Goal: Task Accomplishment & Management: Complete application form

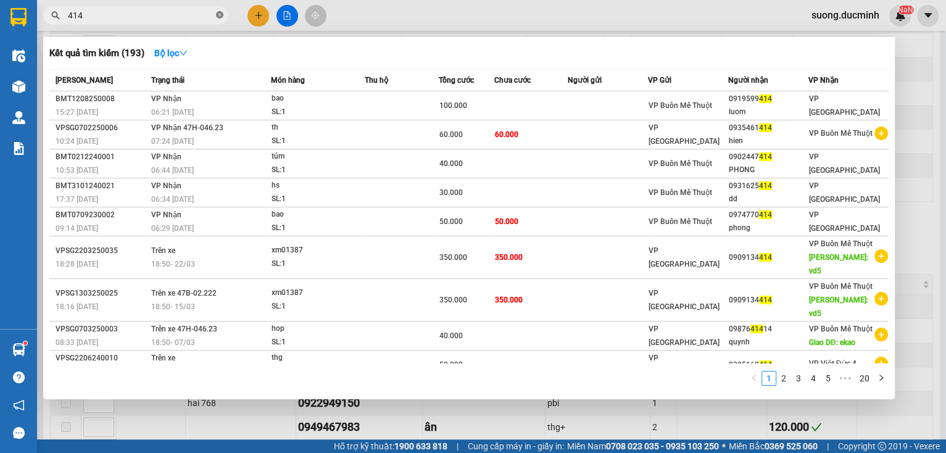
click at [219, 14] on icon "close-circle" at bounding box center [219, 14] width 7 height 7
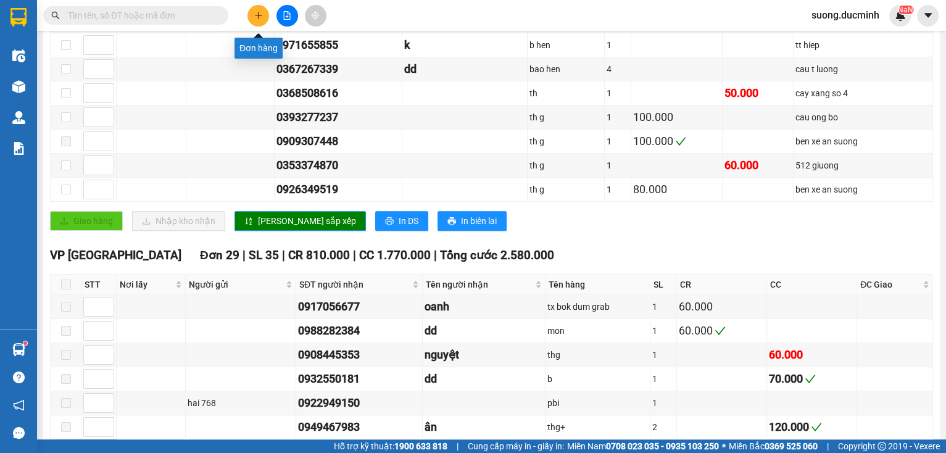
click at [252, 16] on button at bounding box center [258, 16] width 22 height 22
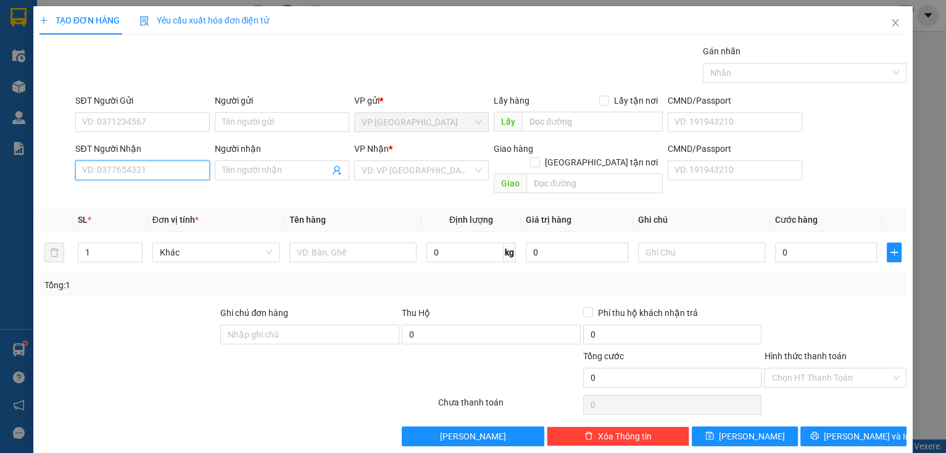
click at [142, 167] on input "SĐT Người Nhận" at bounding box center [142, 170] width 134 height 20
click at [138, 198] on div "0907511755 - thuý" at bounding box center [141, 195] width 118 height 14
type input "0907511755"
type input "thuý"
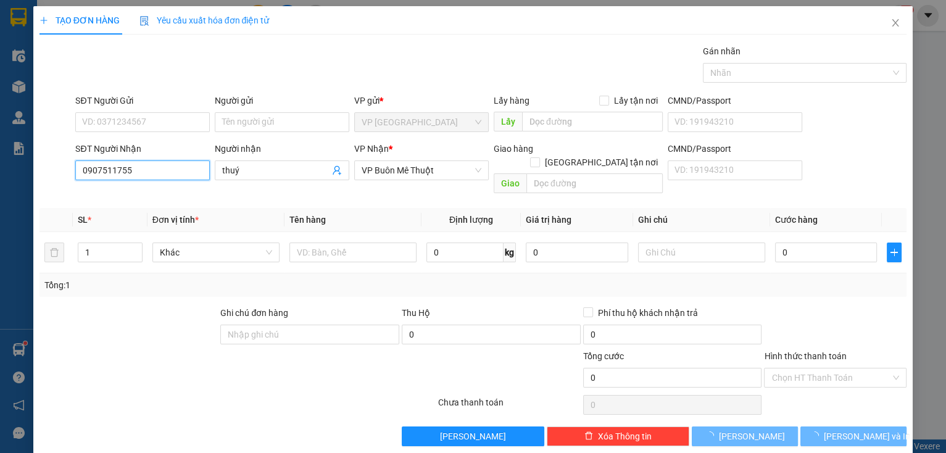
type input "60.000"
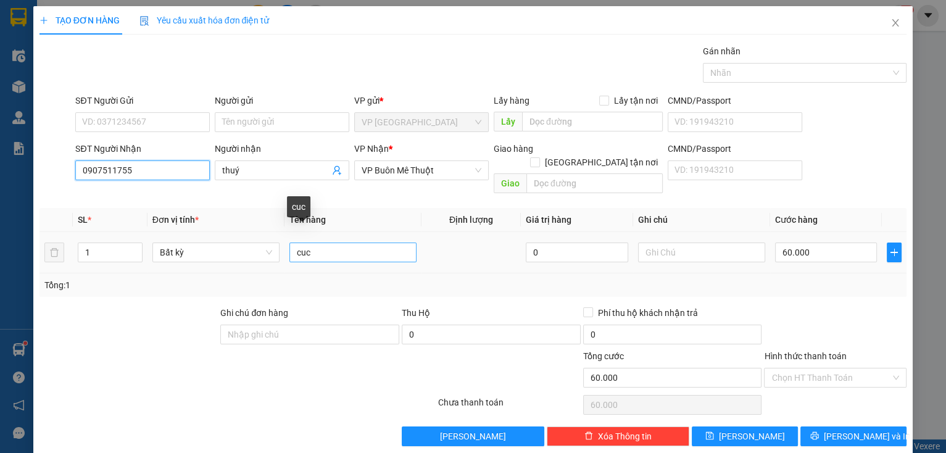
type input "0907511755"
click at [385, 242] on input "cuc" at bounding box center [352, 252] width 127 height 20
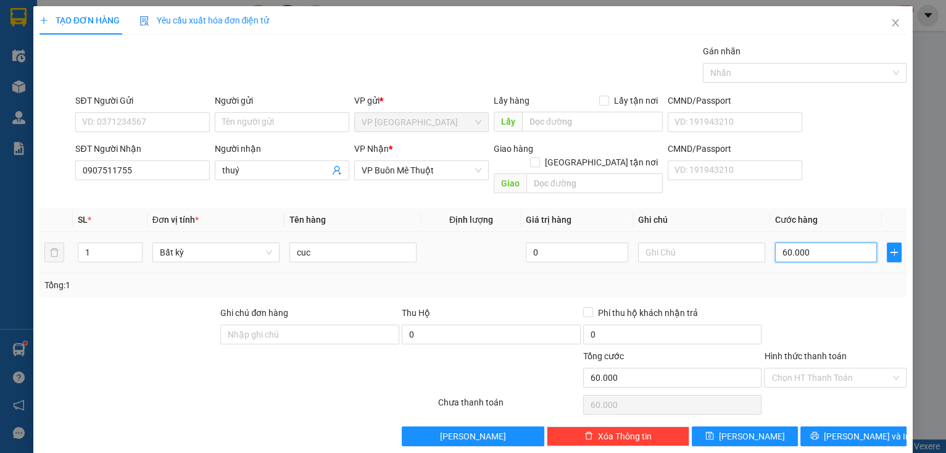
type input "0"
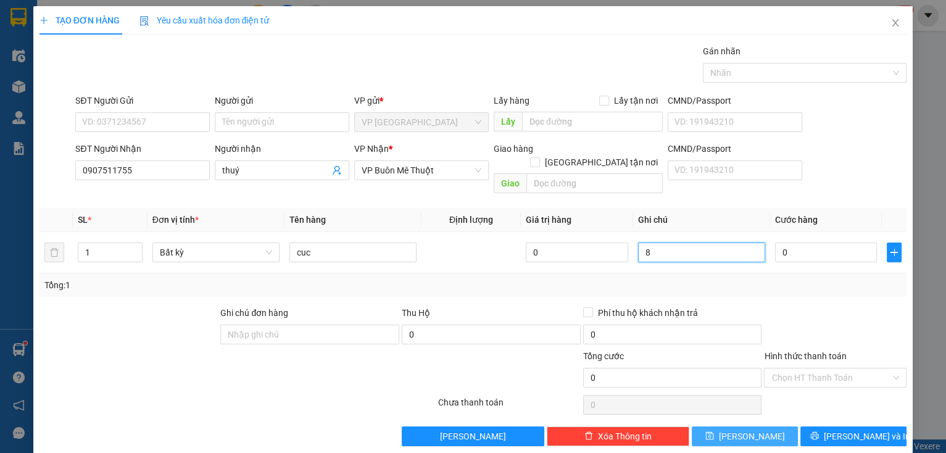
type input "80"
drag, startPoint x: 667, startPoint y: 242, endPoint x: 628, endPoint y: 248, distance: 40.0
click at [633, 248] on td "80" at bounding box center [701, 252] width 137 height 41
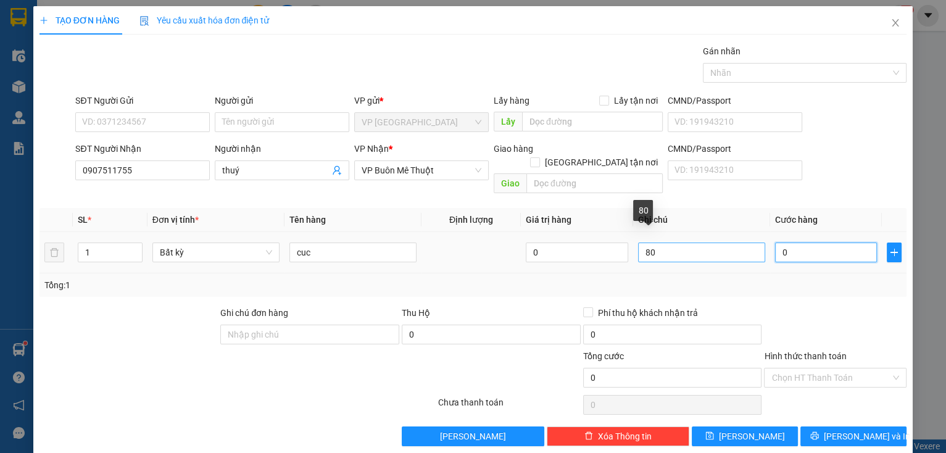
type input "80"
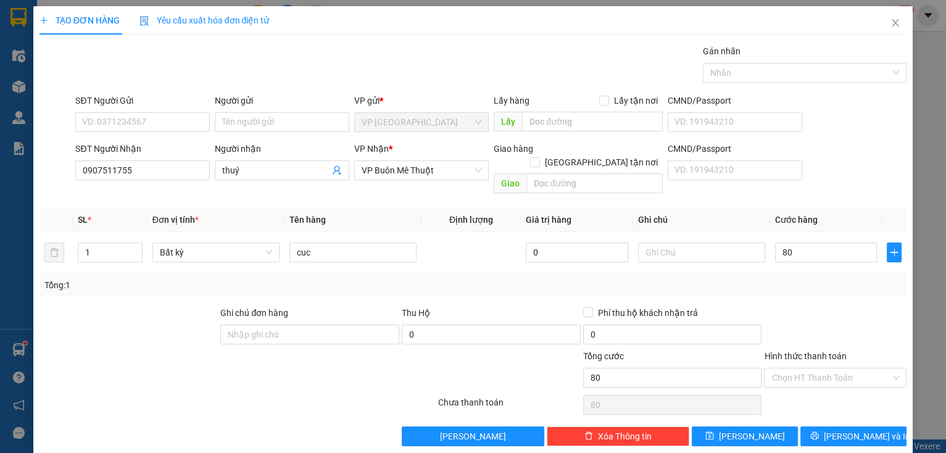
type input "80.000"
click at [852, 308] on div at bounding box center [834, 327] width 145 height 43
click at [820, 427] on button "[PERSON_NAME] và In" at bounding box center [853, 436] width 106 height 20
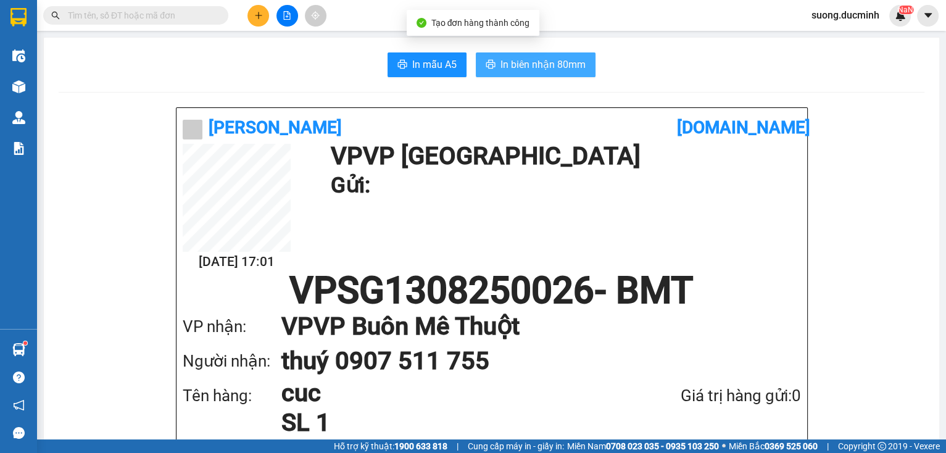
click at [582, 62] on button "In biên nhận 80mm" at bounding box center [536, 64] width 120 height 25
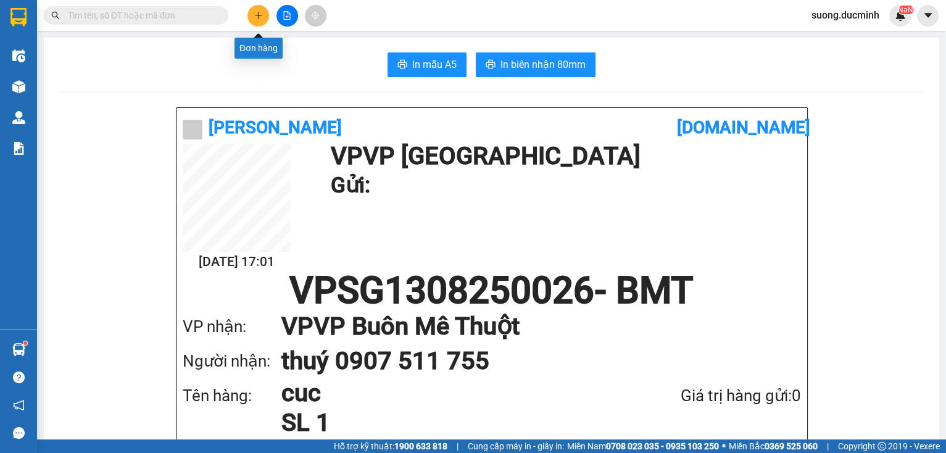
click at [252, 11] on button at bounding box center [258, 16] width 22 height 22
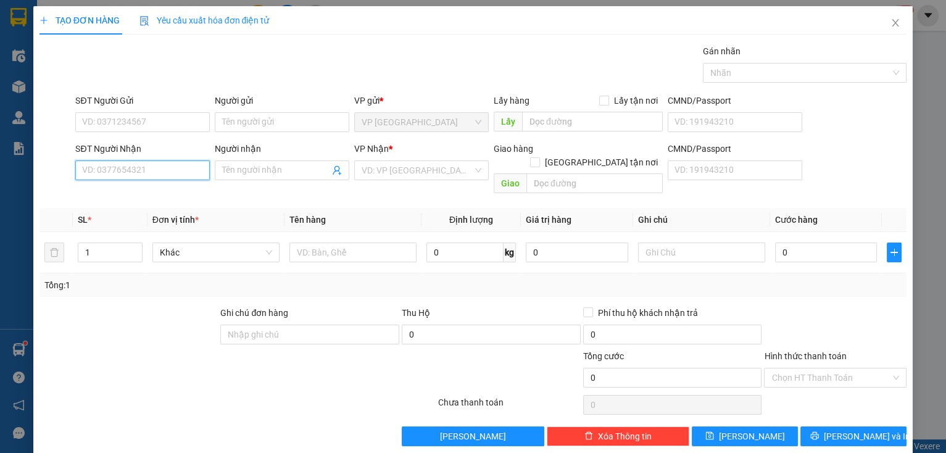
click at [118, 177] on input "SĐT Người Nhận" at bounding box center [142, 170] width 134 height 20
click at [111, 172] on input "SĐT Người Nhận" at bounding box center [142, 170] width 134 height 20
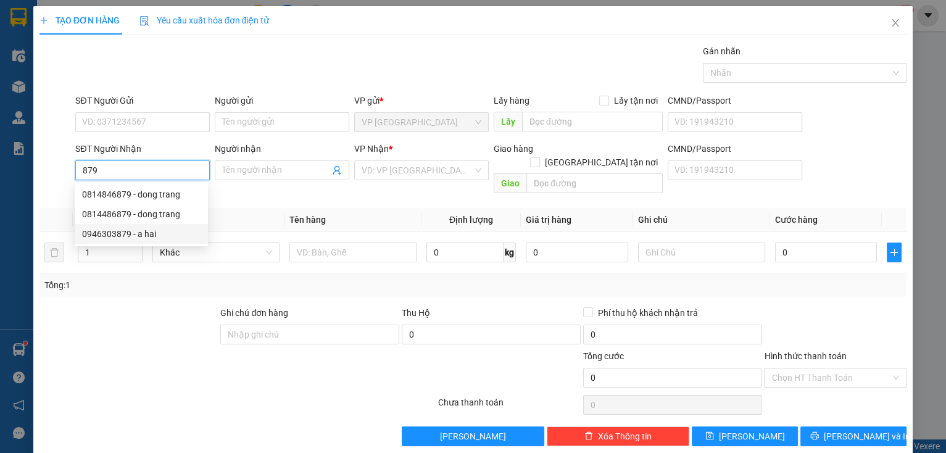
click at [141, 234] on div "0946303879 - a hai" at bounding box center [141, 234] width 118 height 14
type input "0946303879"
type input "a hai"
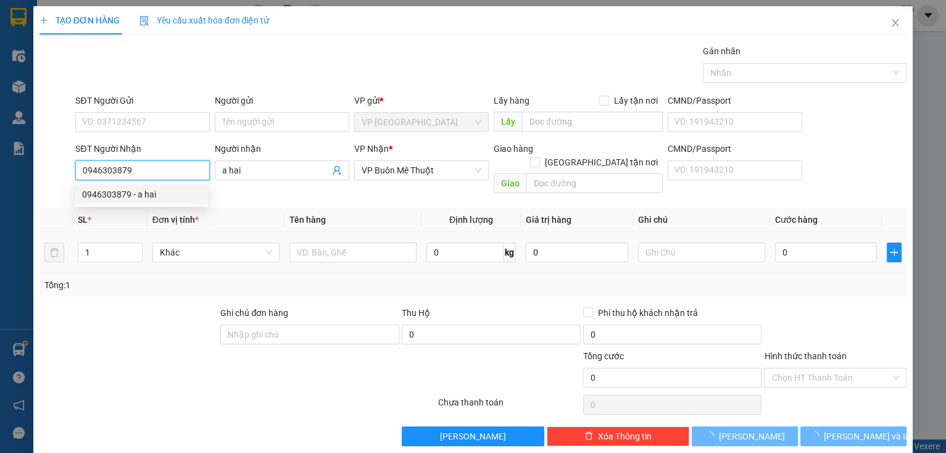
type input "50.000"
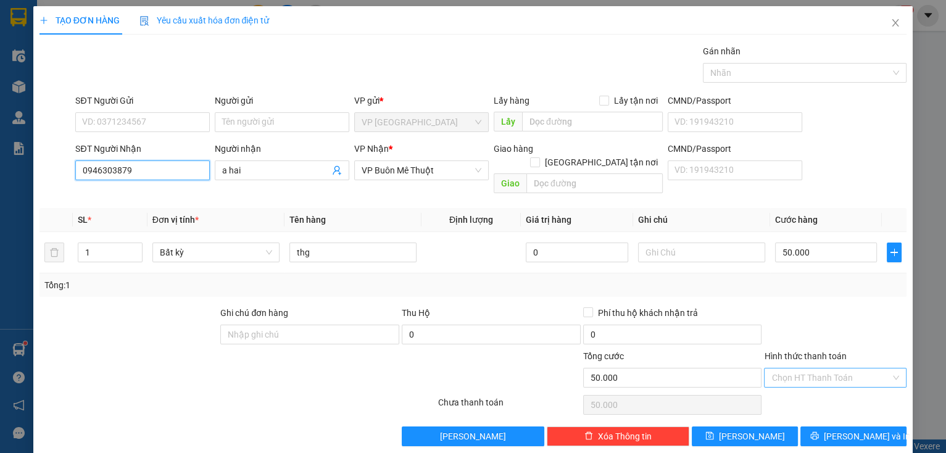
type input "0946303879"
click at [805, 368] on input "Hình thức thanh toán" at bounding box center [830, 377] width 119 height 19
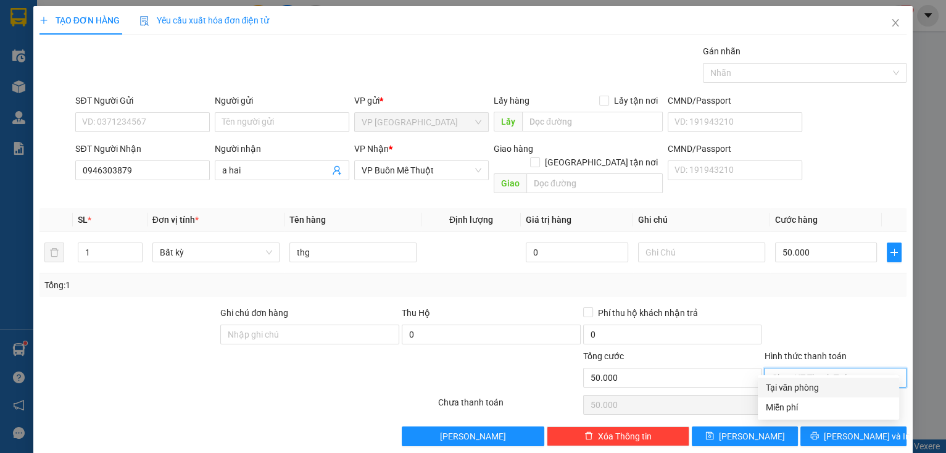
click at [812, 379] on div "Tại văn phòng" at bounding box center [827, 387] width 141 height 20
type input "0"
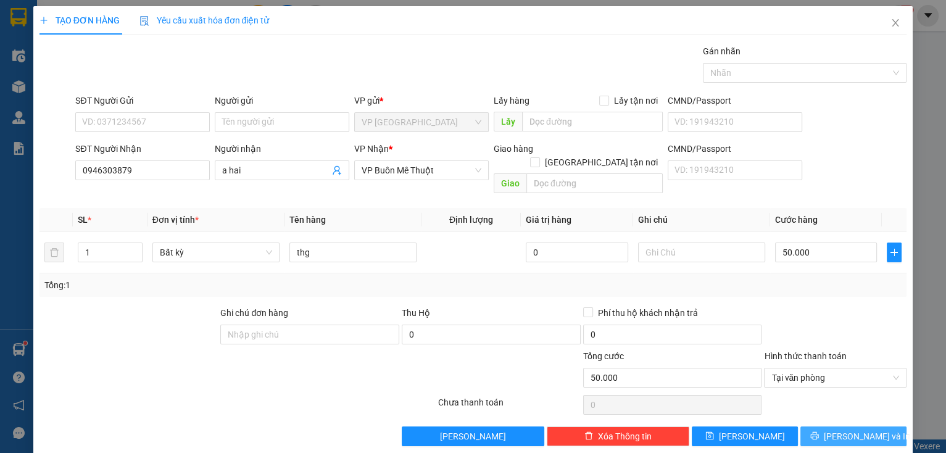
click at [821, 426] on button "[PERSON_NAME] và In" at bounding box center [853, 436] width 106 height 20
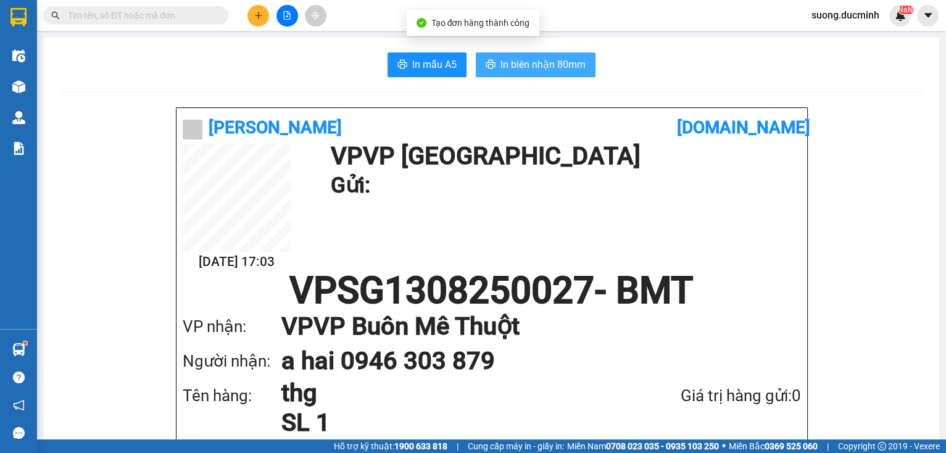
click at [530, 68] on span "In biên nhận 80mm" at bounding box center [542, 64] width 85 height 15
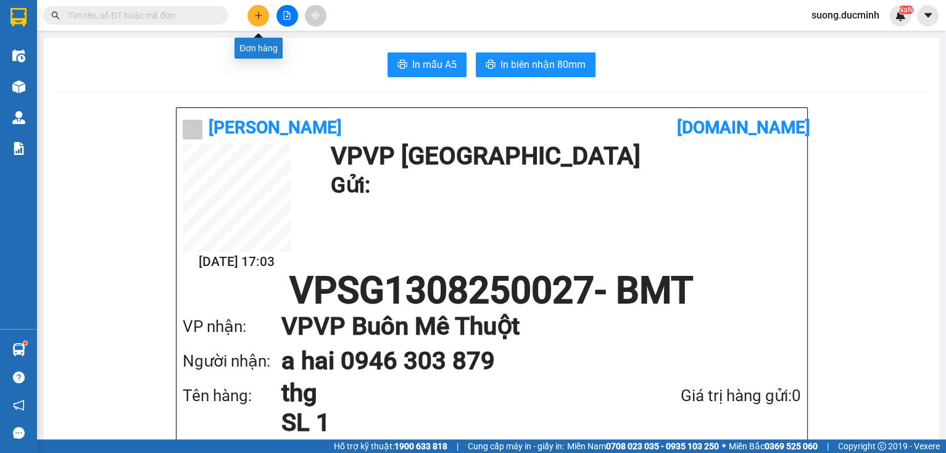
click at [259, 22] on button at bounding box center [258, 16] width 22 height 22
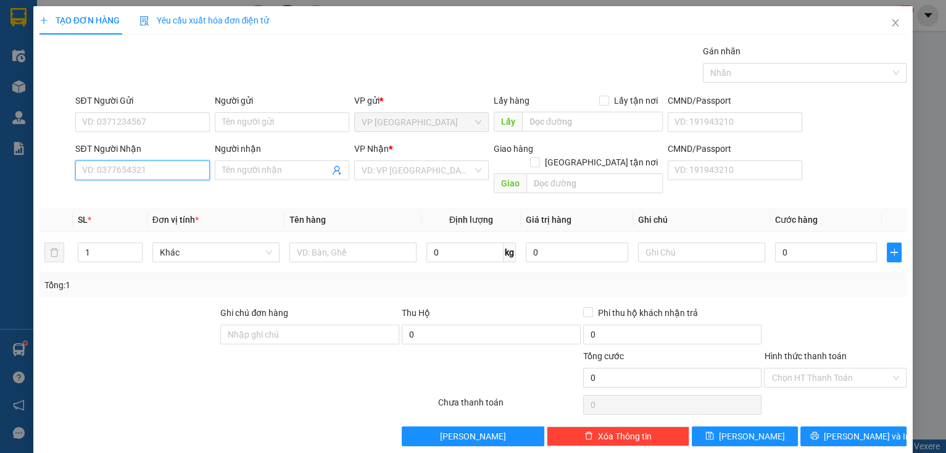
click at [186, 175] on input "SĐT Người Nhận" at bounding box center [142, 170] width 134 height 20
click at [116, 175] on input "SĐT Người Nhận" at bounding box center [142, 170] width 134 height 20
drag, startPoint x: 121, startPoint y: 169, endPoint x: 64, endPoint y: 181, distance: 57.9
click at [64, 181] on div "SĐT Người Nhận 748038 748038 Người nhận Tên người nhận VP Nhận * VD: VP [GEOGRA…" at bounding box center [473, 170] width 870 height 57
click at [132, 171] on input "038" at bounding box center [142, 170] width 134 height 20
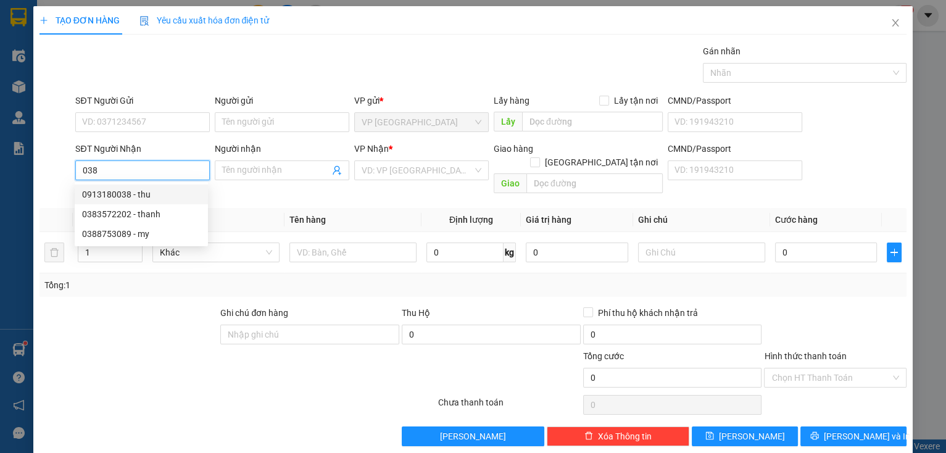
drag, startPoint x: 101, startPoint y: 173, endPoint x: 37, endPoint y: 175, distance: 64.2
click at [38, 175] on div "SĐT Người Nhận 038 Người nhận Tên người nhận VP Nhận * VD: VP Sài Gòn Giao hàng…" at bounding box center [473, 170] width 870 height 57
drag, startPoint x: 164, startPoint y: 202, endPoint x: 165, endPoint y: 196, distance: 6.8
click at [165, 196] on div "0938748038 - hoa binh" at bounding box center [141, 194] width 133 height 20
type input "0938748038"
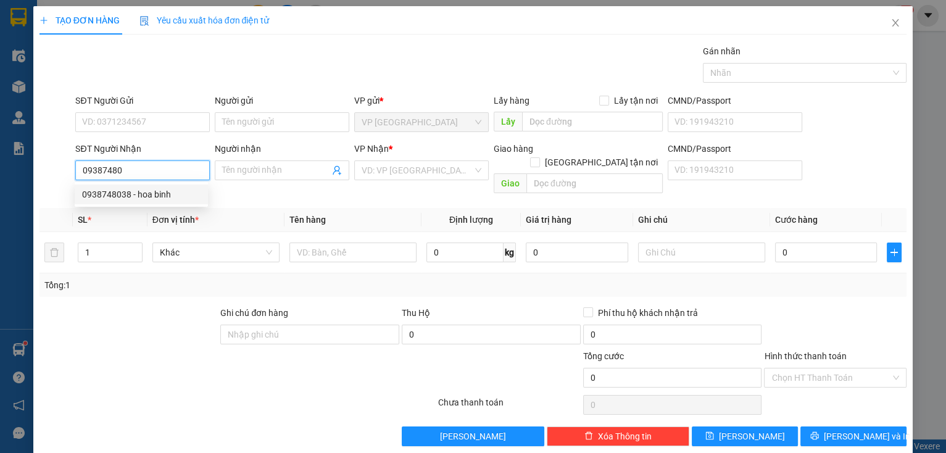
type input "hoa binh"
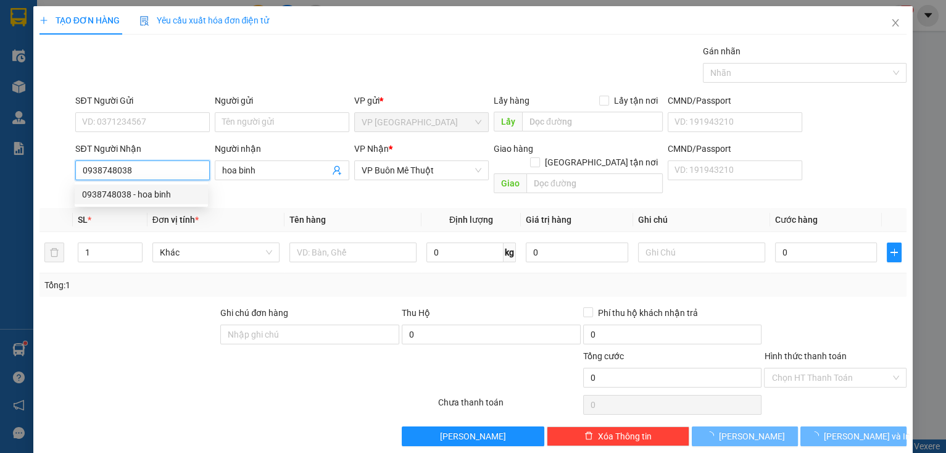
type input "80.000"
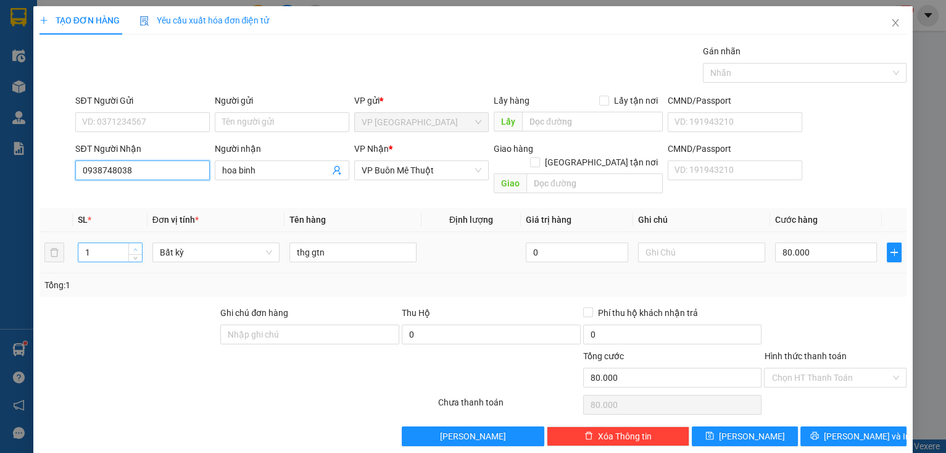
type input "0938748038"
type input "2"
click at [132, 245] on span "up" at bounding box center [135, 248] width 7 height 7
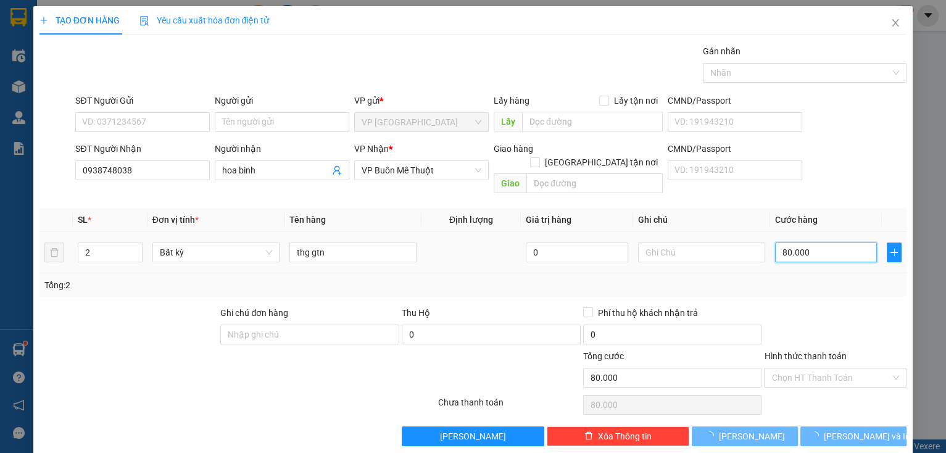
click at [825, 242] on input "80.000" at bounding box center [826, 252] width 102 height 20
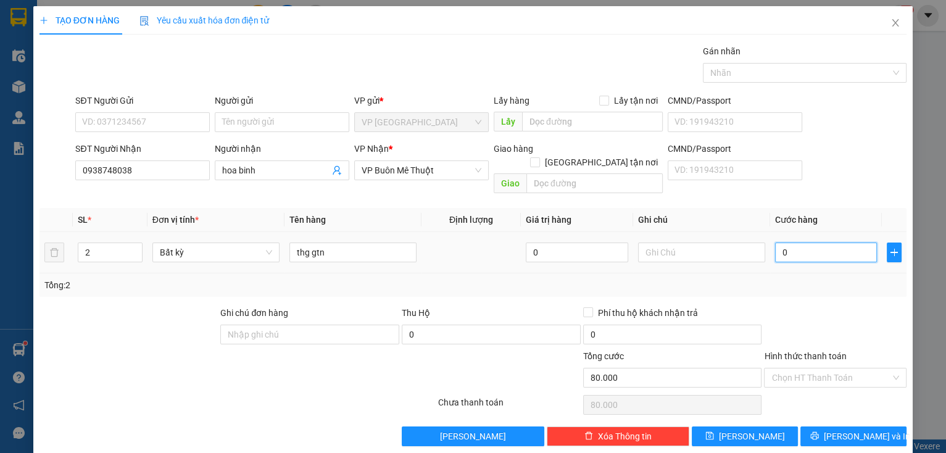
type input "0"
type input "1"
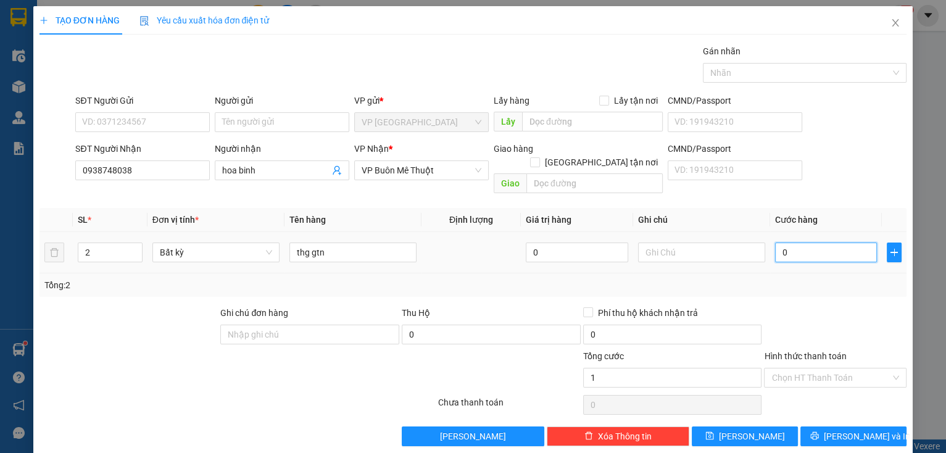
type input "01"
type input "15"
type input "015"
type input "150"
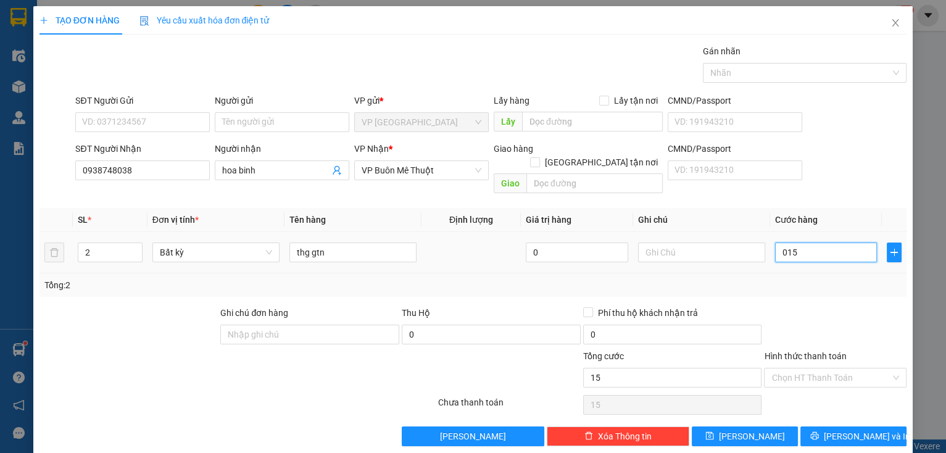
type input "150"
type input "0.150"
type input "150.000"
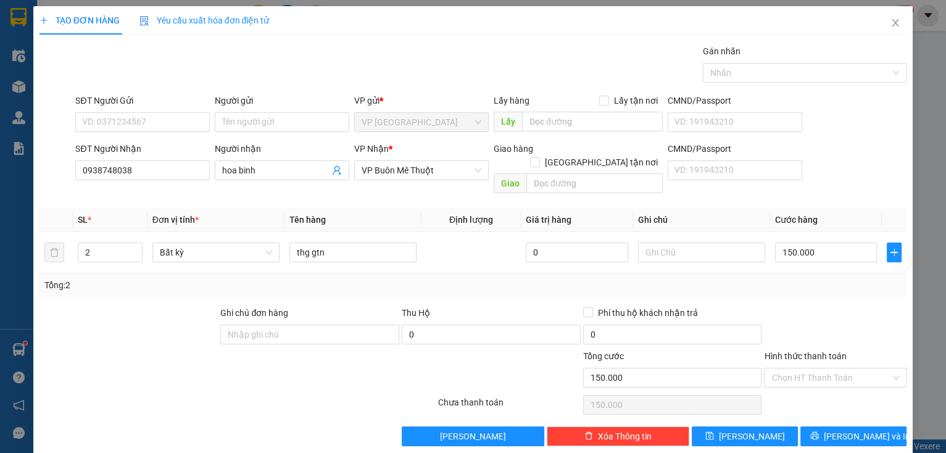
click at [851, 331] on div at bounding box center [834, 327] width 145 height 43
click at [815, 368] on input "Hình thức thanh toán" at bounding box center [830, 377] width 119 height 19
click at [828, 393] on div "Tại văn phòng" at bounding box center [828, 388] width 126 height 14
type input "0"
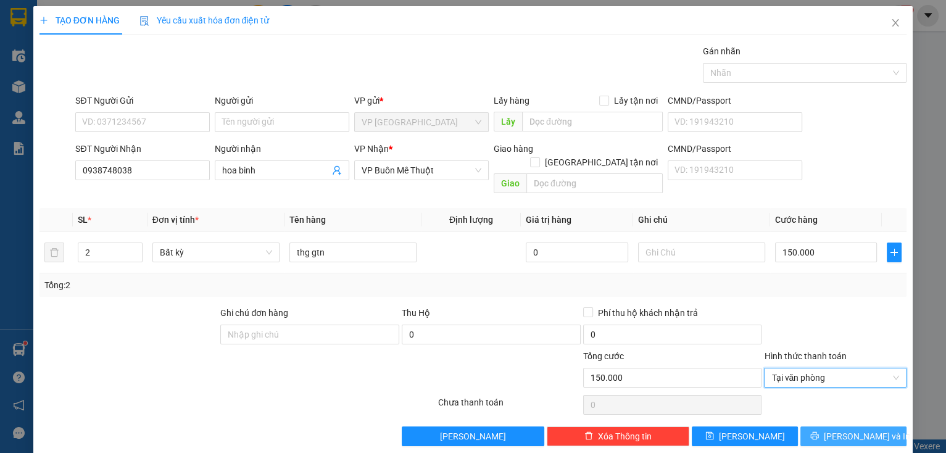
click at [832, 426] on button "[PERSON_NAME] và In" at bounding box center [853, 436] width 106 height 20
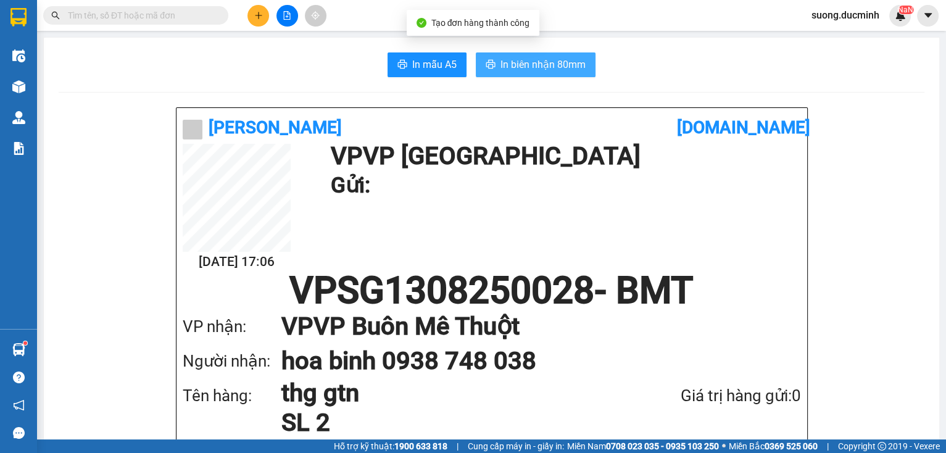
click at [567, 74] on button "In biên nhận 80mm" at bounding box center [536, 64] width 120 height 25
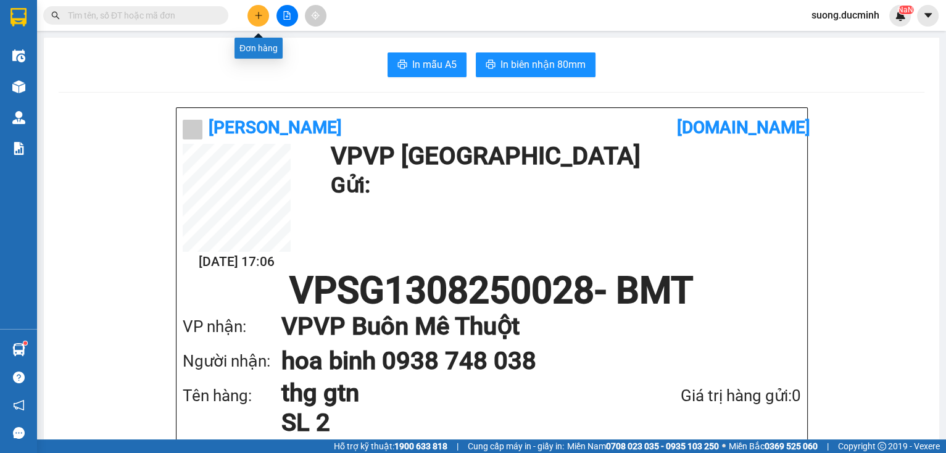
click at [254, 20] on button at bounding box center [258, 16] width 22 height 22
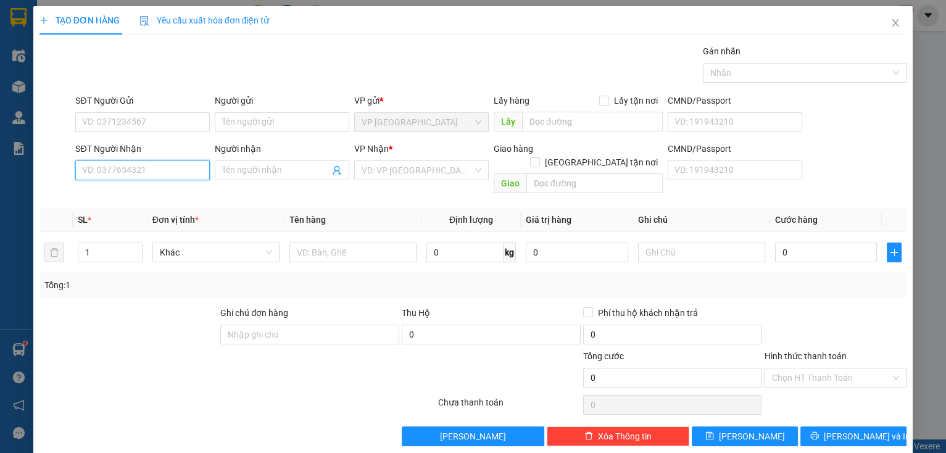
click at [189, 169] on input "SĐT Người Nhận" at bounding box center [142, 170] width 134 height 20
click at [146, 195] on div "0977481543 - van" at bounding box center [143, 195] width 122 height 14
type input "0977481543"
type input "van"
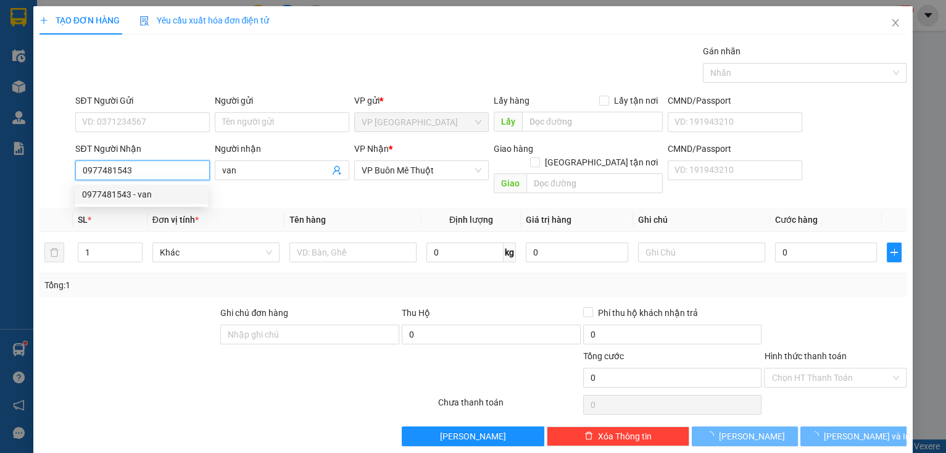
type input "70.000"
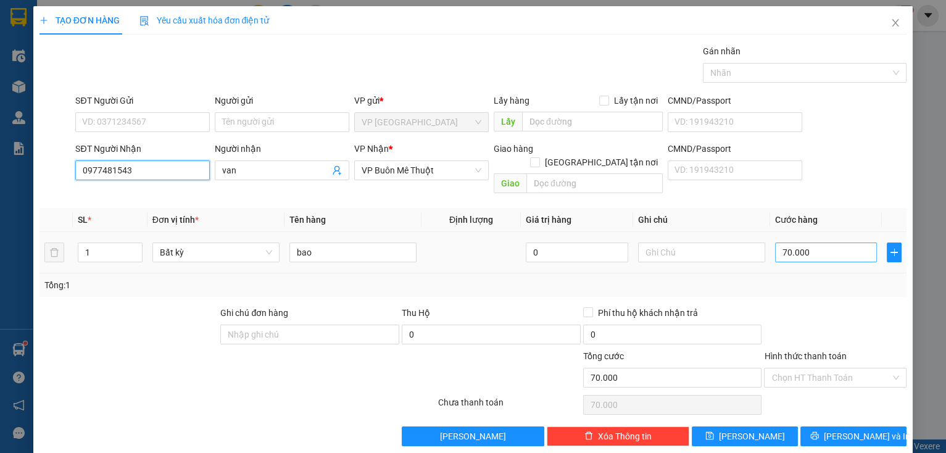
type input "0977481543"
click at [819, 242] on input "70.000" at bounding box center [826, 252] width 102 height 20
type input "1"
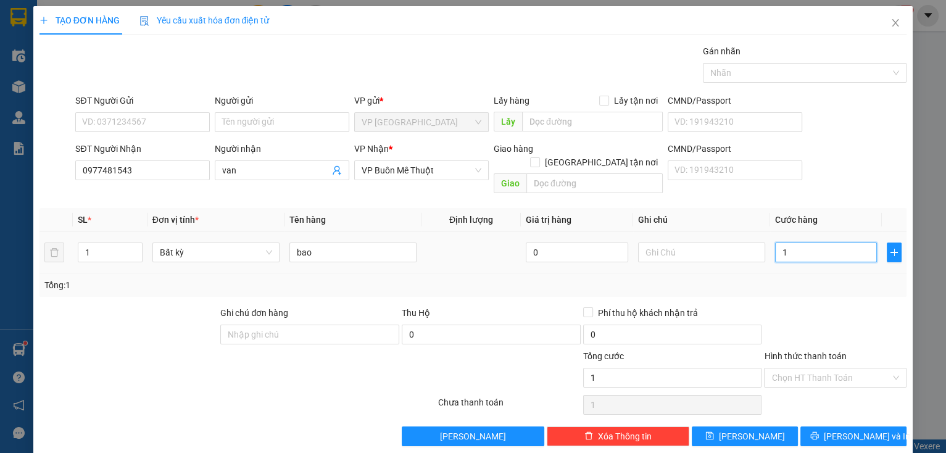
type input "10"
type input "100"
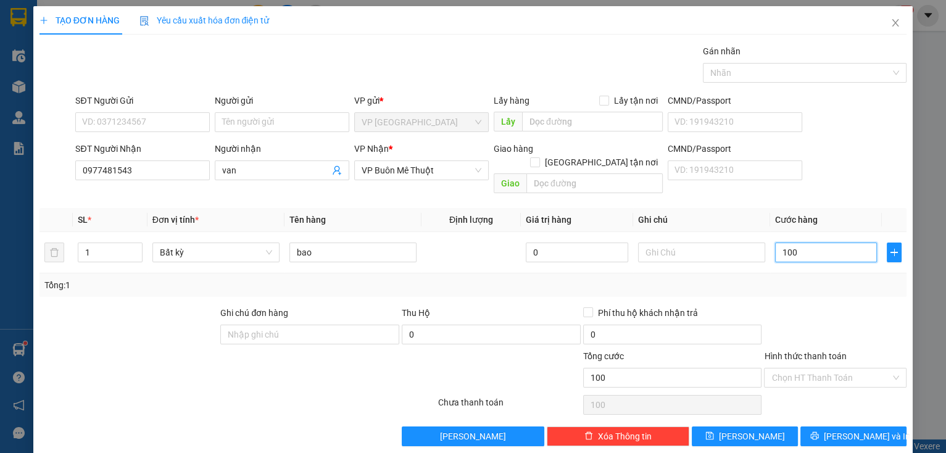
type input "100"
type input "100.000"
drag, startPoint x: 819, startPoint y: 320, endPoint x: 842, endPoint y: 353, distance: 39.9
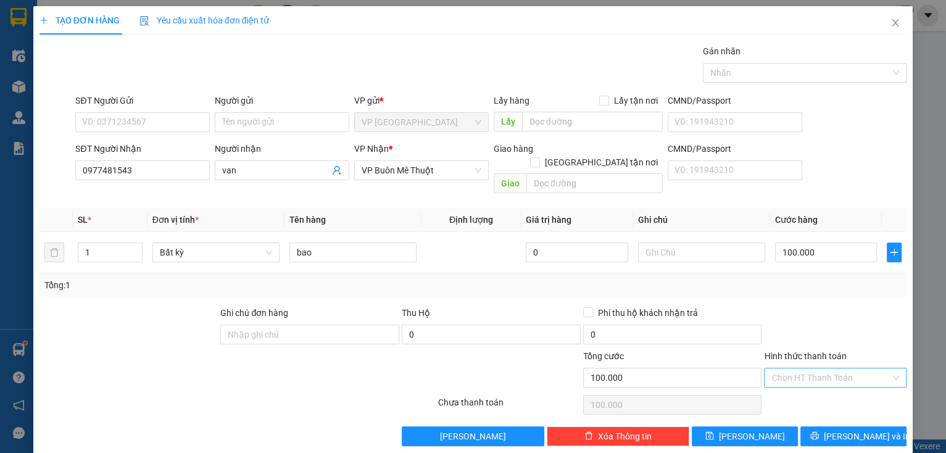
click at [819, 319] on div at bounding box center [834, 327] width 145 height 43
click at [862, 429] on span "[PERSON_NAME] và In" at bounding box center [866, 436] width 86 height 14
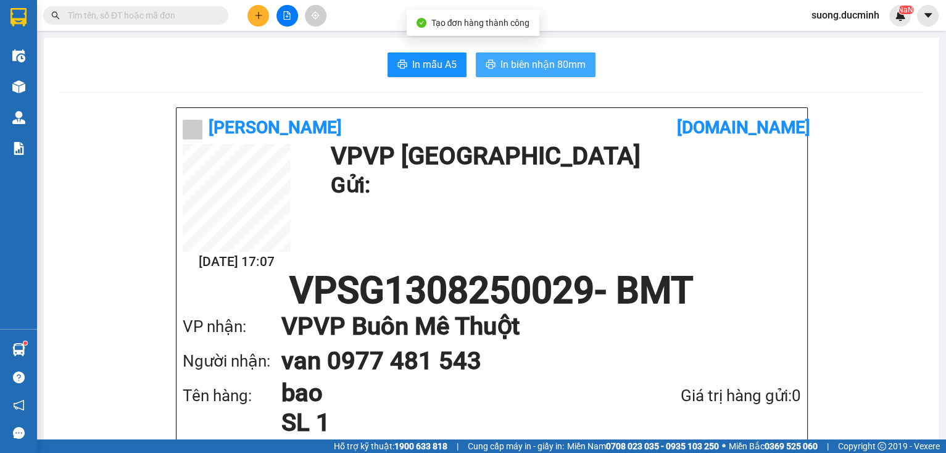
click at [553, 61] on span "In biên nhận 80mm" at bounding box center [542, 64] width 85 height 15
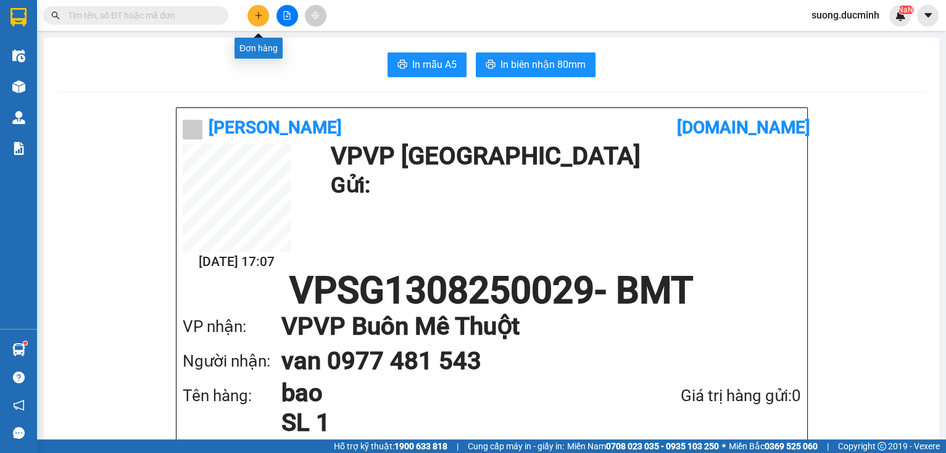
click at [258, 11] on icon "plus" at bounding box center [258, 15] width 9 height 9
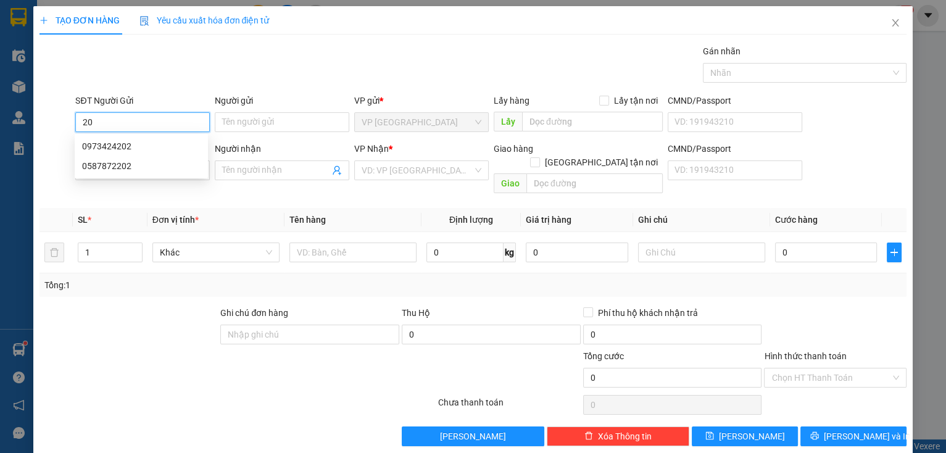
type input "2"
click at [188, 187] on div "Transit Pickup Surcharge Ids Transit Deliver Surcharge Ids Transit Deliver Surc…" at bounding box center [472, 245] width 867 height 402
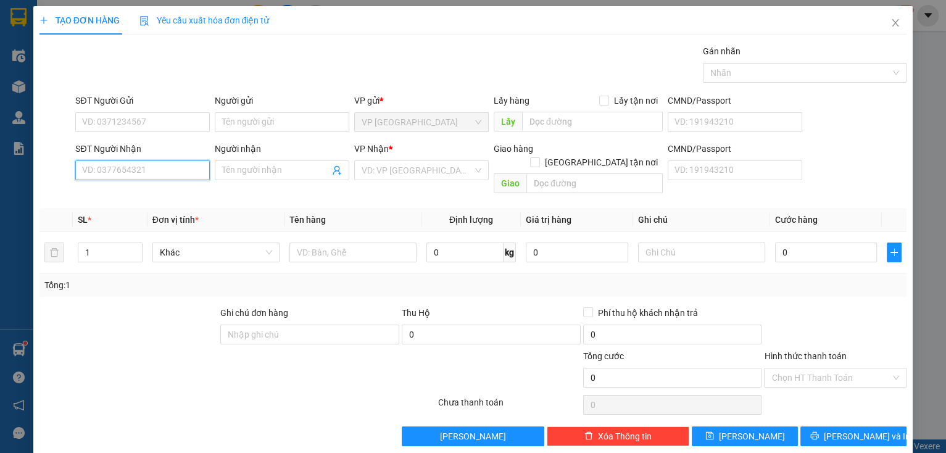
click at [172, 167] on input "SĐT Người Nhận" at bounding box center [142, 170] width 134 height 20
click at [126, 187] on div "0383572202 - thanh" at bounding box center [141, 194] width 133 height 20
type input "0383572202"
type input "thanh"
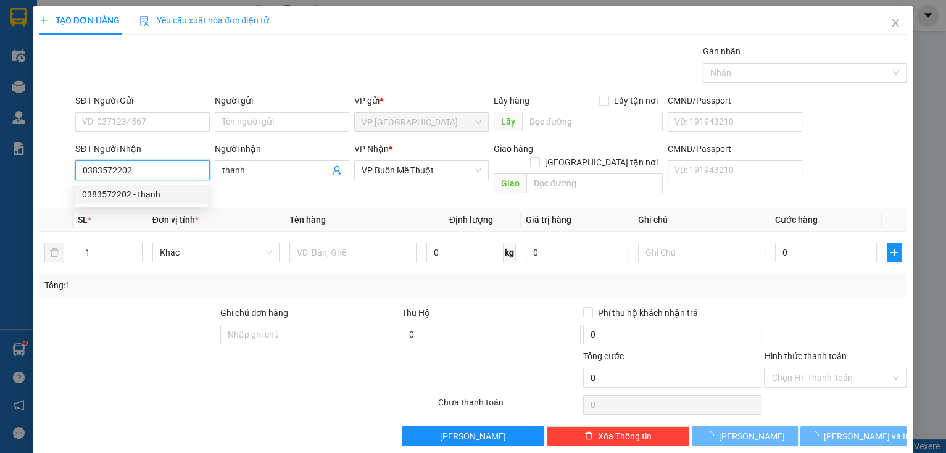
type input "50.000"
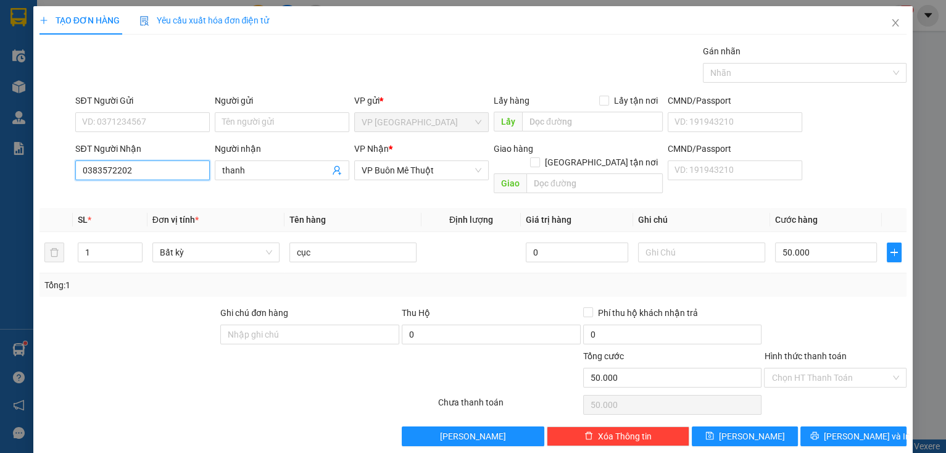
type input "0383572202"
click at [918, 352] on div "TẠO ĐƠN HÀNG Yêu cầu xuất hóa đơn điện tử Transit Pickup Surcharge Ids Transit …" at bounding box center [473, 226] width 946 height 453
click at [872, 426] on button "[PERSON_NAME] và In" at bounding box center [853, 436] width 106 height 20
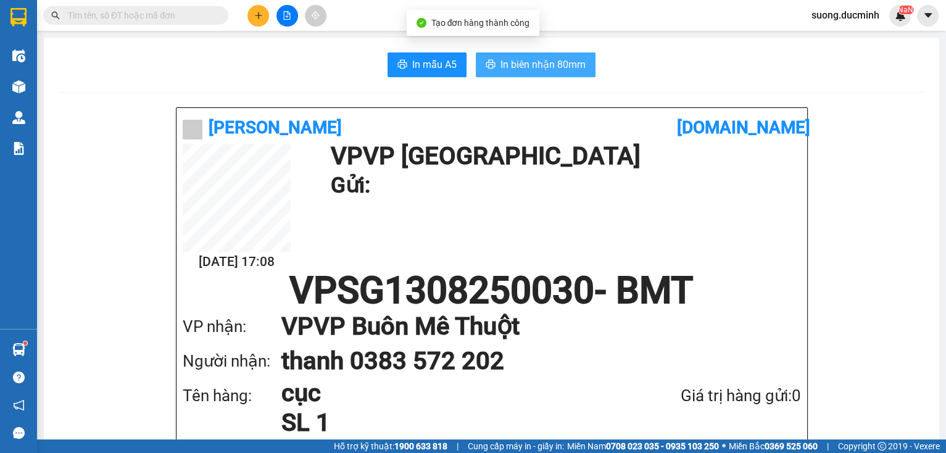
click at [554, 65] on span "In biên nhận 80mm" at bounding box center [542, 64] width 85 height 15
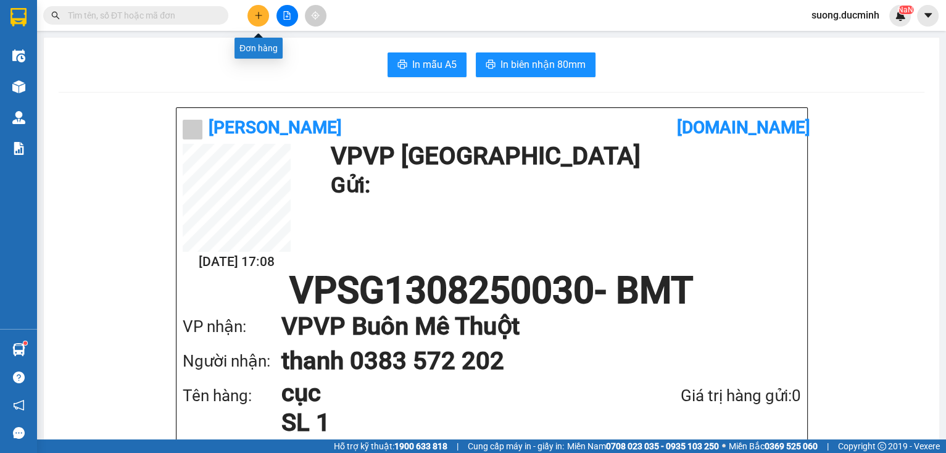
click at [258, 20] on button at bounding box center [258, 16] width 22 height 22
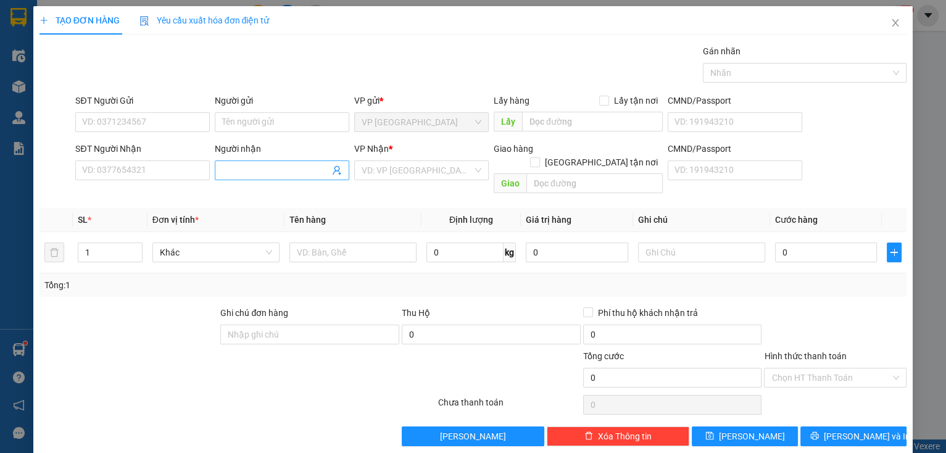
click at [266, 170] on input "Người nhận" at bounding box center [275, 170] width 107 height 14
drag, startPoint x: 268, startPoint y: 175, endPoint x: 215, endPoint y: 160, distance: 55.2
click at [215, 160] on span "mu mghe" at bounding box center [282, 170] width 134 height 20
click at [273, 175] on input "my nghe" at bounding box center [275, 170] width 107 height 14
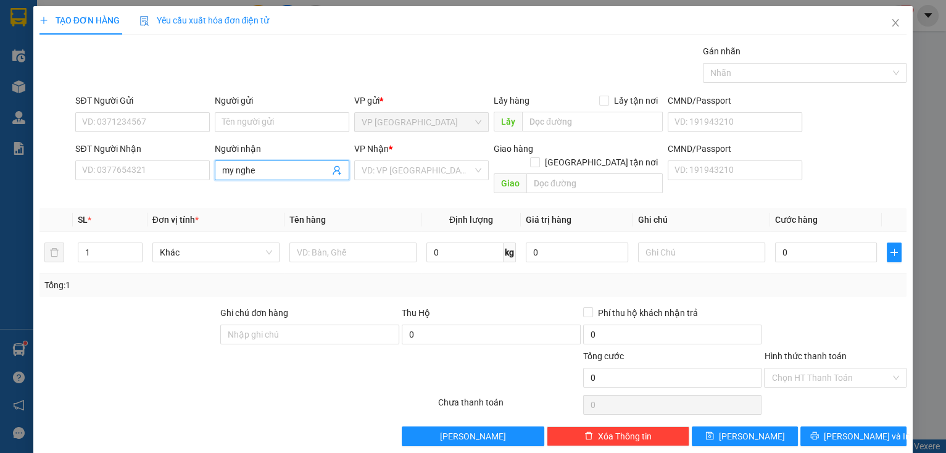
type input "nghemy"
drag, startPoint x: 257, startPoint y: 175, endPoint x: 217, endPoint y: 175, distance: 40.1
click at [217, 175] on span "nghemy" at bounding box center [282, 170] width 134 height 20
type input "mi mghe"
click at [271, 173] on input "mi mghe" at bounding box center [275, 170] width 107 height 14
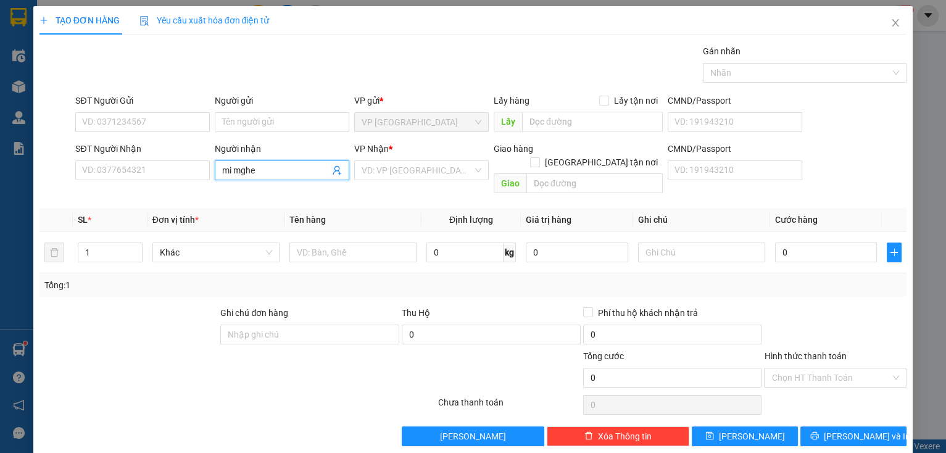
drag, startPoint x: 271, startPoint y: 173, endPoint x: 217, endPoint y: 162, distance: 54.8
click at [217, 162] on span "mi mghe" at bounding box center [282, 170] width 134 height 20
type input "mi nghe"
click at [260, 192] on div "MĨ NGHỆ - 0948175534" at bounding box center [279, 195] width 118 height 14
type input "0948175534"
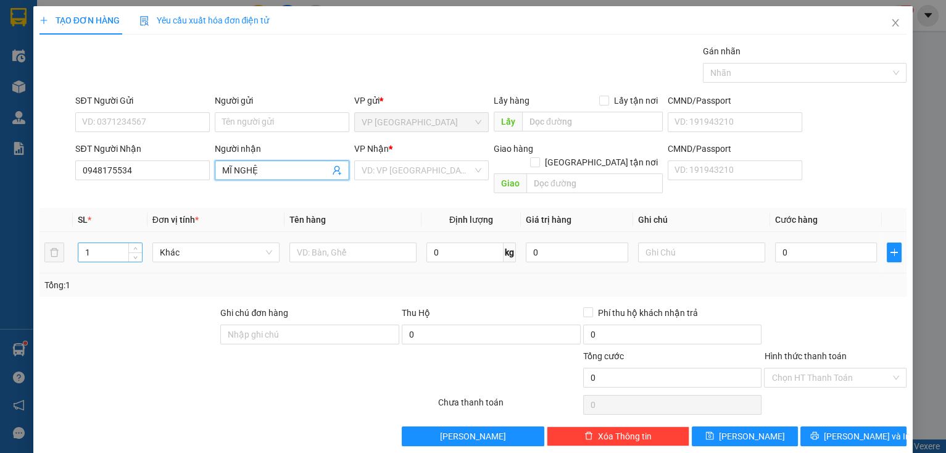
type input "MĨ NGHỆ"
click at [61, 241] on tr "1 Khác 0 kg 0 0" at bounding box center [472, 252] width 867 height 41
type input "6"
click at [787, 242] on input "0" at bounding box center [826, 252] width 102 height 20
type input "1"
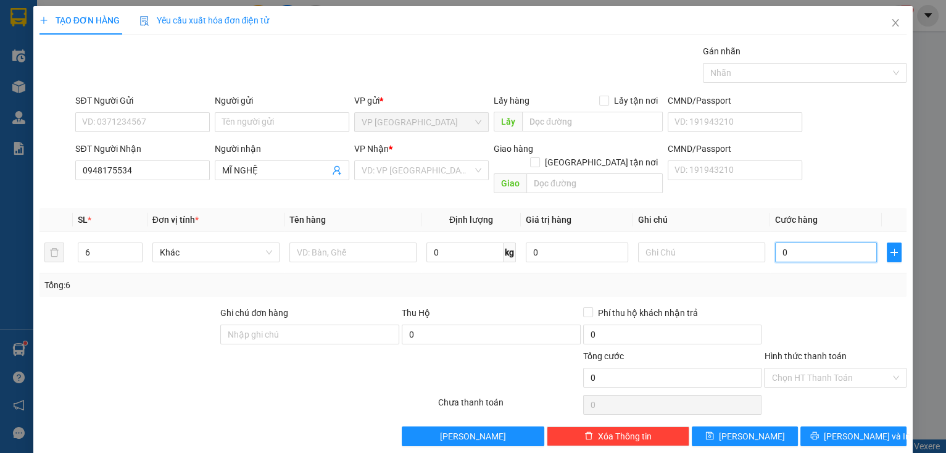
type input "1"
type input "18"
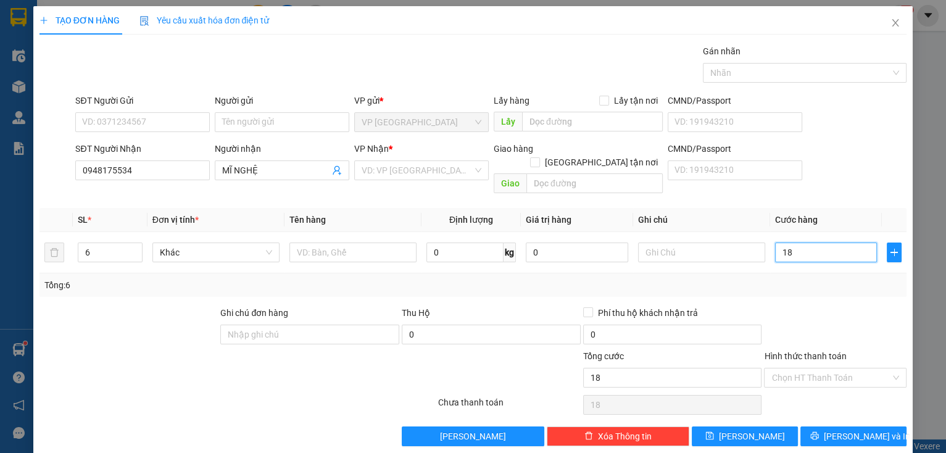
type input "180"
type input "180.000"
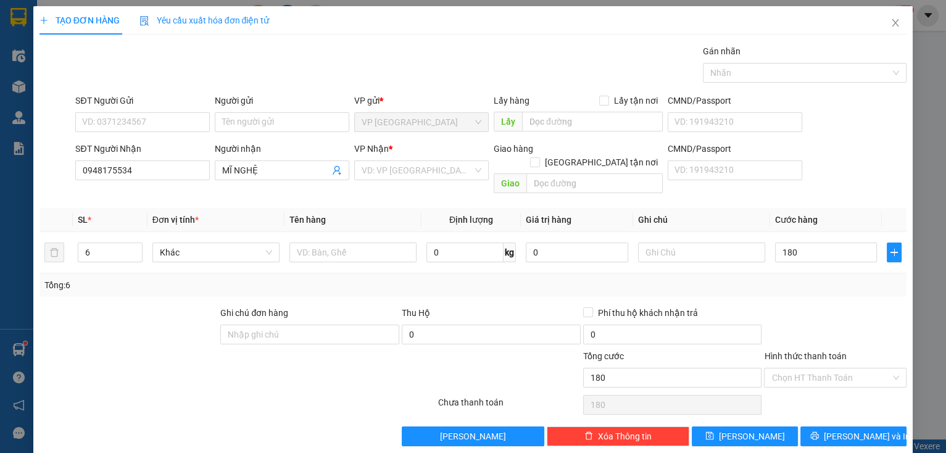
type input "180.000"
click at [852, 326] on div at bounding box center [834, 327] width 145 height 43
click at [827, 431] on button "[PERSON_NAME] và In" at bounding box center [853, 436] width 106 height 20
click at [407, 173] on input "search" at bounding box center [416, 170] width 111 height 19
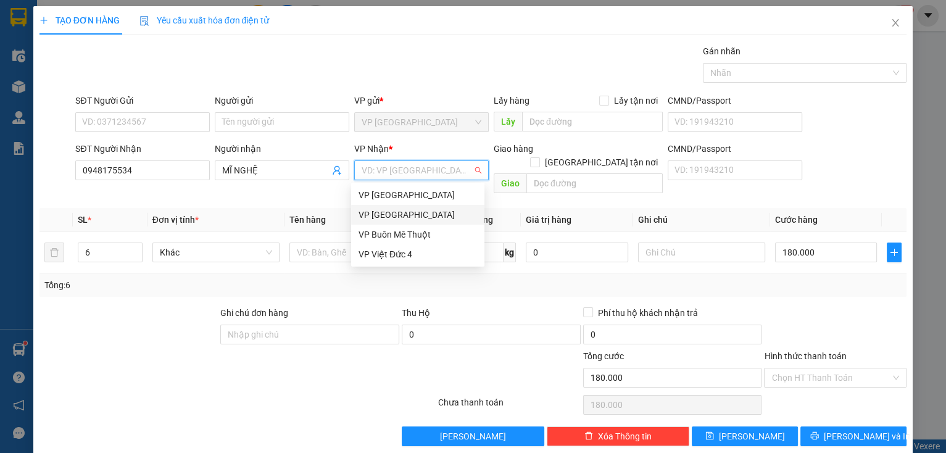
click at [402, 217] on div "VP [GEOGRAPHIC_DATA]" at bounding box center [417, 215] width 118 height 14
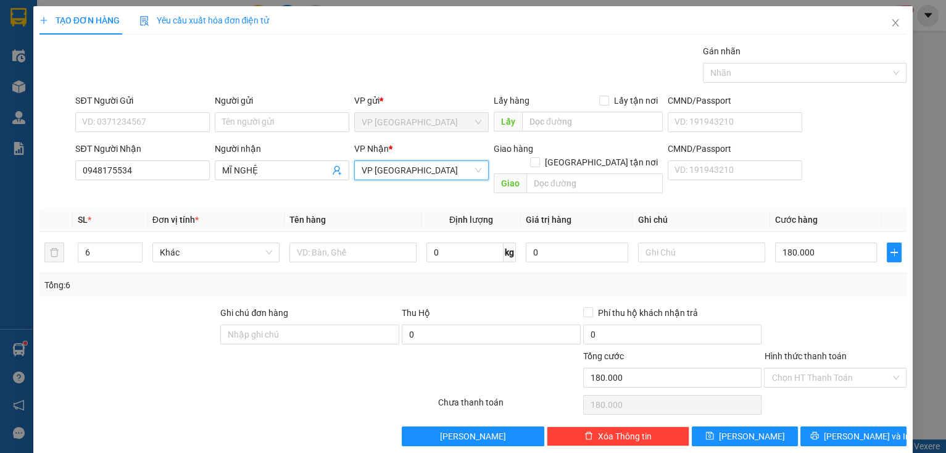
click at [426, 170] on span "VP [GEOGRAPHIC_DATA]" at bounding box center [421, 170] width 120 height 19
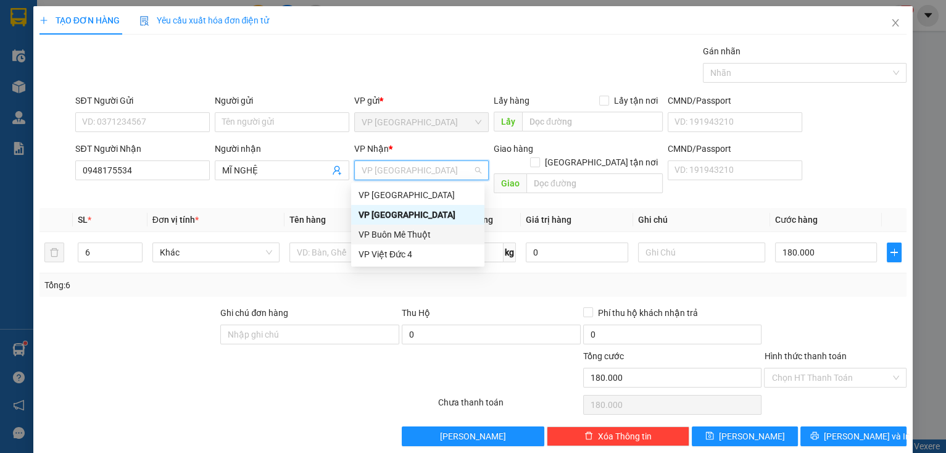
click at [414, 226] on div "VP Buôn Mê Thuột" at bounding box center [417, 235] width 133 height 20
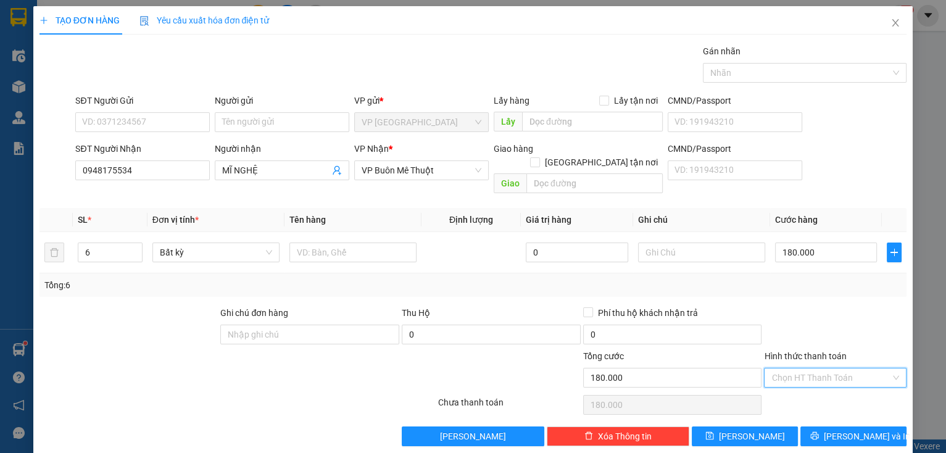
click at [809, 368] on input "Hình thức thanh toán" at bounding box center [830, 377] width 119 height 19
click at [846, 324] on div at bounding box center [834, 327] width 145 height 43
click at [850, 429] on span "[PERSON_NAME] và In" at bounding box center [866, 436] width 86 height 14
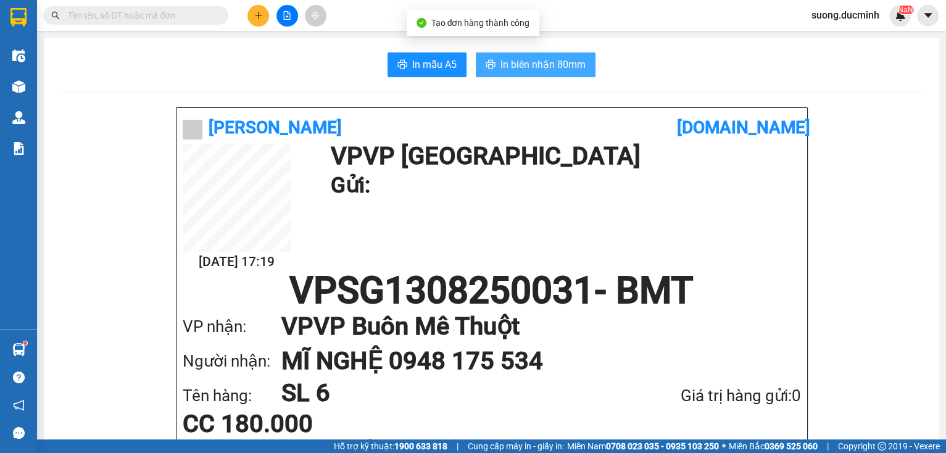
click at [548, 71] on span "In biên nhận 80mm" at bounding box center [542, 64] width 85 height 15
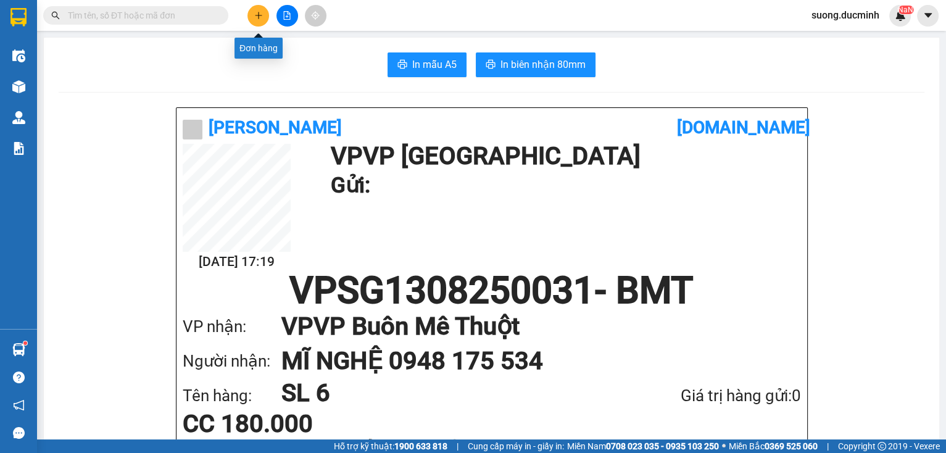
click at [262, 18] on icon "plus" at bounding box center [258, 15] width 9 height 9
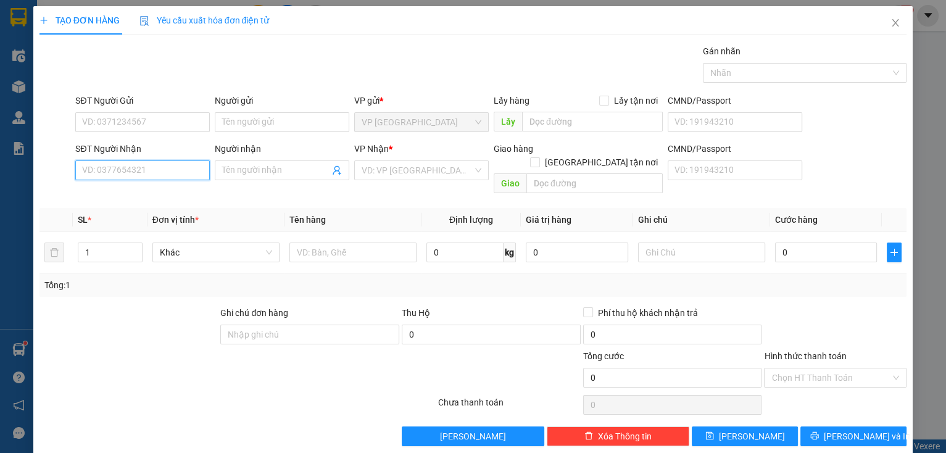
click at [111, 175] on input "SĐT Người Nhận" at bounding box center [142, 170] width 134 height 20
click at [113, 165] on input "545" at bounding box center [142, 170] width 134 height 20
click at [141, 195] on div "0942027545 - [PERSON_NAME]" at bounding box center [143, 195] width 122 height 14
type input "0942027545"
type input "thanh NGOC"
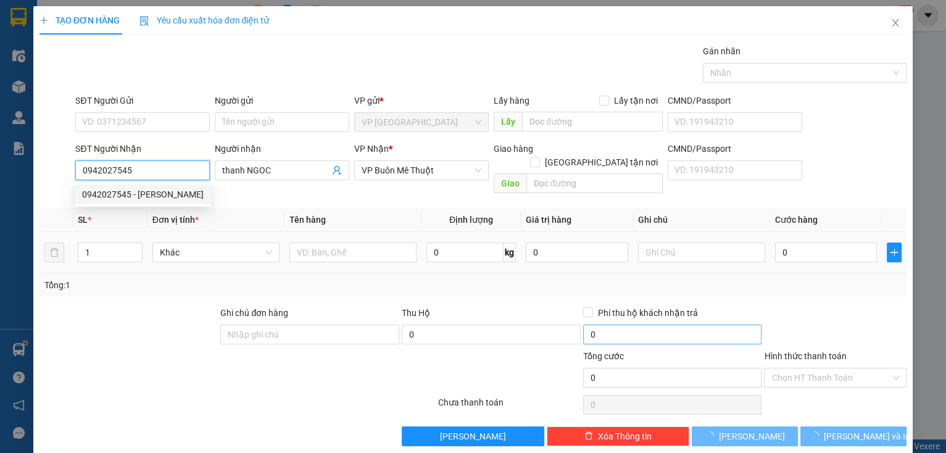
type input "100.000"
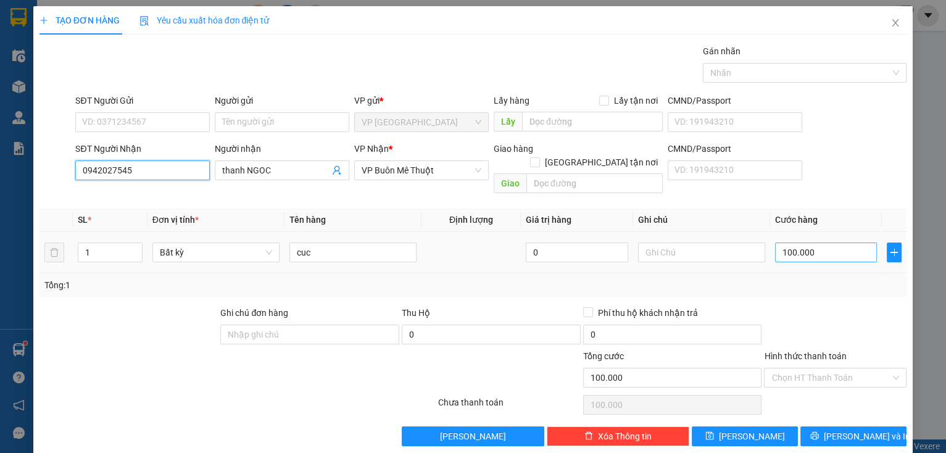
type input "0942027545"
click at [835, 242] on input "100.000" at bounding box center [826, 252] width 102 height 20
type input "6"
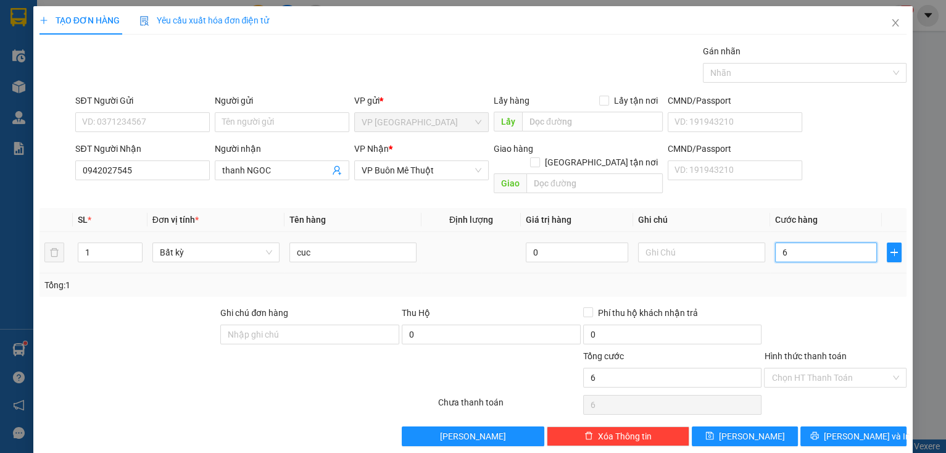
type input "60"
type input "60.000"
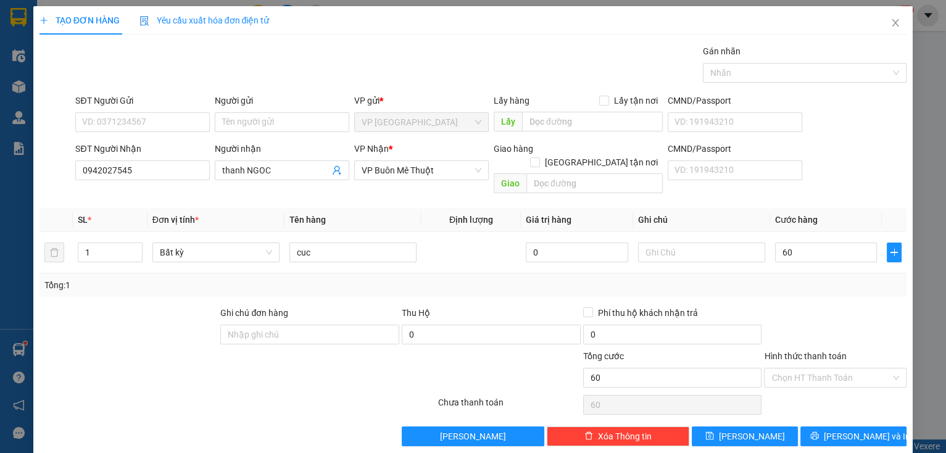
type input "60.000"
click at [855, 331] on div at bounding box center [834, 327] width 145 height 43
click at [872, 426] on button "[PERSON_NAME] và In" at bounding box center [853, 436] width 106 height 20
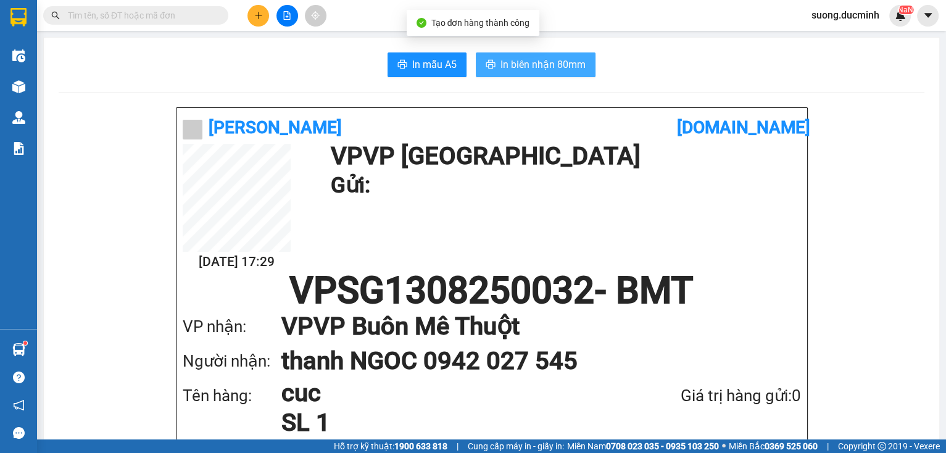
click at [530, 67] on span "In biên nhận 80mm" at bounding box center [542, 64] width 85 height 15
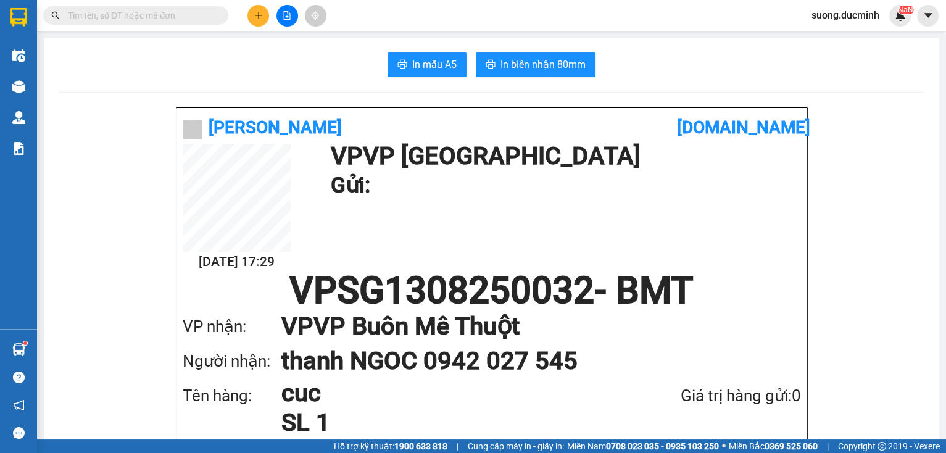
click at [215, 13] on span at bounding box center [135, 15] width 185 height 19
click at [199, 10] on input "text" at bounding box center [141, 16] width 146 height 14
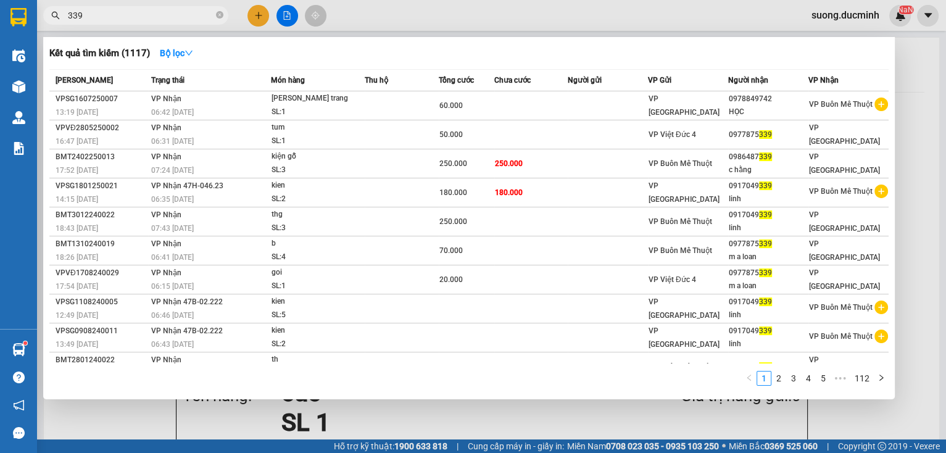
type input "339"
click at [905, 279] on div at bounding box center [473, 226] width 946 height 453
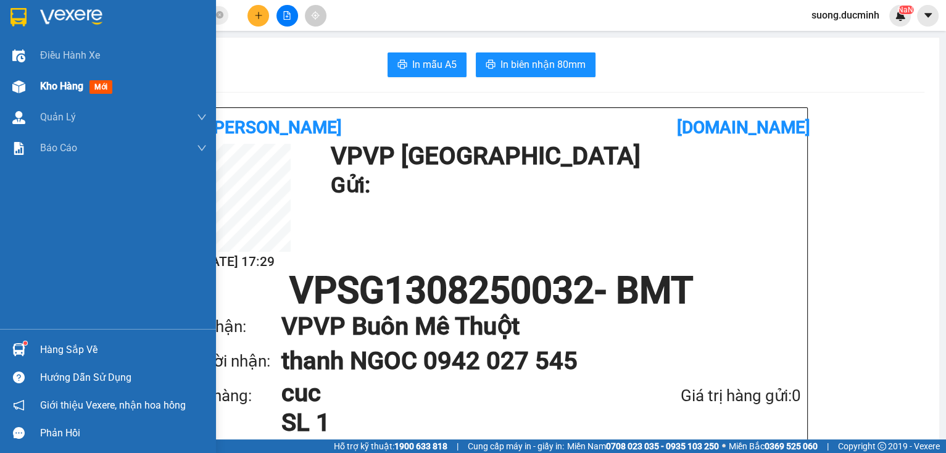
click at [45, 84] on span "Kho hàng" at bounding box center [61, 86] width 43 height 12
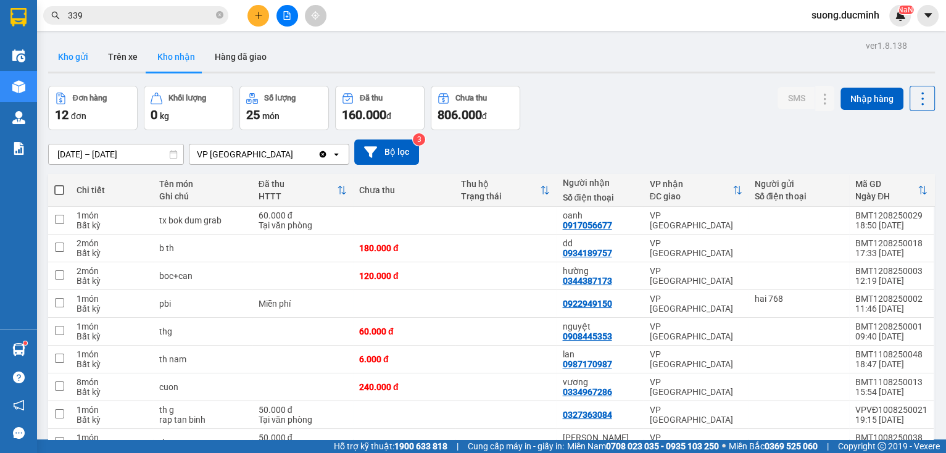
click at [92, 67] on button "Kho gửi" at bounding box center [73, 57] width 50 height 30
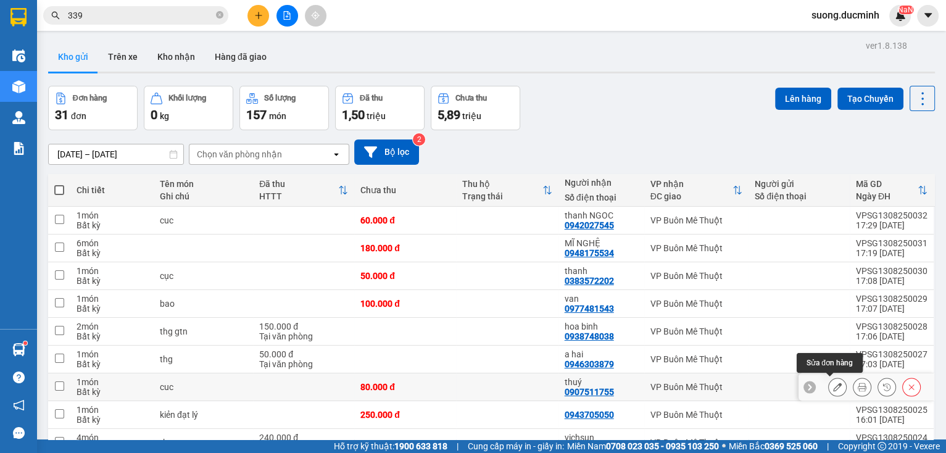
click at [833, 384] on icon at bounding box center [837, 386] width 9 height 9
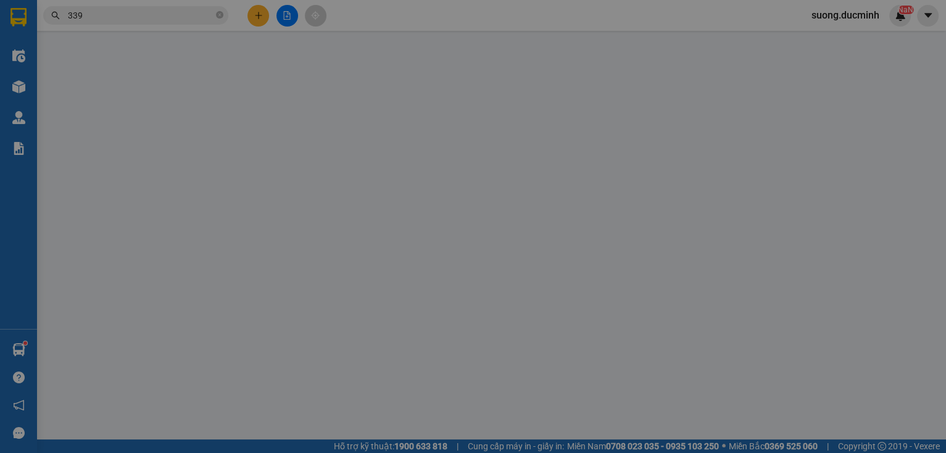
type input "0907511755"
type input "thuý"
type input "80.000"
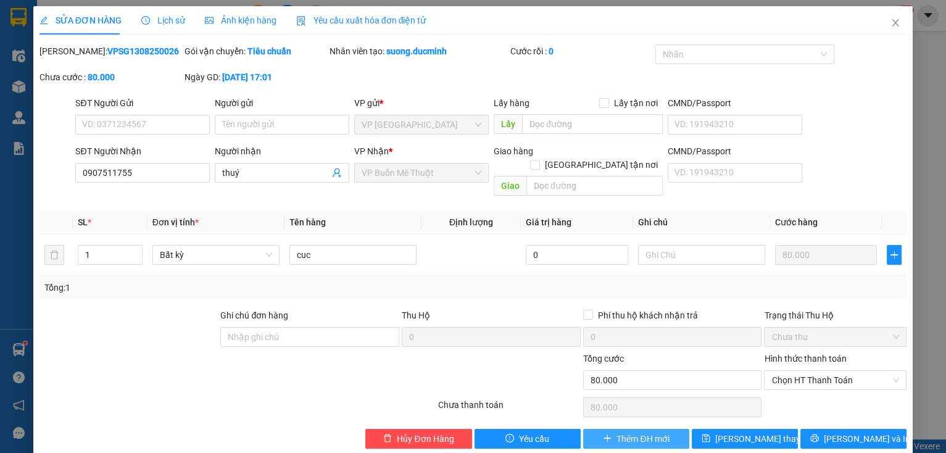
click at [623, 432] on span "Thêm ĐH mới" at bounding box center [642, 439] width 52 height 14
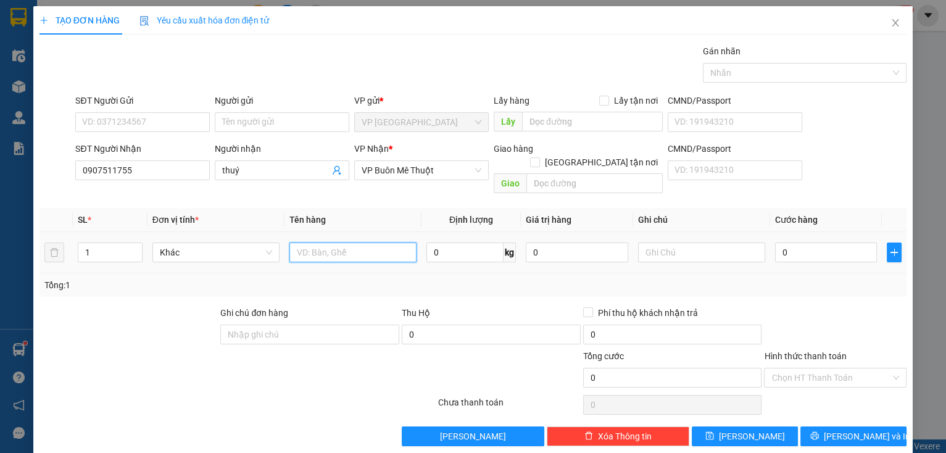
click at [319, 242] on input "text" at bounding box center [352, 252] width 127 height 20
type input "cục"
click at [804, 244] on input "0" at bounding box center [826, 252] width 102 height 20
type input "1"
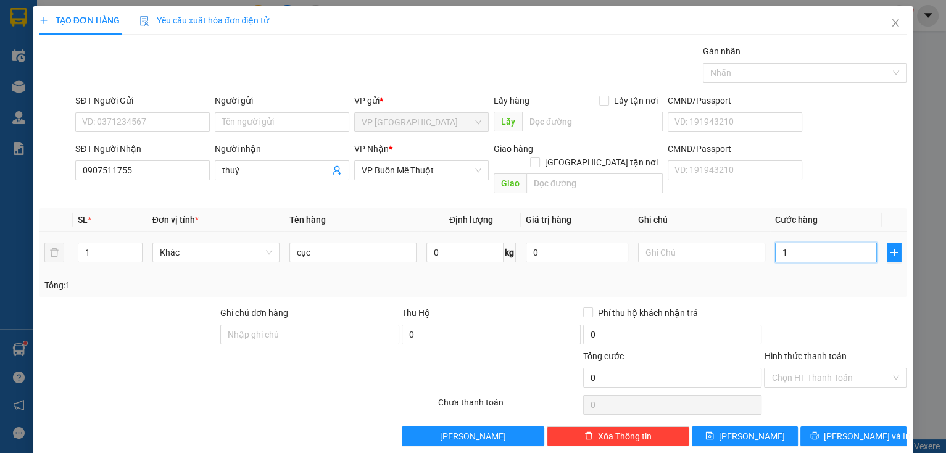
type input "1"
type input "12"
type input "120"
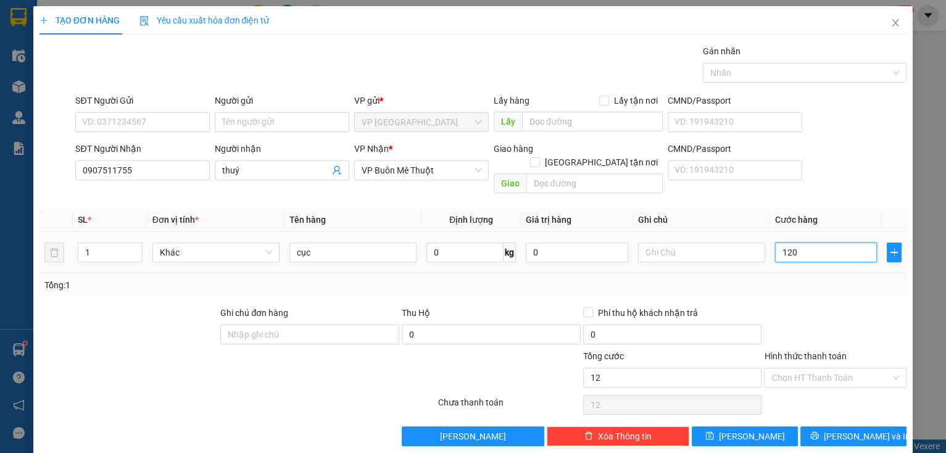
type input "120"
type input "120.000"
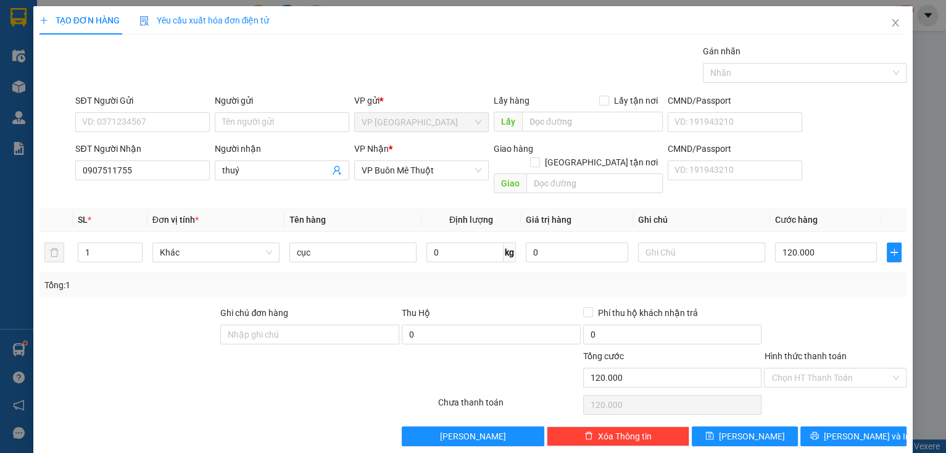
click at [809, 310] on div at bounding box center [834, 327] width 145 height 43
click at [757, 426] on button "[PERSON_NAME]" at bounding box center [744, 436] width 106 height 20
type input "0"
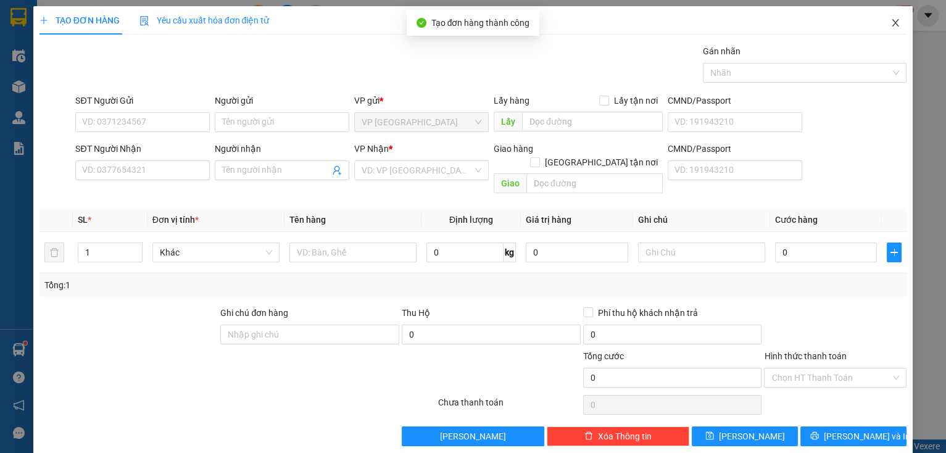
click at [890, 22] on icon "close" at bounding box center [895, 23] width 10 height 10
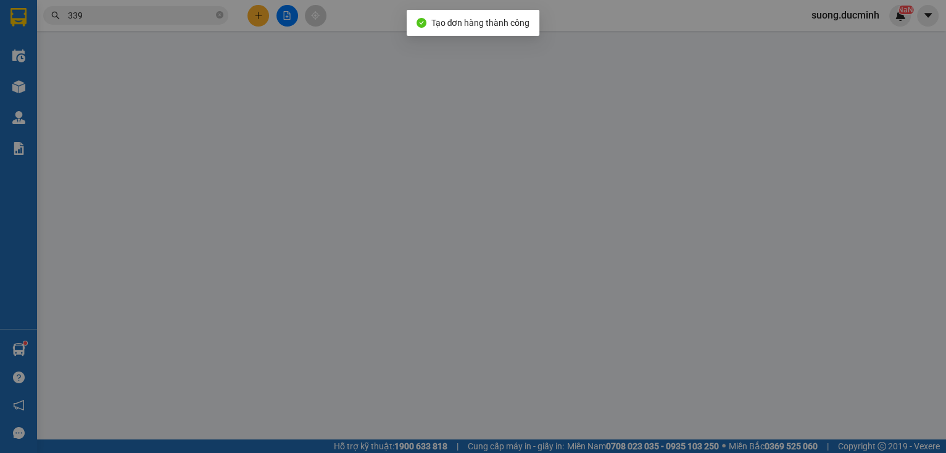
type input "0907511755"
type input "thuý"
type input "80.000"
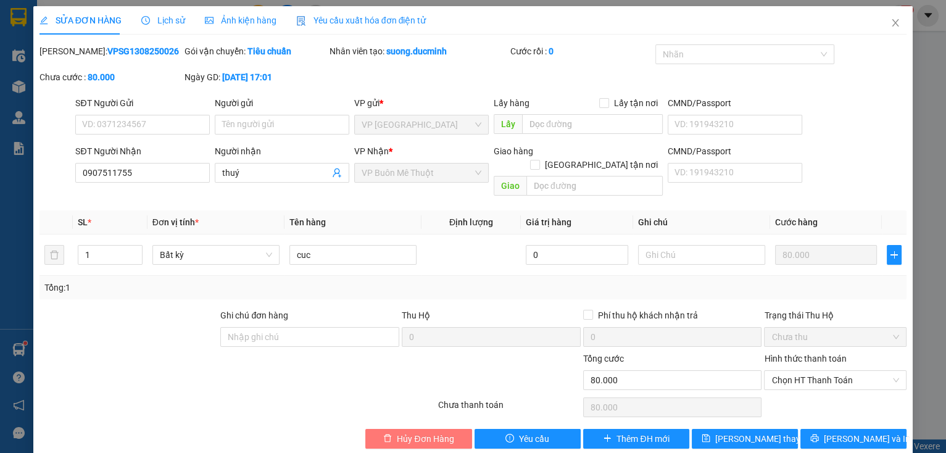
click at [416, 432] on span "Hủy Đơn Hàng" at bounding box center [425, 439] width 57 height 14
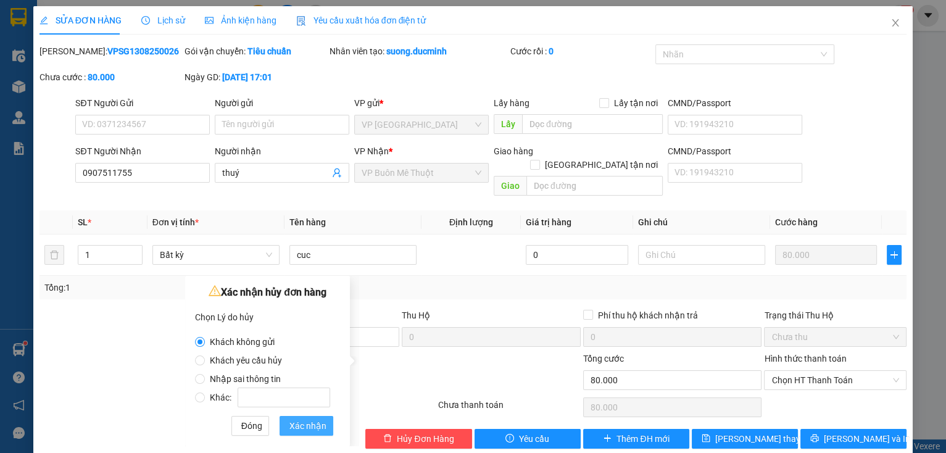
click at [291, 423] on span "Xác nhận" at bounding box center [307, 426] width 37 height 14
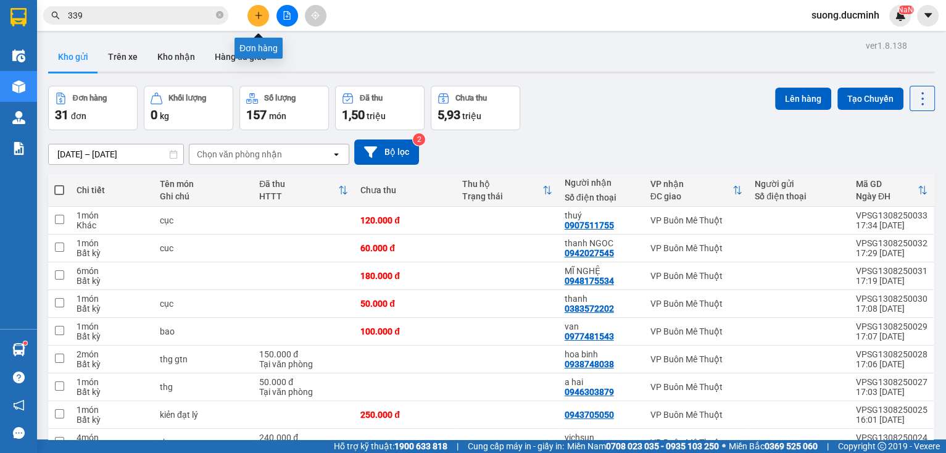
click at [252, 10] on button at bounding box center [258, 16] width 22 height 22
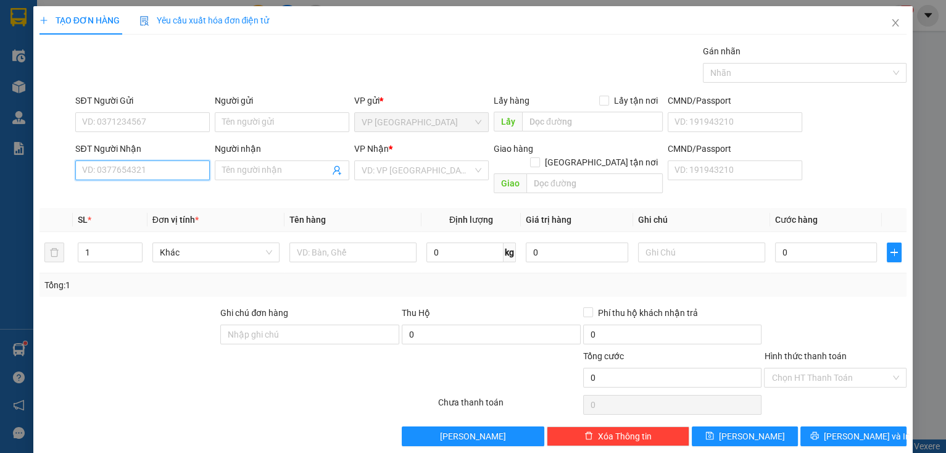
click at [201, 168] on input "SĐT Người Nhận" at bounding box center [142, 170] width 134 height 20
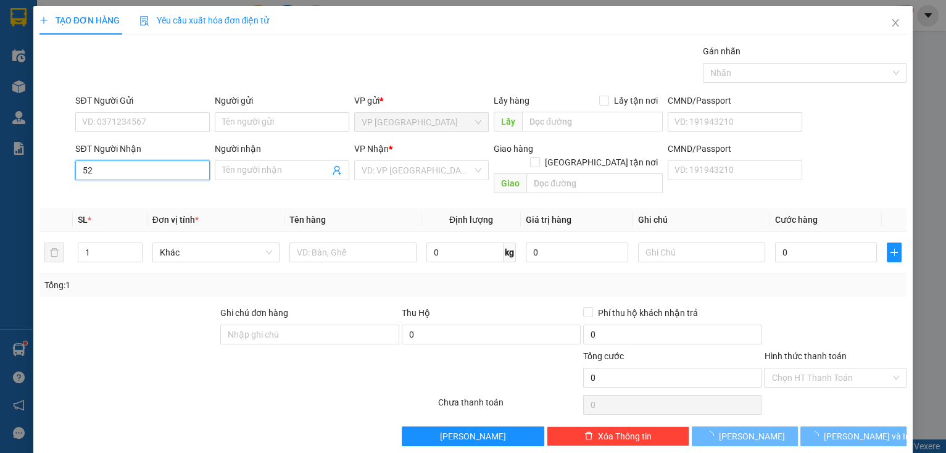
type input "5"
click at [120, 170] on input "202" at bounding box center [142, 170] width 134 height 20
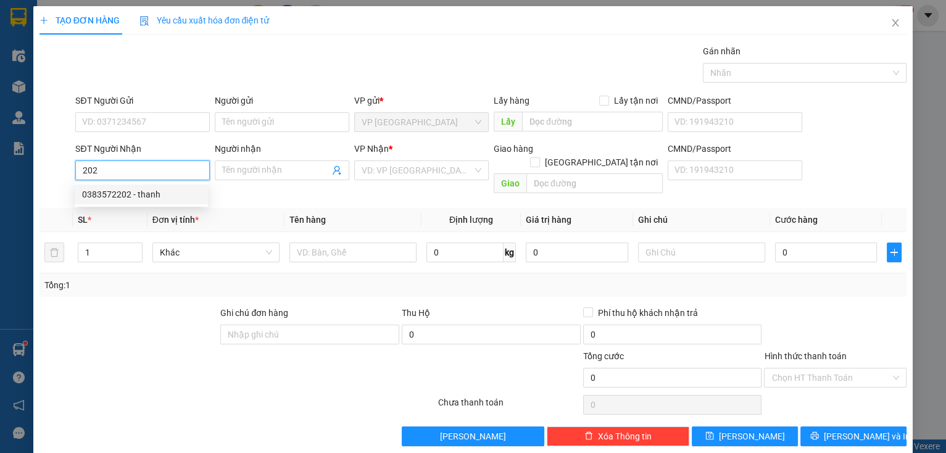
click at [130, 198] on div "0383572202 - thanh" at bounding box center [141, 195] width 118 height 14
type input "0383572202"
type input "thanh"
type input "50.000"
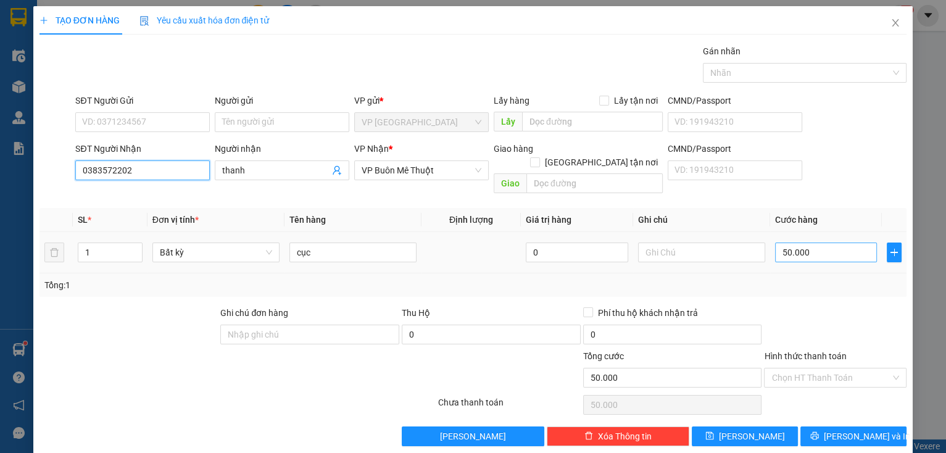
type input "0383572202"
click at [814, 242] on input "50.000" at bounding box center [826, 252] width 102 height 20
type input "3"
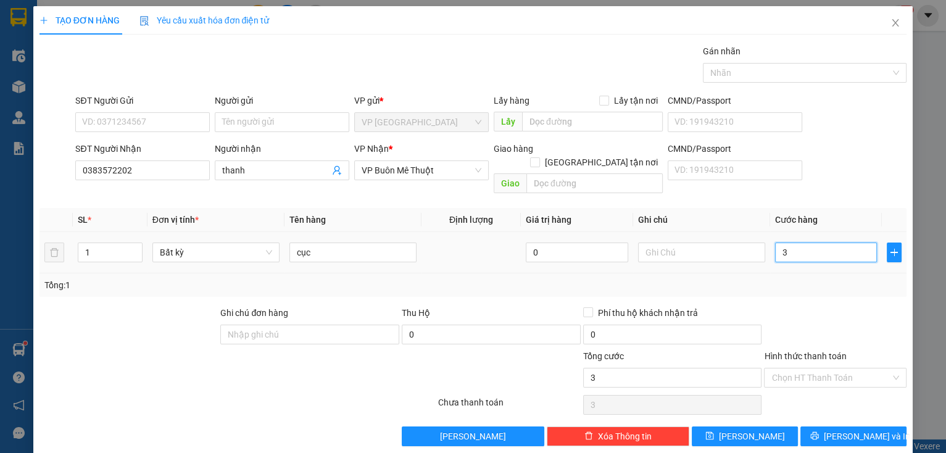
type input "30"
type input "30.000"
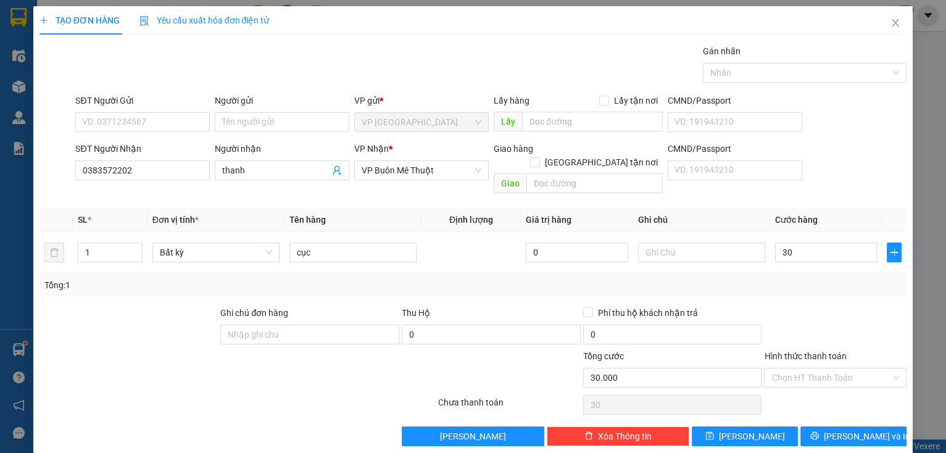
type input "30.000"
drag, startPoint x: 803, startPoint y: 309, endPoint x: 804, endPoint y: 321, distance: 12.4
click at [803, 310] on div at bounding box center [834, 327] width 145 height 43
click at [818, 431] on icon "printer" at bounding box center [814, 435] width 9 height 9
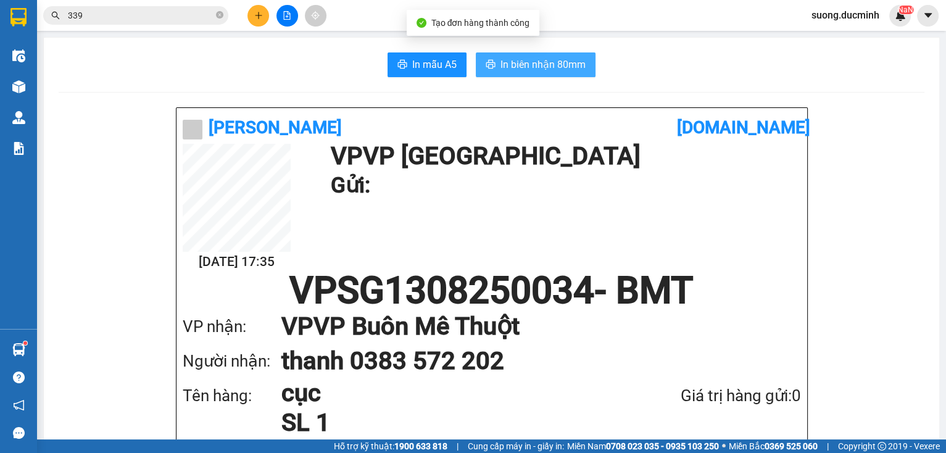
click at [517, 65] on span "In biên nhận 80mm" at bounding box center [542, 64] width 85 height 15
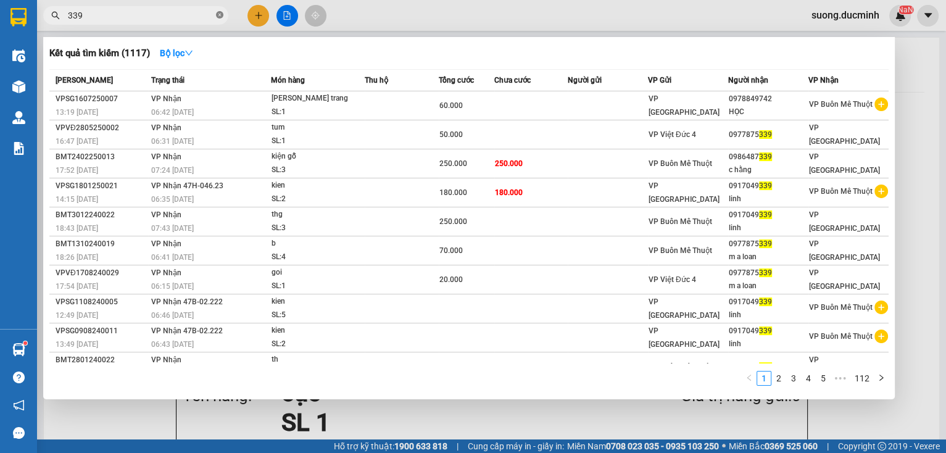
click at [222, 15] on icon "close-circle" at bounding box center [219, 14] width 7 height 7
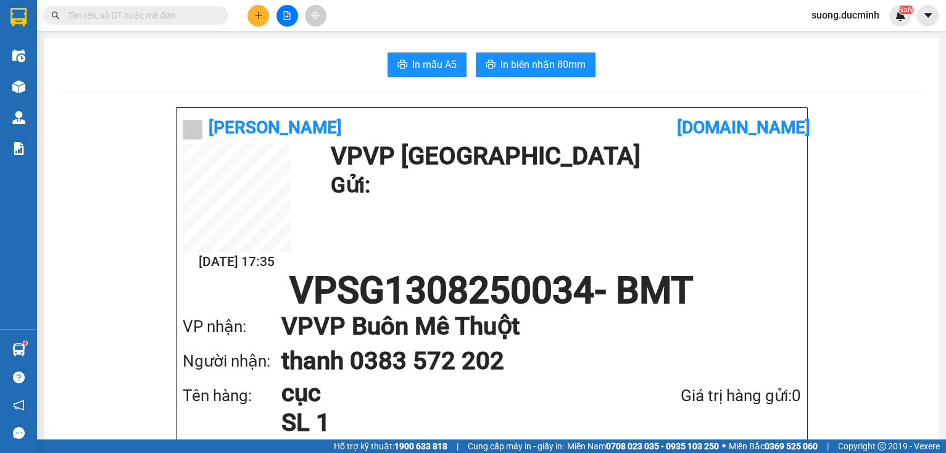
click at [205, 16] on input "text" at bounding box center [141, 16] width 146 height 14
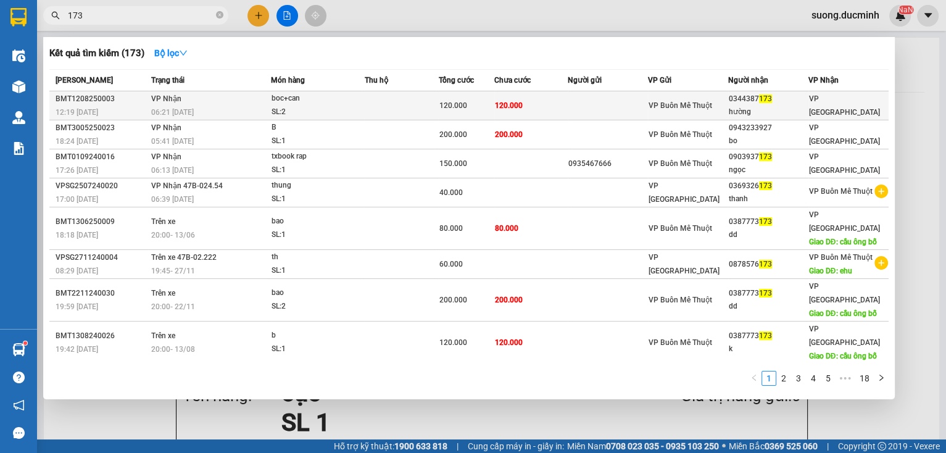
type input "173"
click at [432, 106] on td at bounding box center [402, 105] width 74 height 29
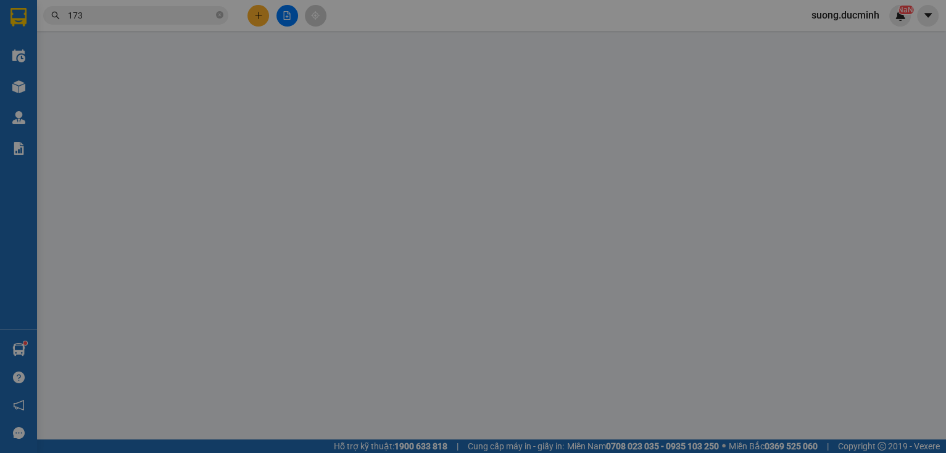
type input "0344387173"
type input "hường"
type input "120.000"
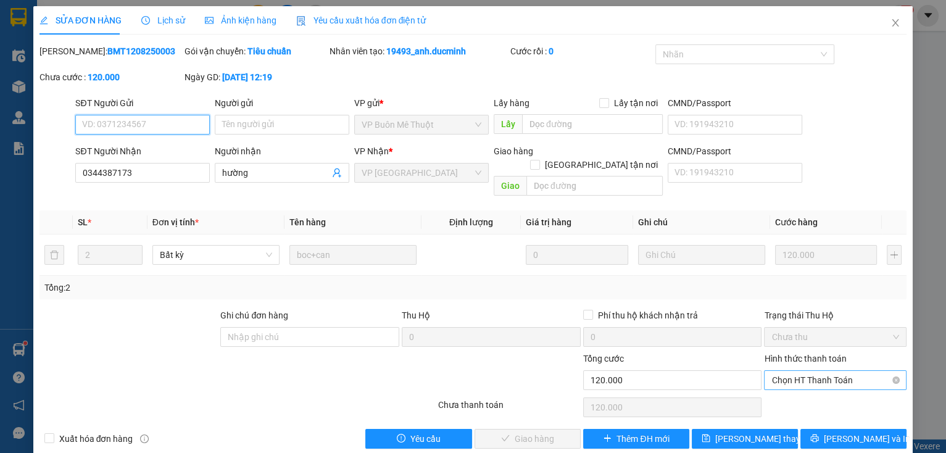
click at [802, 371] on span "Chọn HT Thanh Toán" at bounding box center [835, 380] width 128 height 19
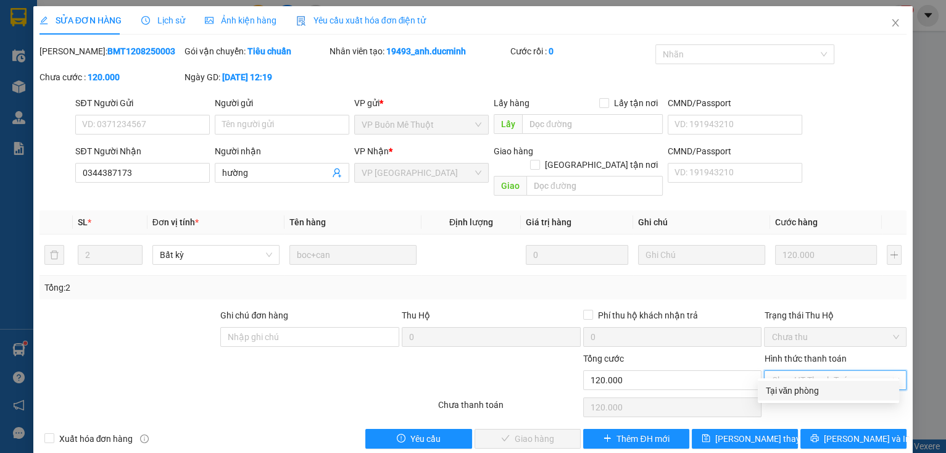
click at [802, 387] on div "Tại văn phòng" at bounding box center [828, 391] width 126 height 14
type input "0"
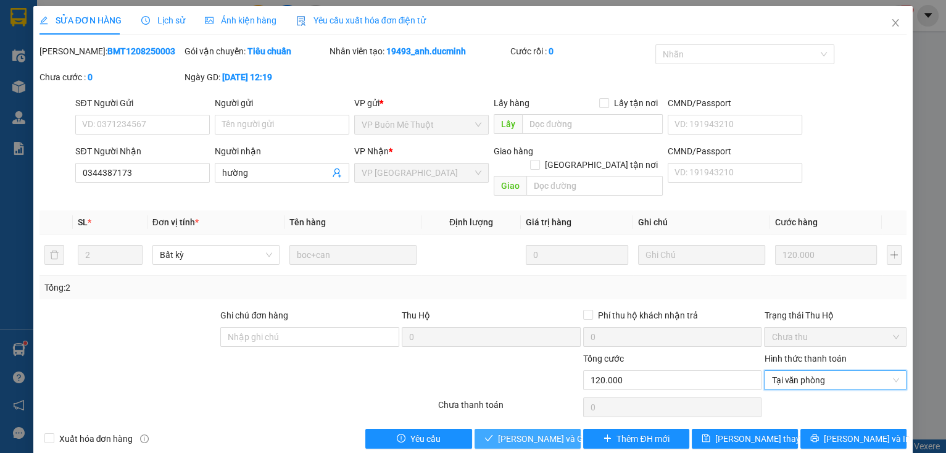
click at [526, 432] on span "[PERSON_NAME] và Giao hàng" at bounding box center [557, 439] width 118 height 14
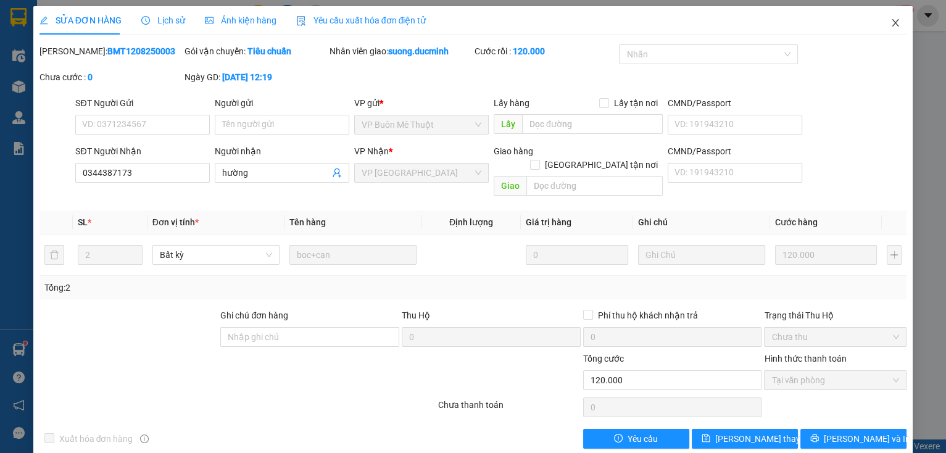
click at [890, 25] on icon "close" at bounding box center [895, 23] width 10 height 10
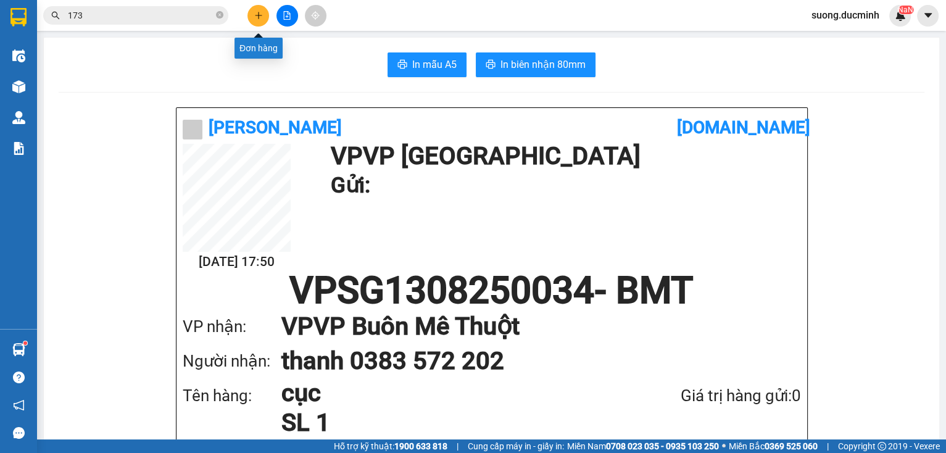
click at [263, 10] on button at bounding box center [258, 16] width 22 height 22
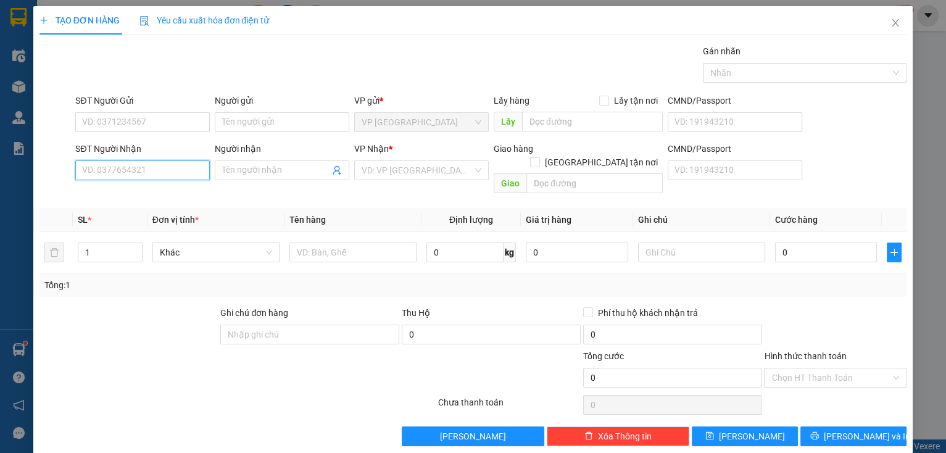
click at [170, 169] on input "SĐT Người Nhận" at bounding box center [142, 170] width 134 height 20
click at [133, 194] on div "0914777787 - nhat" at bounding box center [141, 195] width 118 height 14
type input "0914777787"
type input "nhat"
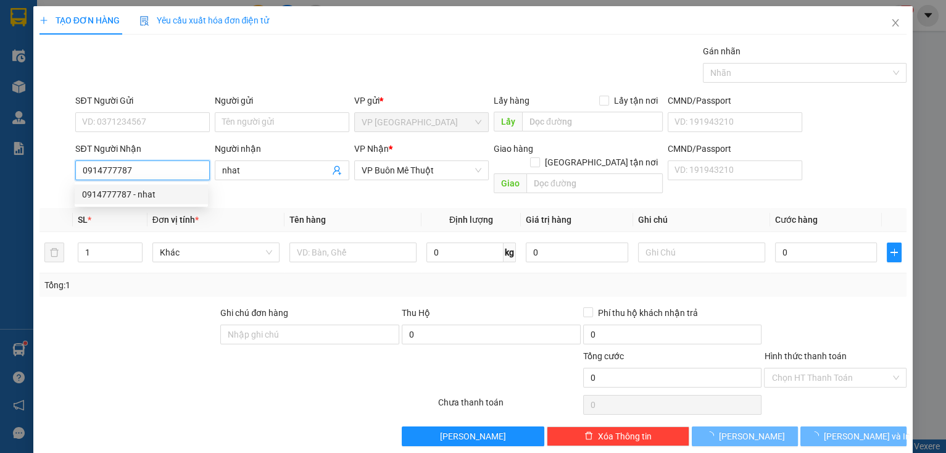
type input "90.000"
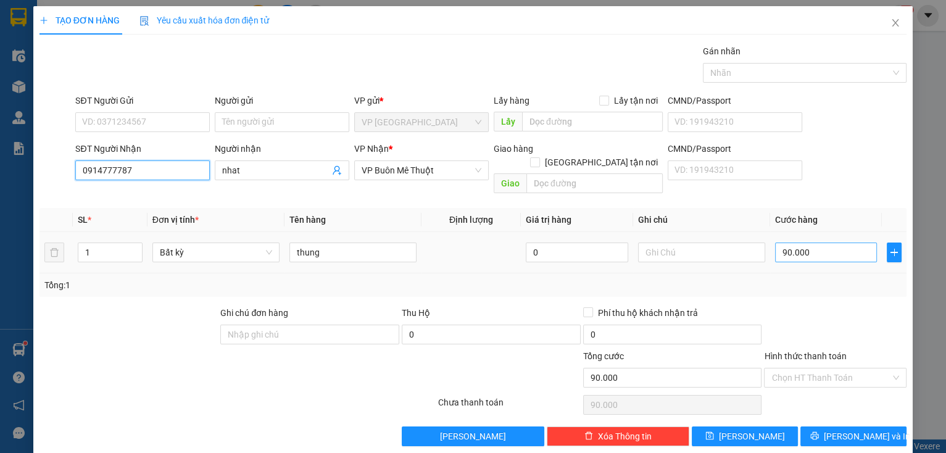
type input "0914777787"
click at [836, 245] on input "90.000" at bounding box center [826, 252] width 102 height 20
type input "8"
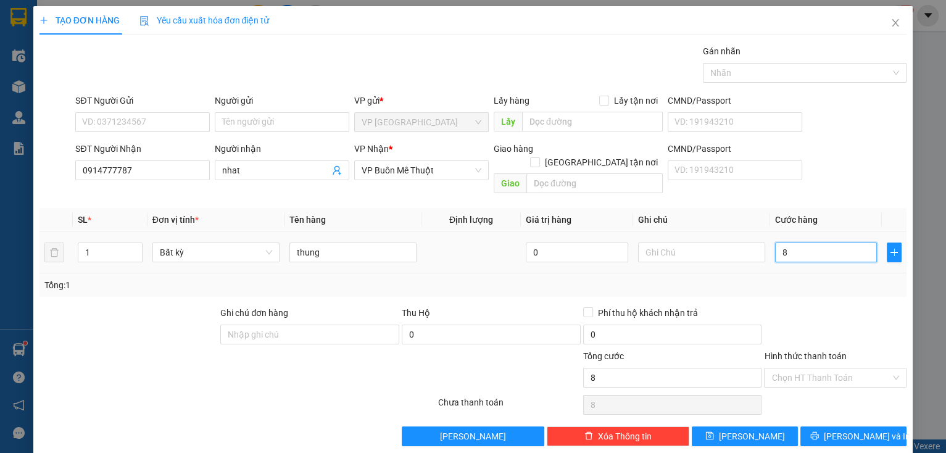
type input "80"
type input "80.000"
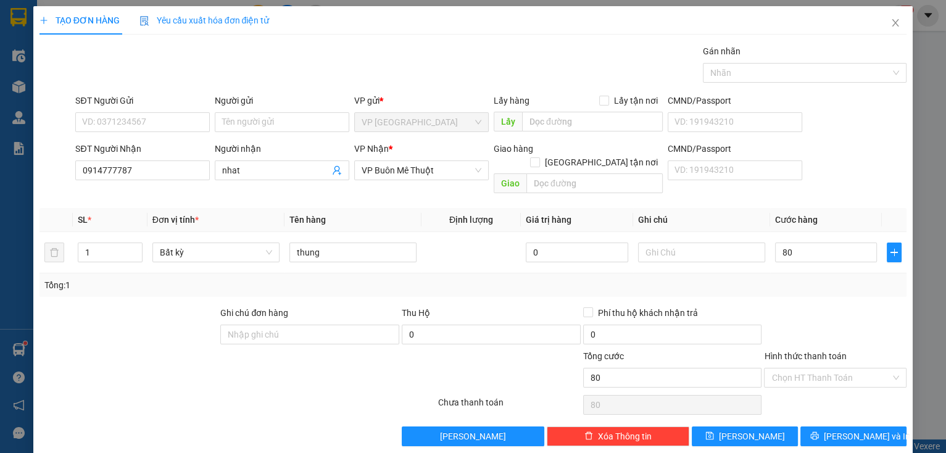
type input "80.000"
click at [823, 306] on div at bounding box center [834, 327] width 145 height 43
click at [826, 249] on div "80.000" at bounding box center [826, 252] width 102 height 25
click at [825, 244] on input "80.000" at bounding box center [826, 252] width 102 height 20
type input "9"
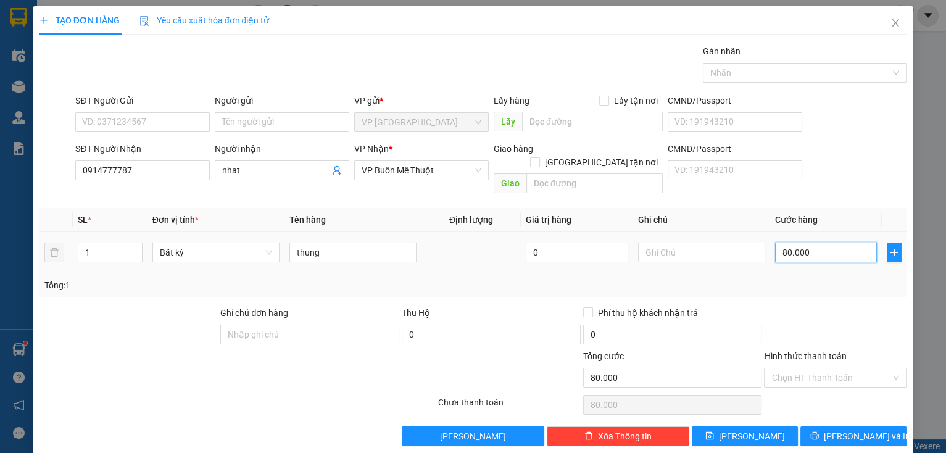
type input "9"
type input "90"
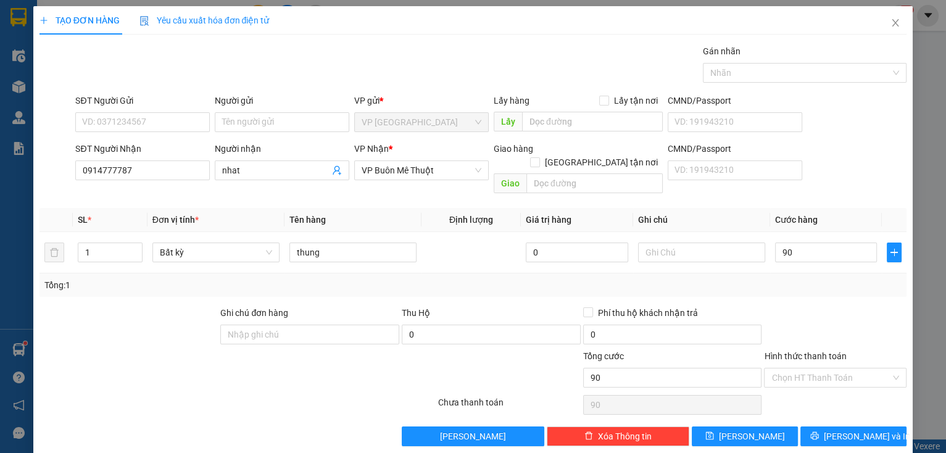
type input "90.000"
click at [830, 321] on div at bounding box center [834, 327] width 145 height 43
click at [824, 368] on input "Hình thức thanh toán" at bounding box center [830, 377] width 119 height 19
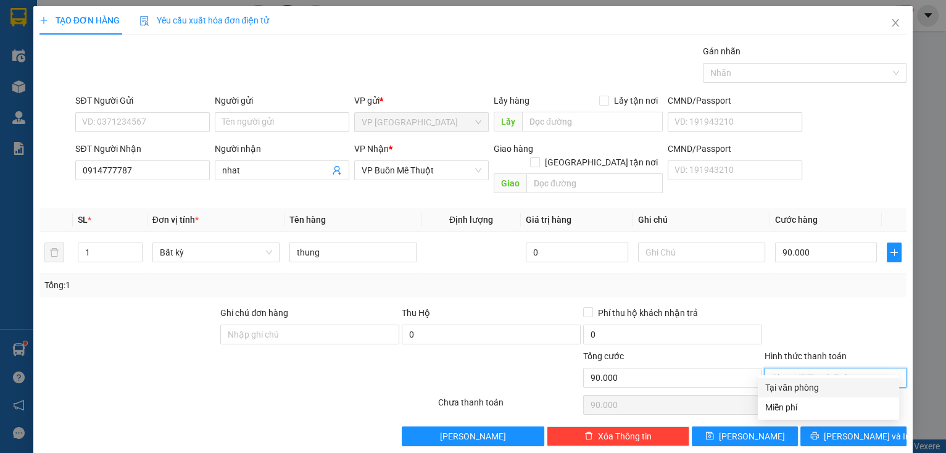
click at [819, 382] on div "Tại văn phòng" at bounding box center [828, 388] width 126 height 14
type input "0"
click at [819, 392] on div at bounding box center [834, 404] width 145 height 25
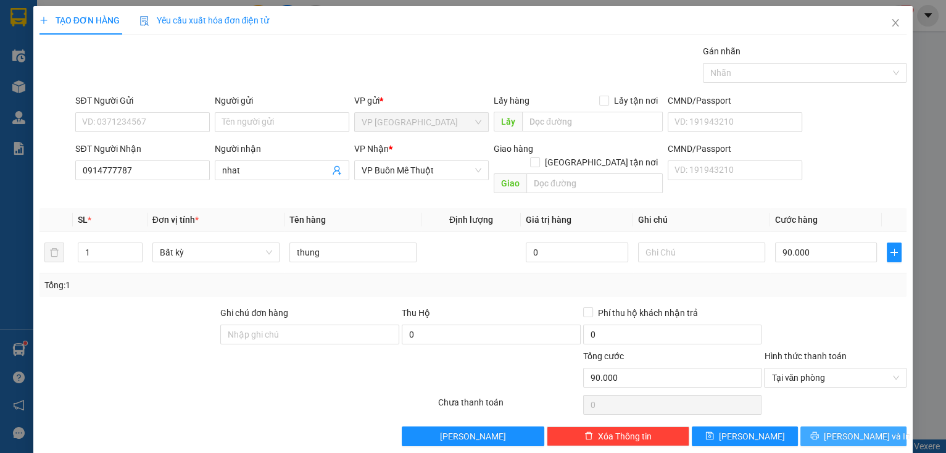
click at [836, 429] on span "[PERSON_NAME] và In" at bounding box center [866, 436] width 86 height 14
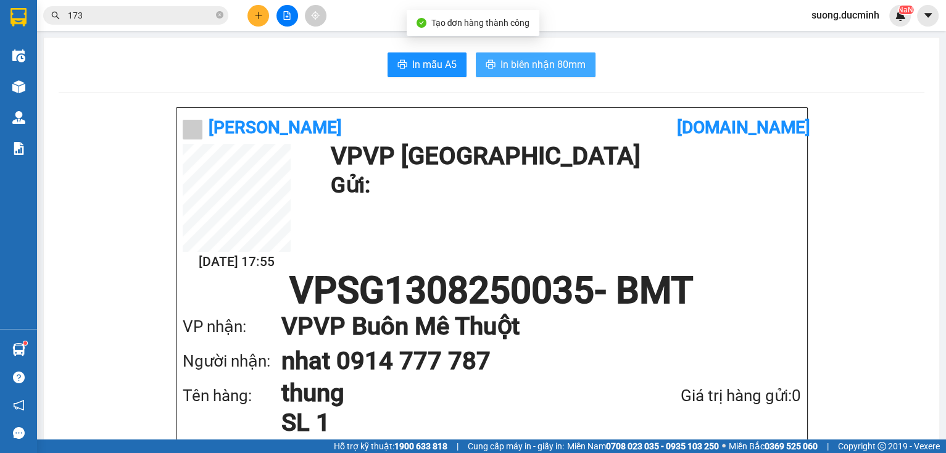
click at [561, 72] on span "In biên nhận 80mm" at bounding box center [542, 64] width 85 height 15
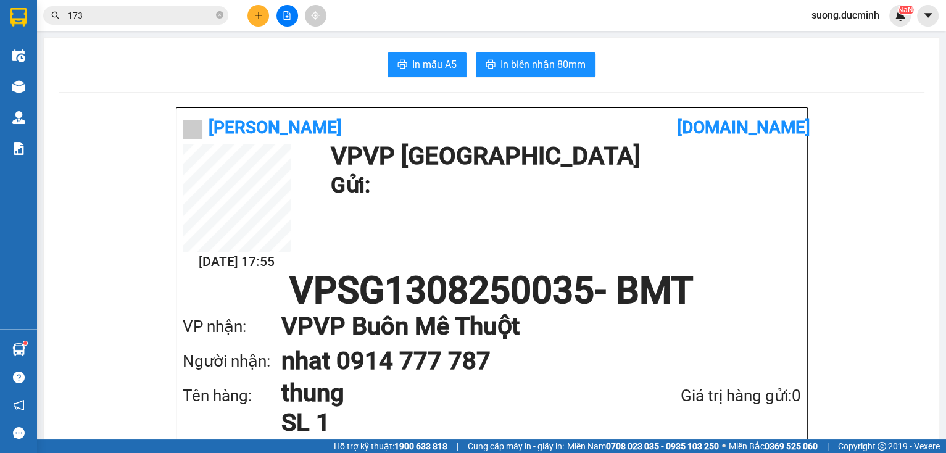
click at [542, 69] on span "In biên nhận 80mm" at bounding box center [542, 64] width 85 height 15
click at [258, 20] on button at bounding box center [258, 16] width 22 height 22
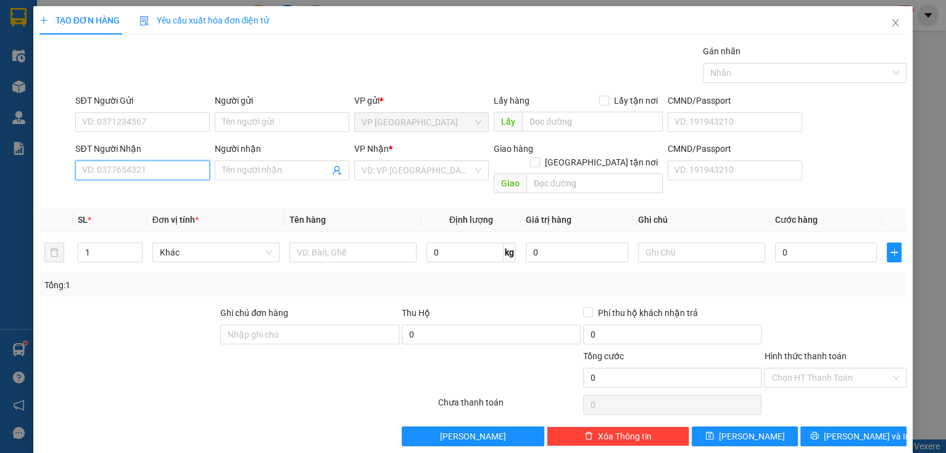
click at [141, 163] on input "SĐT Người Nhận" at bounding box center [142, 170] width 134 height 20
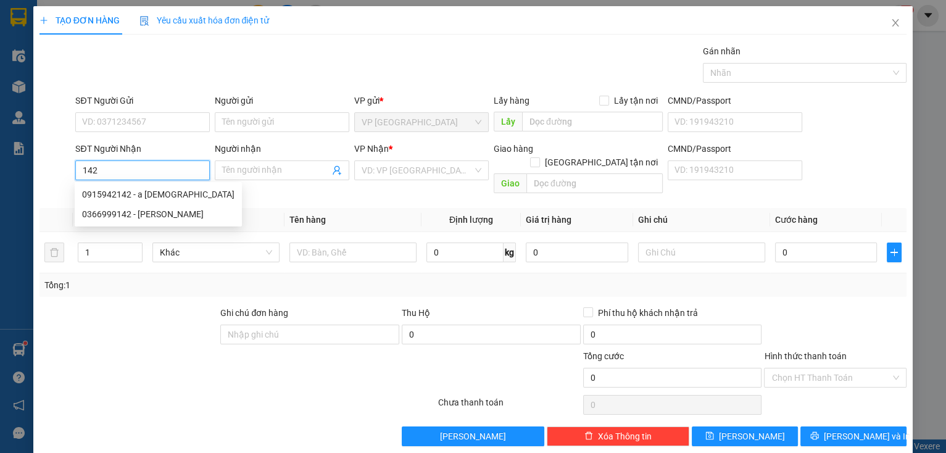
click at [171, 161] on input "142" at bounding box center [142, 170] width 134 height 20
click at [134, 191] on div "0915942142 - a [DEMOGRAPHIC_DATA]" at bounding box center [158, 195] width 152 height 14
type input "0915942142"
type input "a [DEMOGRAPHIC_DATA]"
type input "50.000"
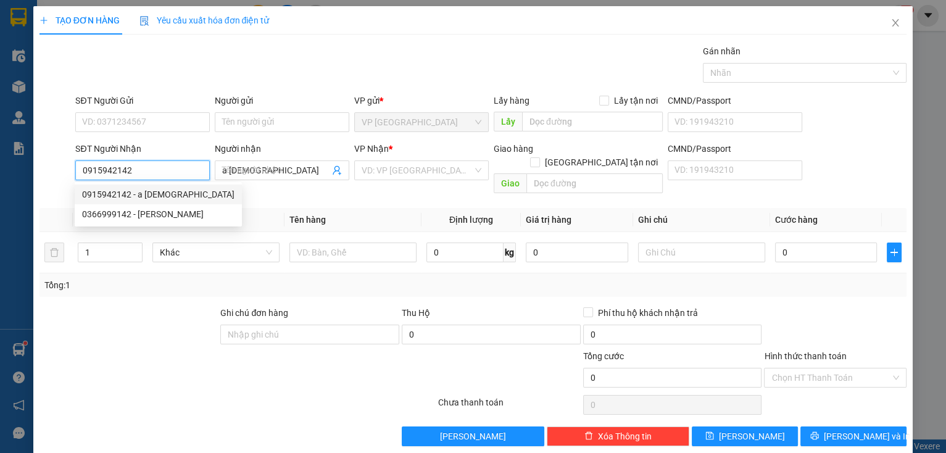
type input "50.000"
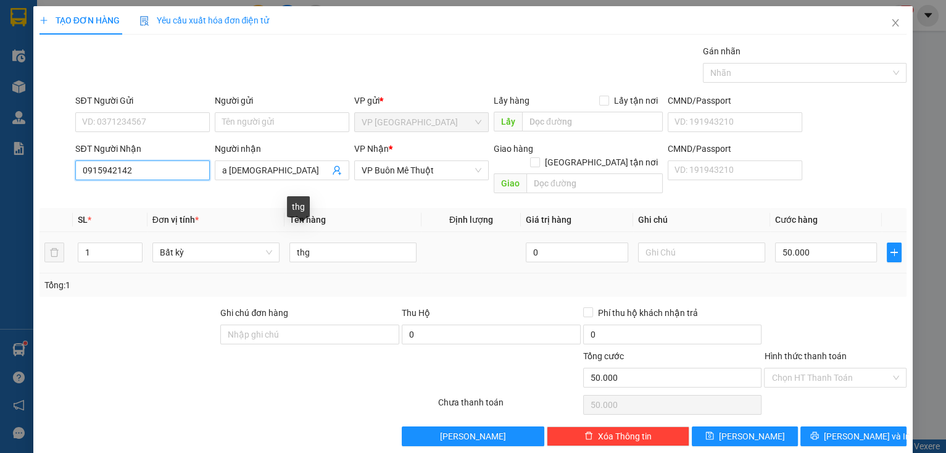
type input "0915942142"
click at [271, 266] on div "SL * Đơn vị tính * Tên hàng Định lượng Giá trị hàng Ghi chú Cước hàng 1 Bất kỳ …" at bounding box center [472, 252] width 867 height 89
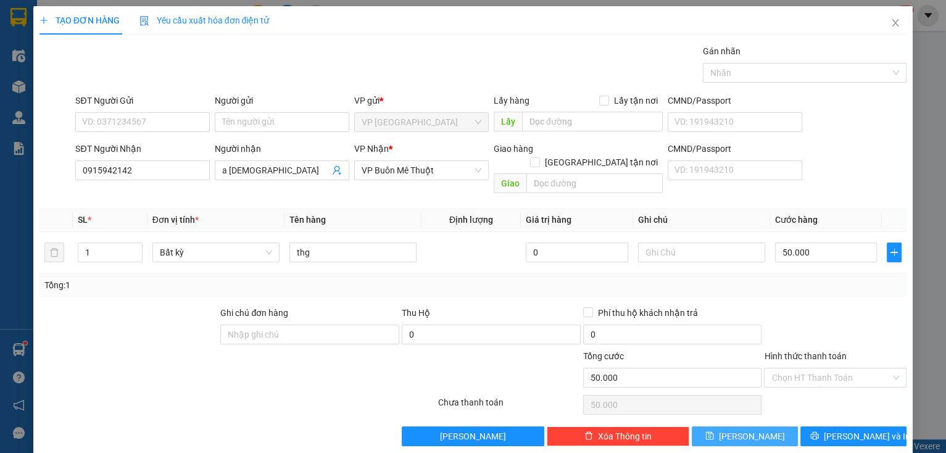
drag, startPoint x: 192, startPoint y: 318, endPoint x: 749, endPoint y: 428, distance: 567.8
click at [749, 428] on button "[PERSON_NAME]" at bounding box center [744, 436] width 106 height 20
type input "0"
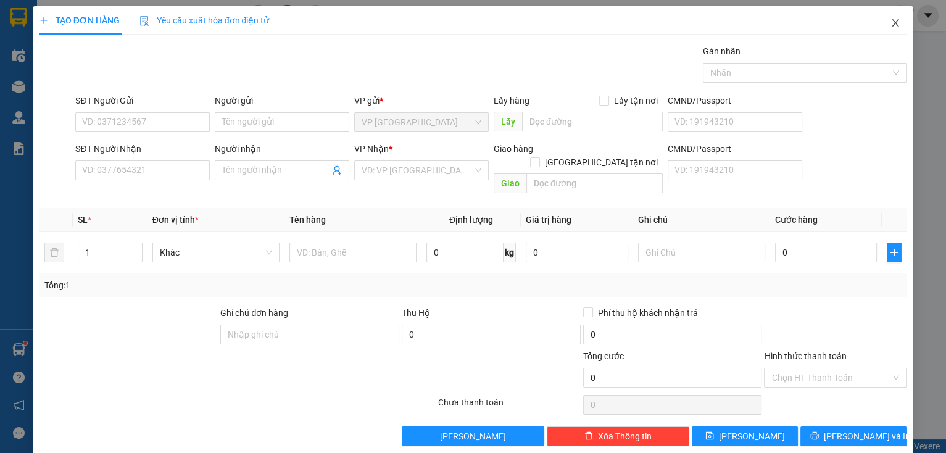
click at [892, 25] on icon "close" at bounding box center [895, 22] width 7 height 7
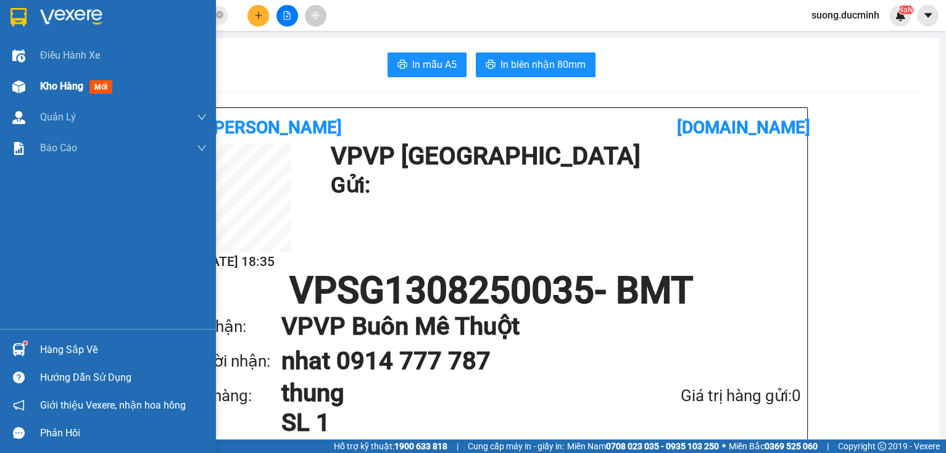
click at [59, 92] on span "Kho hàng" at bounding box center [61, 86] width 43 height 12
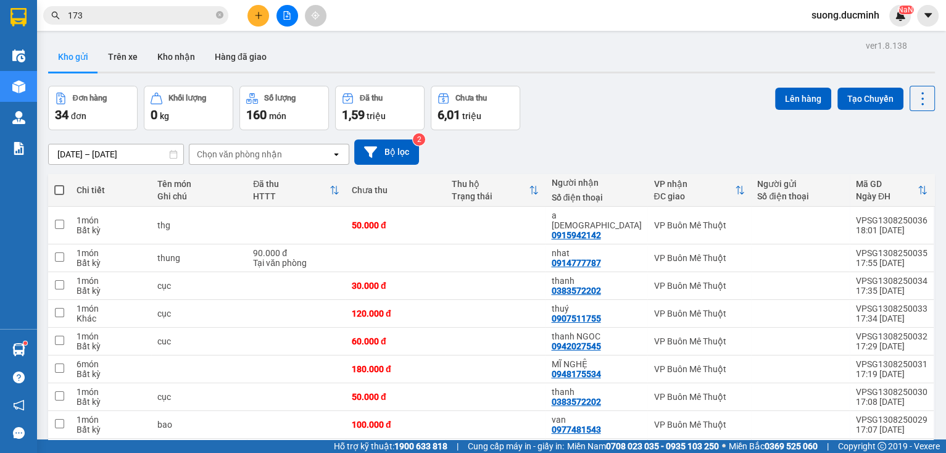
click at [61, 192] on span at bounding box center [59, 190] width 10 height 10
click at [59, 184] on input "checkbox" at bounding box center [59, 184] width 0 height 0
checkbox input "true"
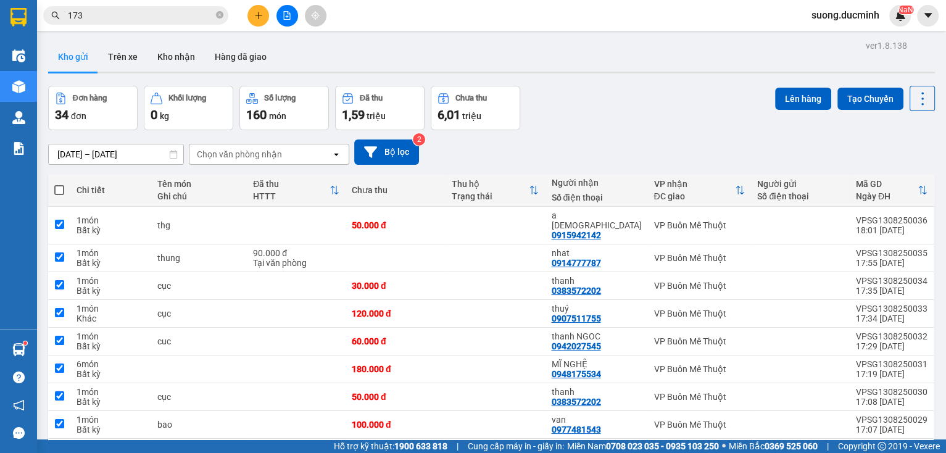
checkbox input "true"
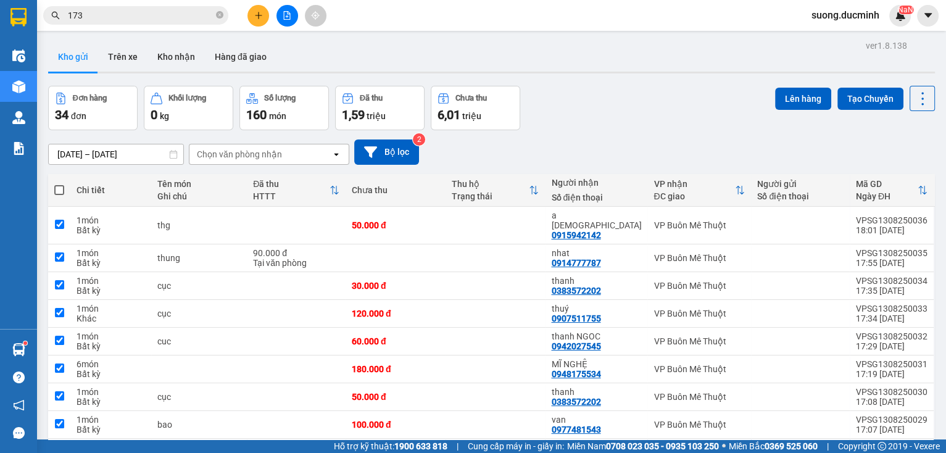
checkbox input "true"
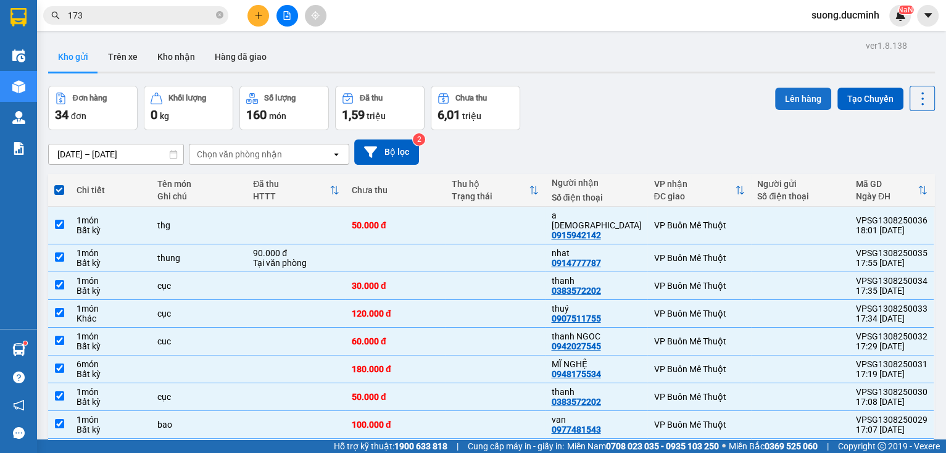
click at [802, 103] on button "Lên hàng" at bounding box center [803, 99] width 56 height 22
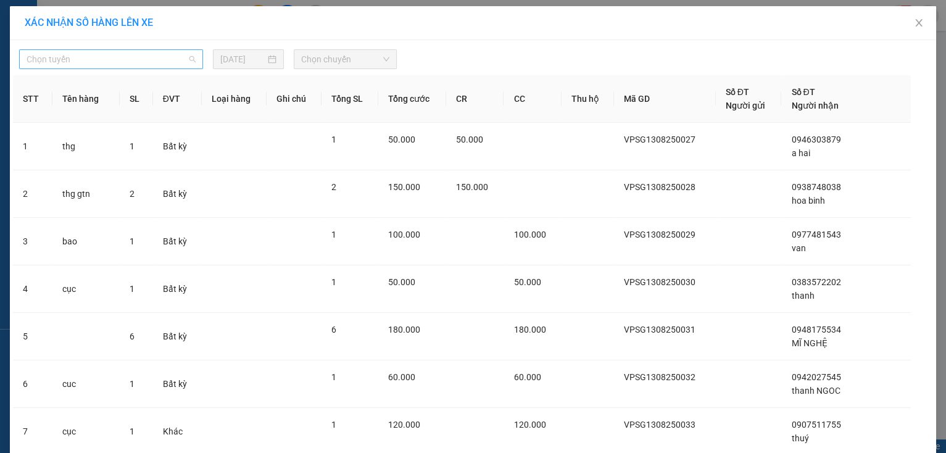
click at [88, 64] on span "Chọn tuyến" at bounding box center [111, 59] width 169 height 19
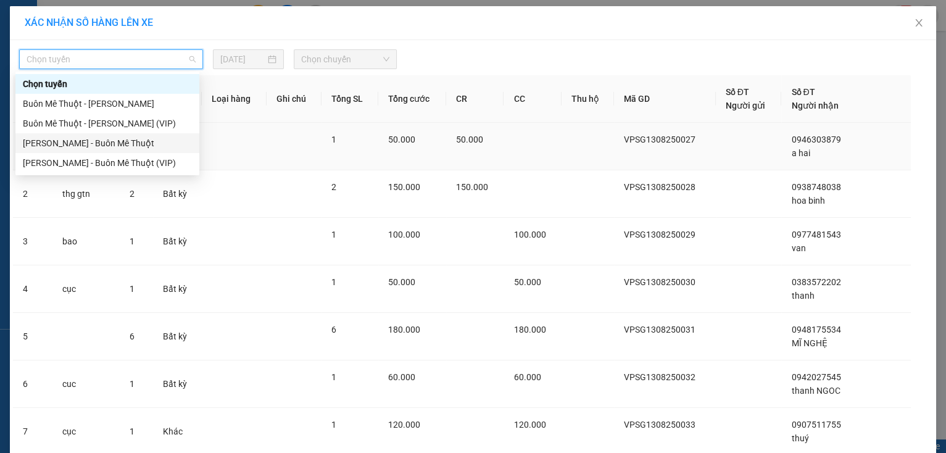
click at [128, 137] on div "[PERSON_NAME] - Buôn Mê Thuột" at bounding box center [107, 143] width 169 height 14
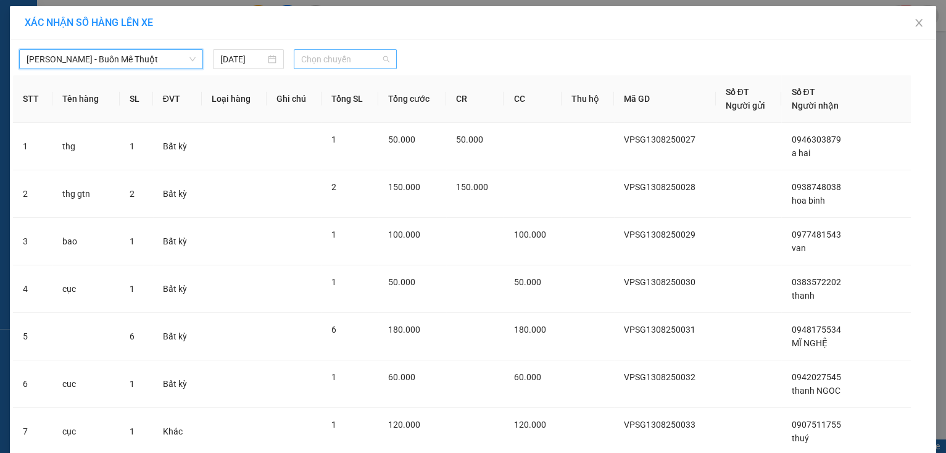
click at [326, 65] on span "Chọn chuyến" at bounding box center [345, 59] width 88 height 19
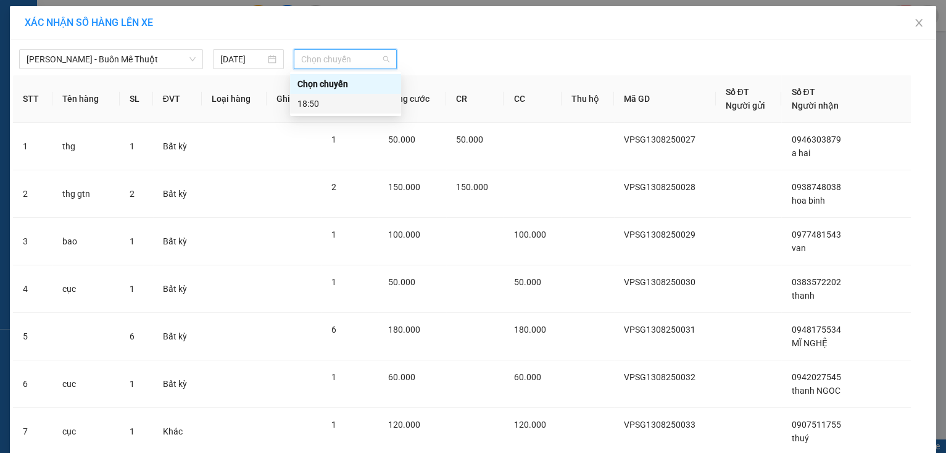
click at [306, 101] on div "18:50" at bounding box center [345, 104] width 96 height 14
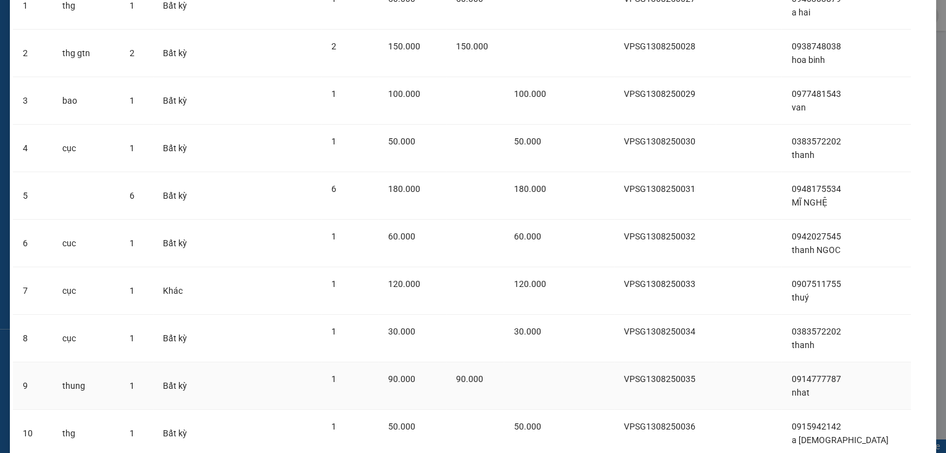
scroll to position [241, 0]
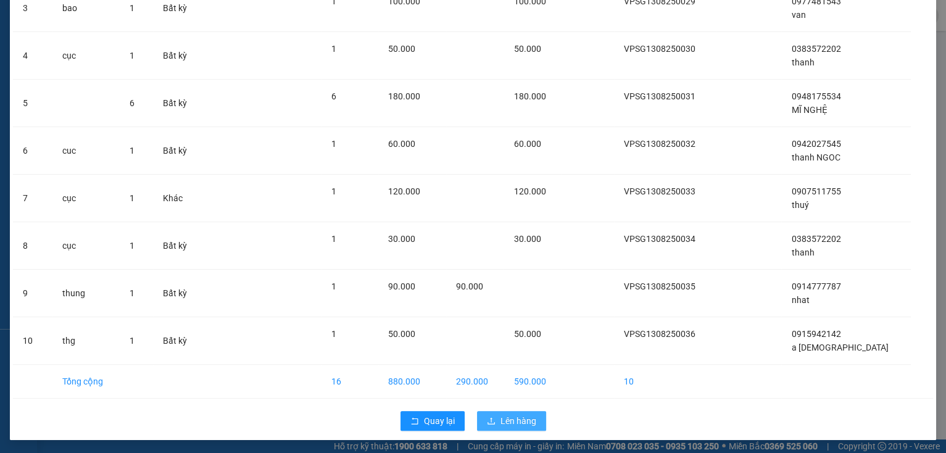
click at [500, 418] on span "Lên hàng" at bounding box center [518, 421] width 36 height 14
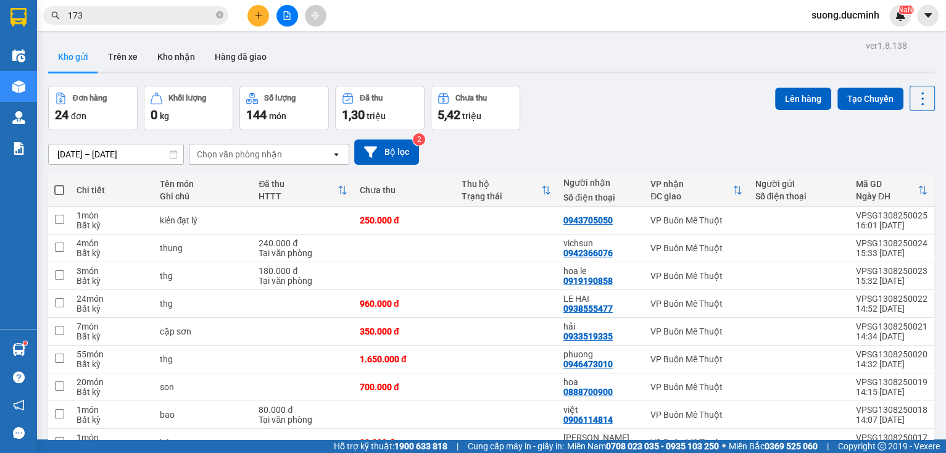
click at [55, 192] on span at bounding box center [59, 190] width 10 height 10
click at [59, 184] on input "checkbox" at bounding box center [59, 184] width 0 height 0
checkbox input "true"
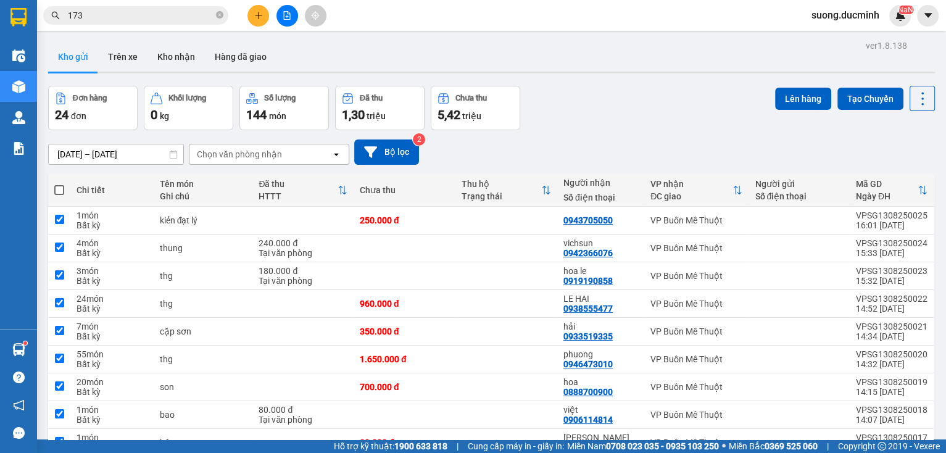
checkbox input "true"
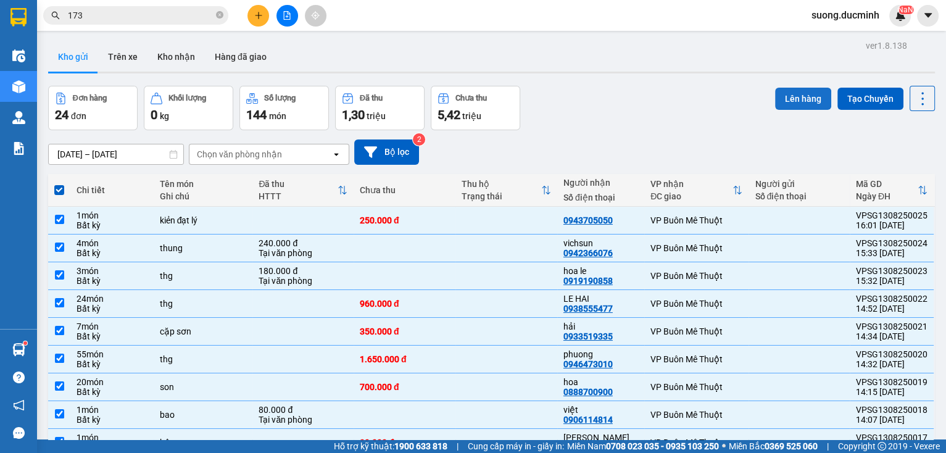
click at [775, 95] on button "Lên hàng" at bounding box center [803, 99] width 56 height 22
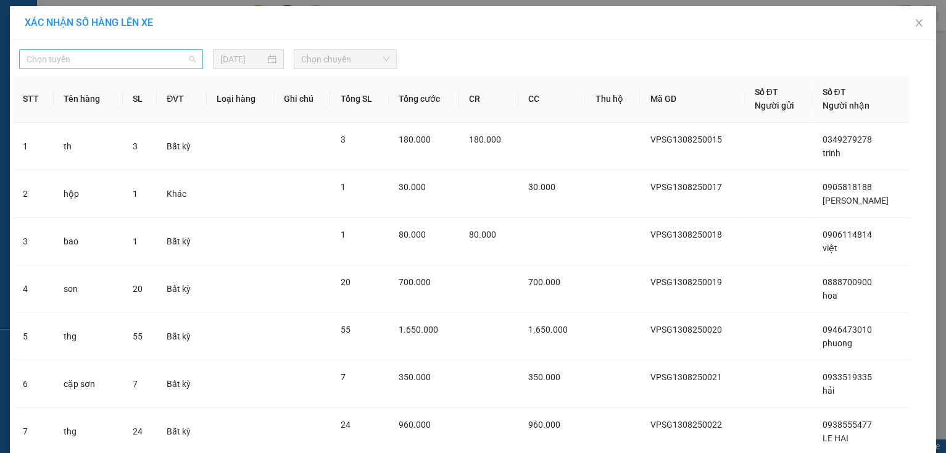
click at [151, 64] on span "Chọn tuyến" at bounding box center [111, 59] width 169 height 19
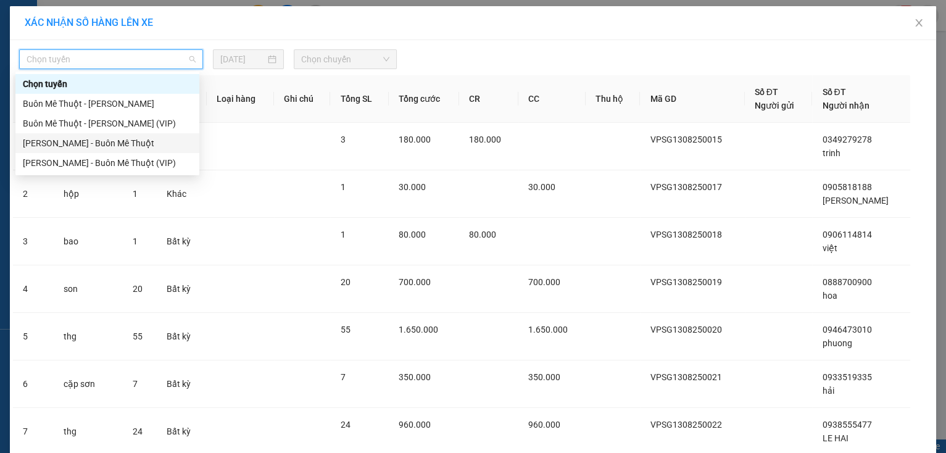
click at [131, 143] on div "[PERSON_NAME] - Buôn Mê Thuột" at bounding box center [107, 143] width 169 height 14
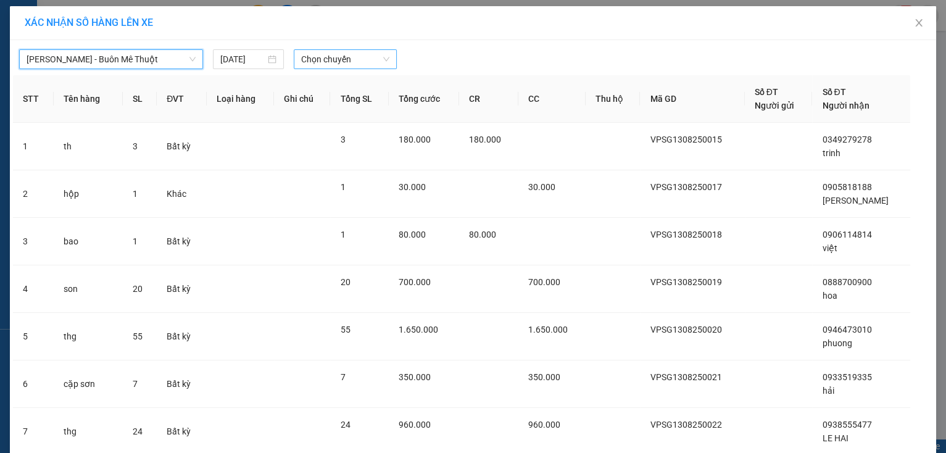
click at [321, 57] on span "Chọn chuyến" at bounding box center [345, 59] width 88 height 19
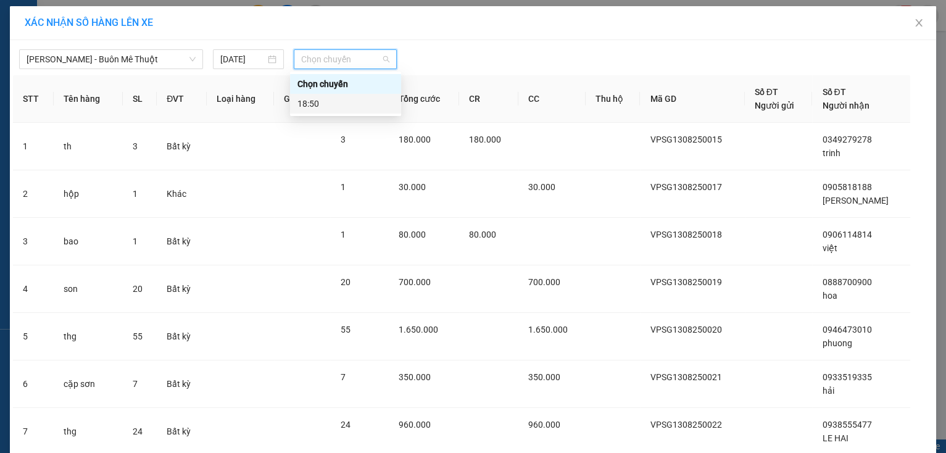
click at [326, 107] on div "18:50" at bounding box center [345, 104] width 96 height 14
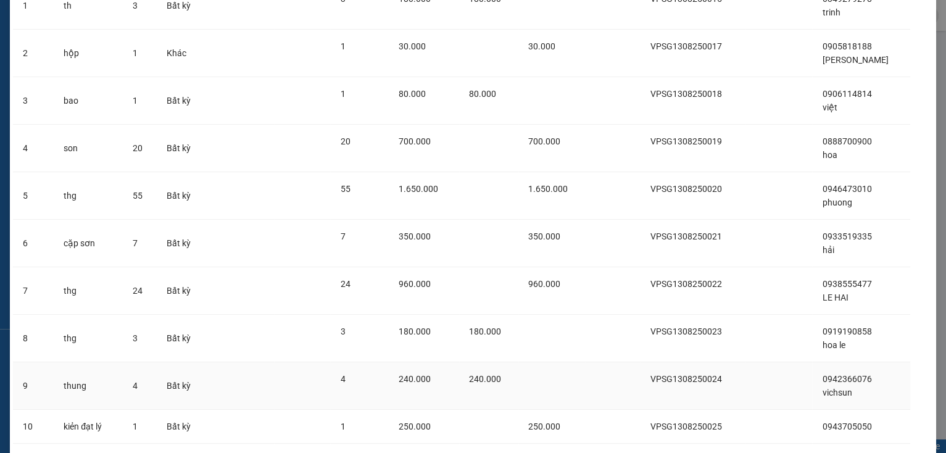
scroll to position [227, 0]
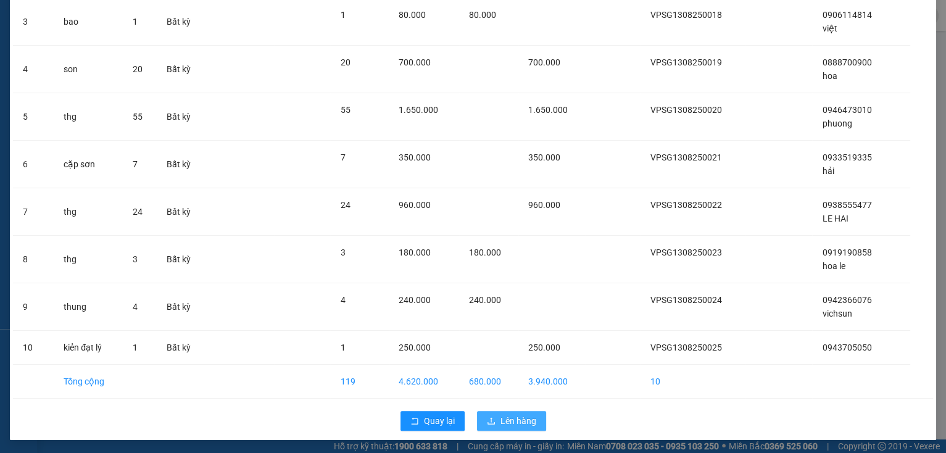
click at [516, 422] on span "Lên hàng" at bounding box center [518, 421] width 36 height 14
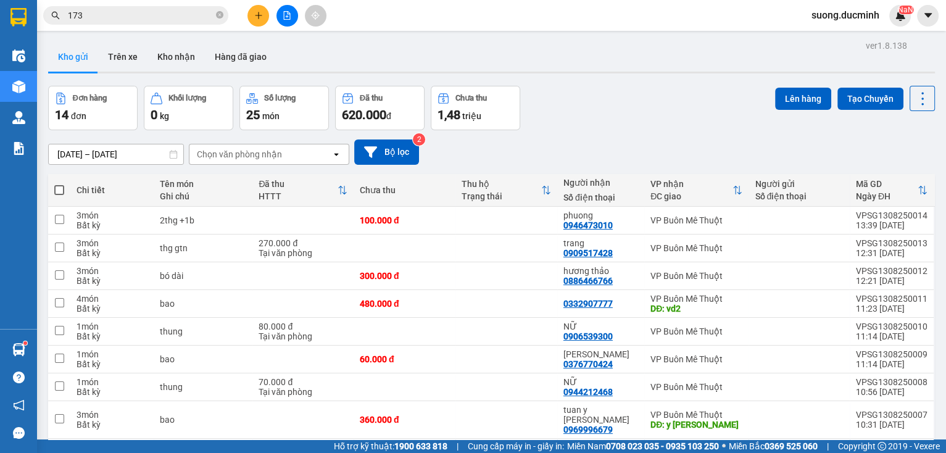
click at [59, 192] on span at bounding box center [59, 190] width 10 height 10
click at [59, 184] on input "checkbox" at bounding box center [59, 184] width 0 height 0
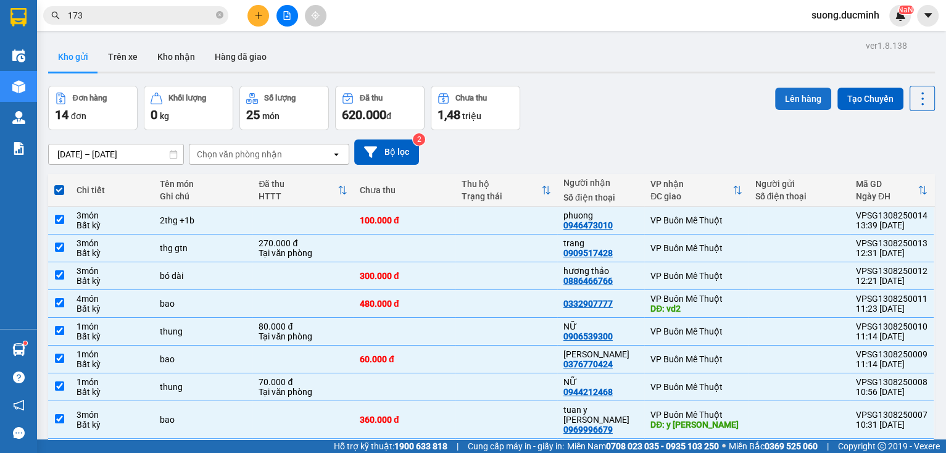
click at [810, 96] on button "Lên hàng" at bounding box center [803, 99] width 56 height 22
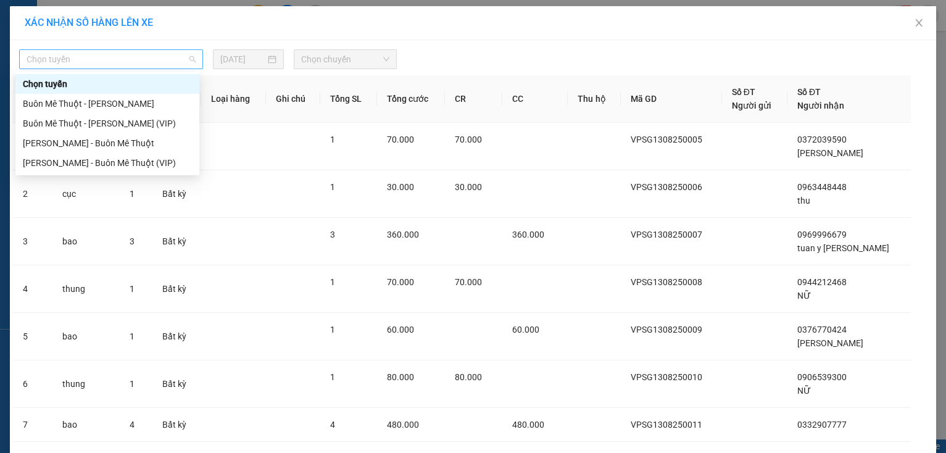
click at [111, 66] on span "Chọn tuyến" at bounding box center [111, 59] width 169 height 19
click at [111, 142] on div "[PERSON_NAME] - Buôn Mê Thuột" at bounding box center [107, 143] width 169 height 14
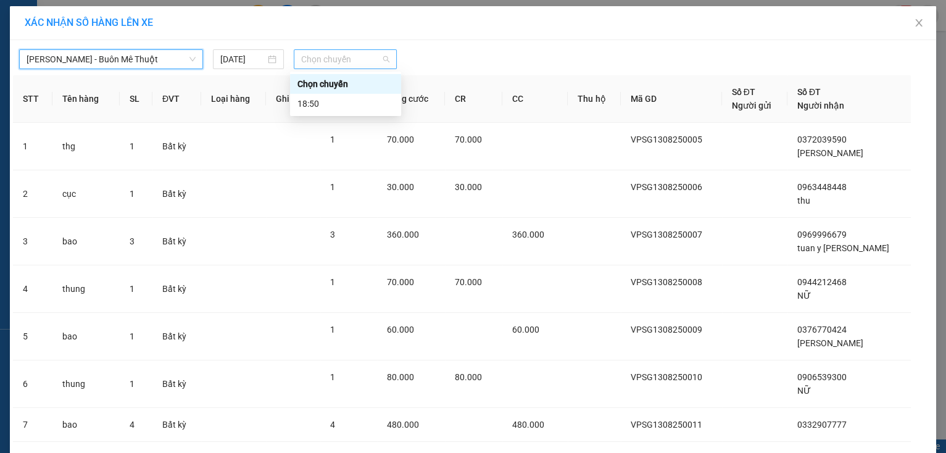
click at [327, 68] on div "Chọn chuyến" at bounding box center [345, 59] width 103 height 20
click at [322, 107] on div "18:50" at bounding box center [345, 104] width 96 height 14
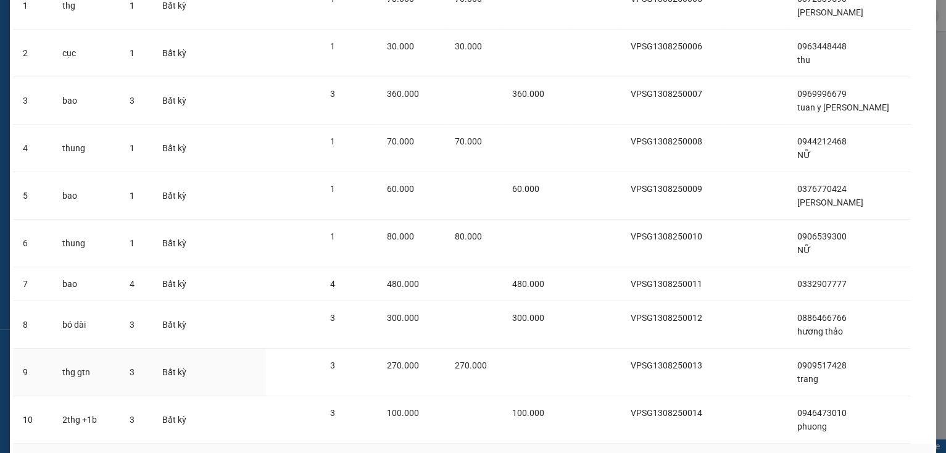
scroll to position [227, 0]
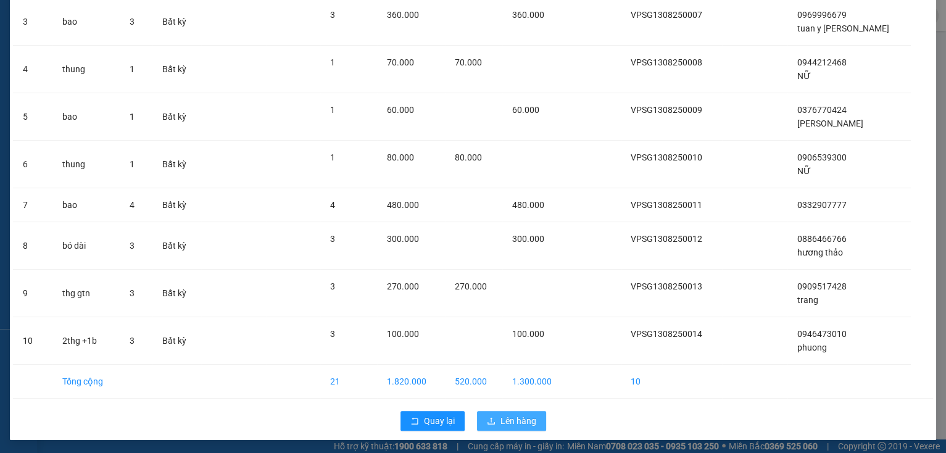
click at [495, 414] on button "Lên hàng" at bounding box center [511, 421] width 69 height 20
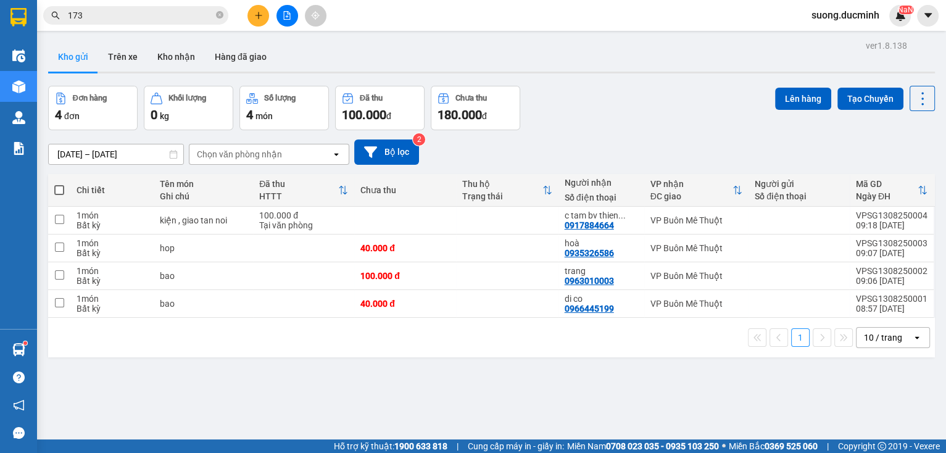
click at [61, 189] on span at bounding box center [59, 190] width 10 height 10
click at [59, 184] on input "checkbox" at bounding box center [59, 184] width 0 height 0
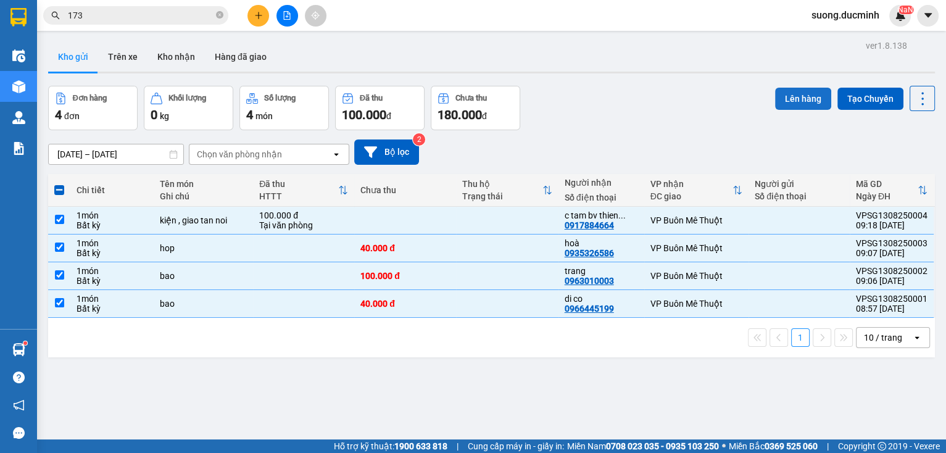
click at [809, 101] on button "Lên hàng" at bounding box center [803, 99] width 56 height 22
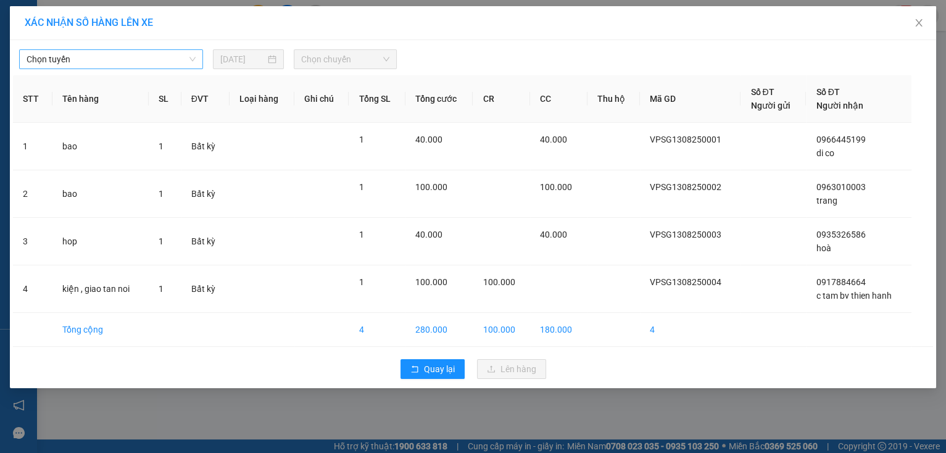
click at [151, 68] on span "Chọn tuyến" at bounding box center [111, 59] width 169 height 19
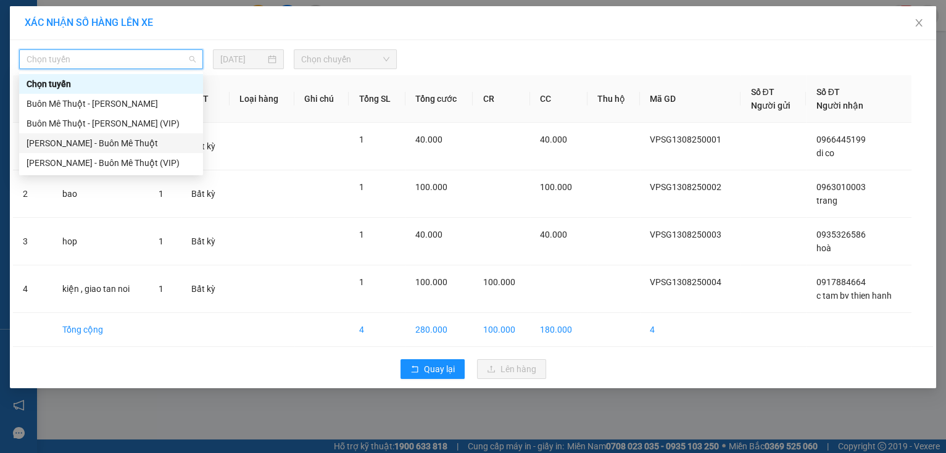
click at [139, 138] on div "[PERSON_NAME] - Buôn Mê Thuột" at bounding box center [111, 143] width 169 height 14
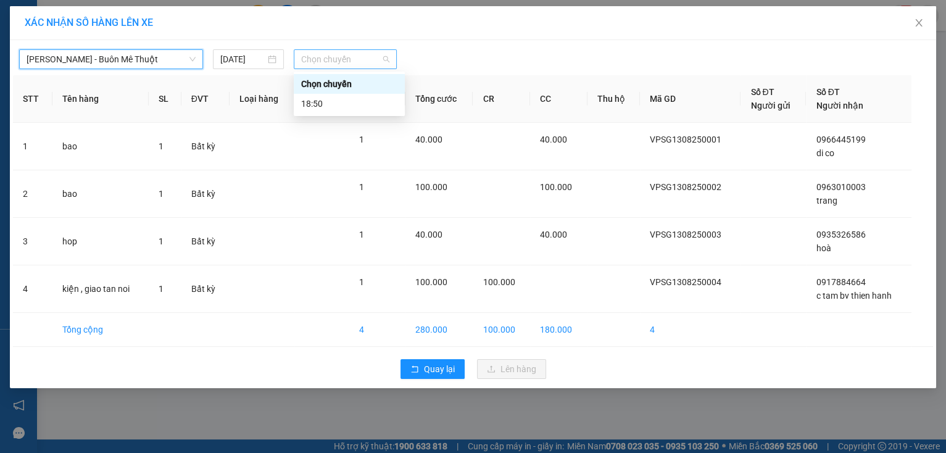
click at [314, 63] on span "Chọn chuyến" at bounding box center [345, 59] width 88 height 19
click at [331, 101] on div "18:50" at bounding box center [349, 104] width 96 height 14
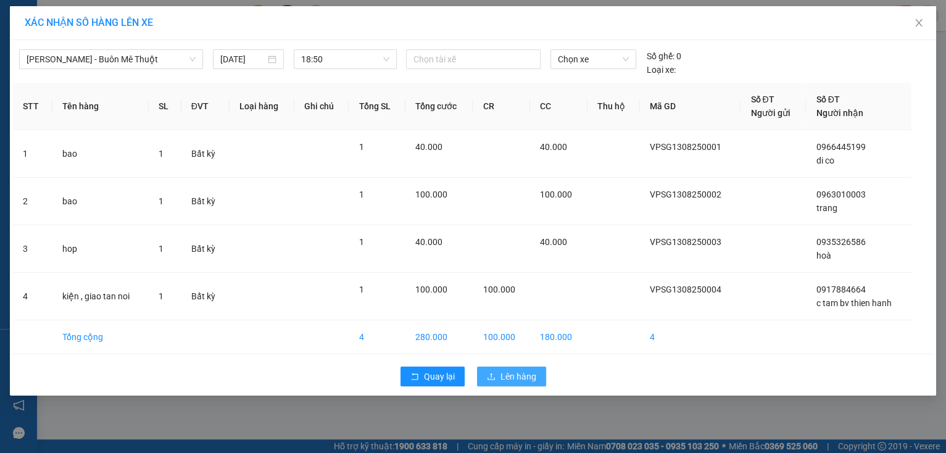
click at [490, 368] on button "Lên hàng" at bounding box center [511, 376] width 69 height 20
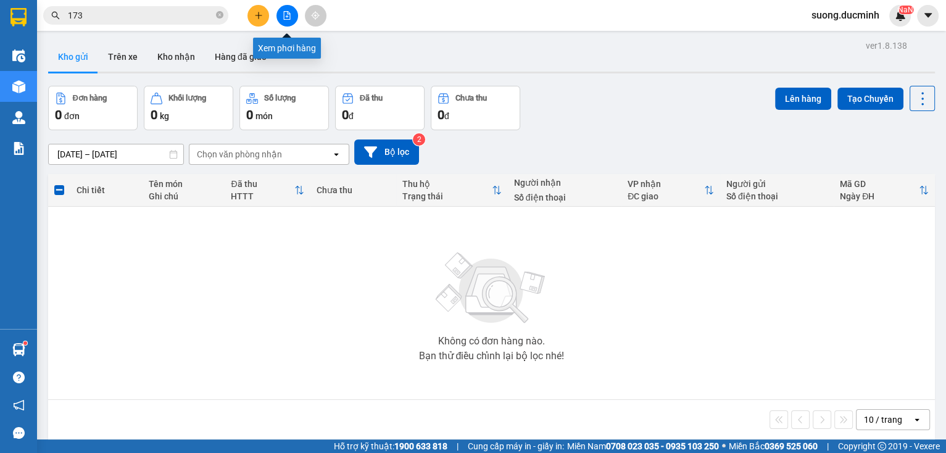
click at [289, 22] on button at bounding box center [287, 16] width 22 height 22
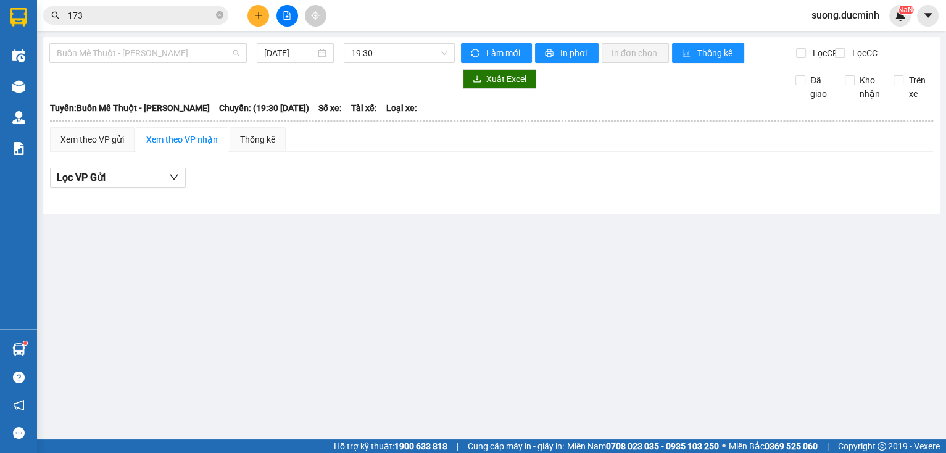
drag, startPoint x: 190, startPoint y: 56, endPoint x: 193, endPoint y: 94, distance: 38.4
click at [191, 56] on span "Buôn Mê Thuột - [PERSON_NAME]" at bounding box center [148, 53] width 183 height 19
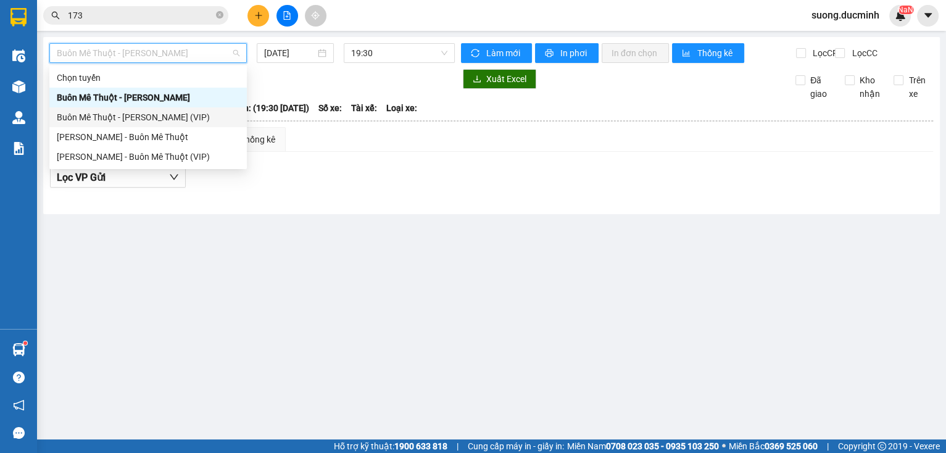
click at [168, 113] on div "Buôn Mê Thuột - [PERSON_NAME] (VIP)" at bounding box center [148, 117] width 183 height 14
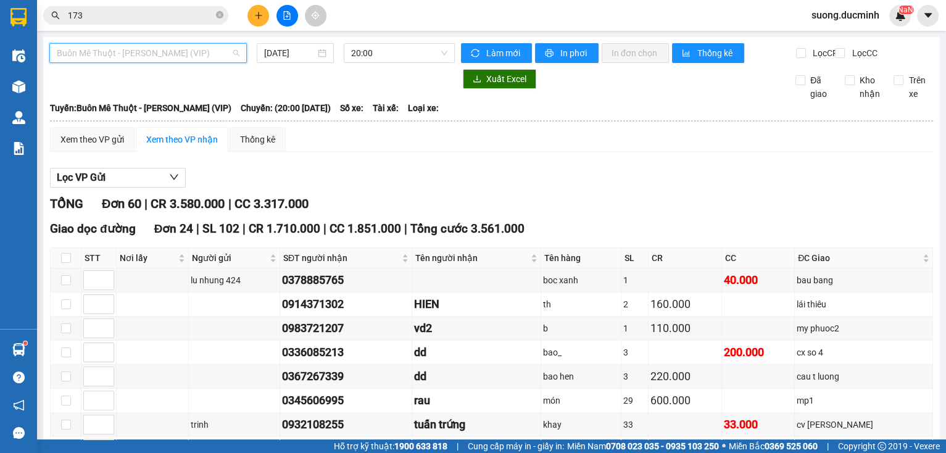
click at [118, 48] on span "Buôn Mê Thuột - [PERSON_NAME] (VIP)" at bounding box center [148, 53] width 183 height 19
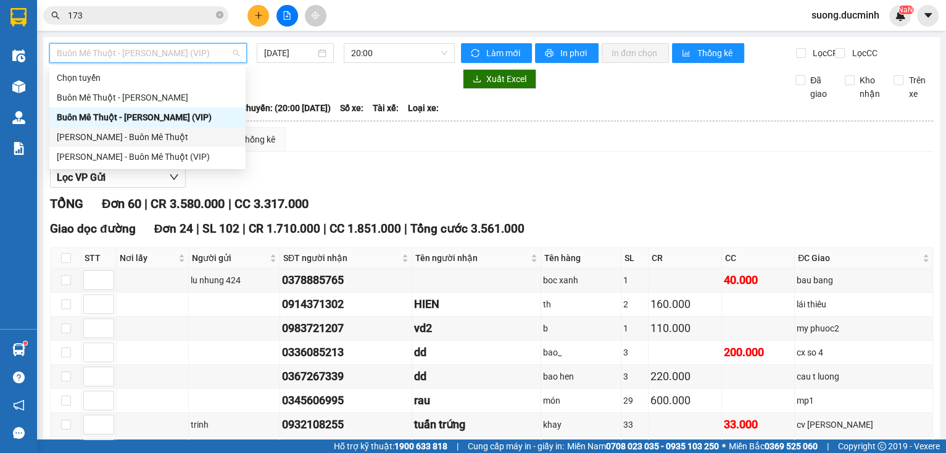
click at [163, 142] on div "[PERSON_NAME] - Buôn Mê Thuột" at bounding box center [147, 137] width 181 height 14
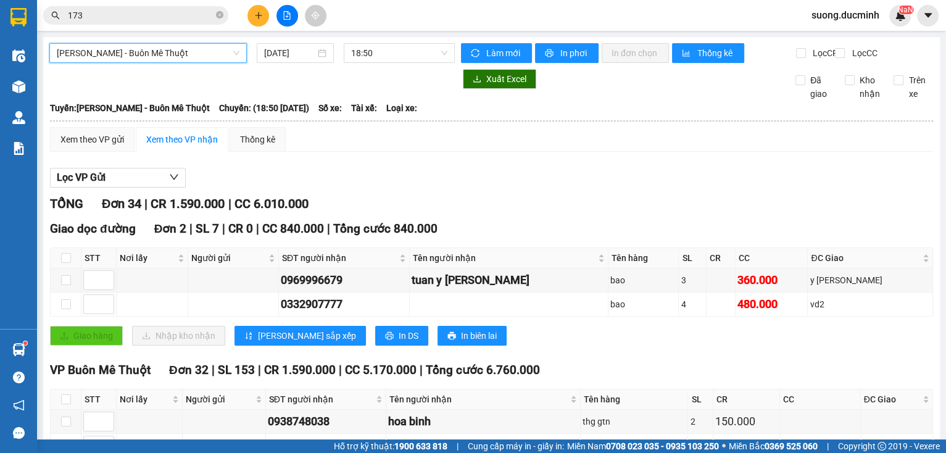
click at [185, 47] on span "[PERSON_NAME] - Buôn Mê Thuột" at bounding box center [148, 53] width 183 height 19
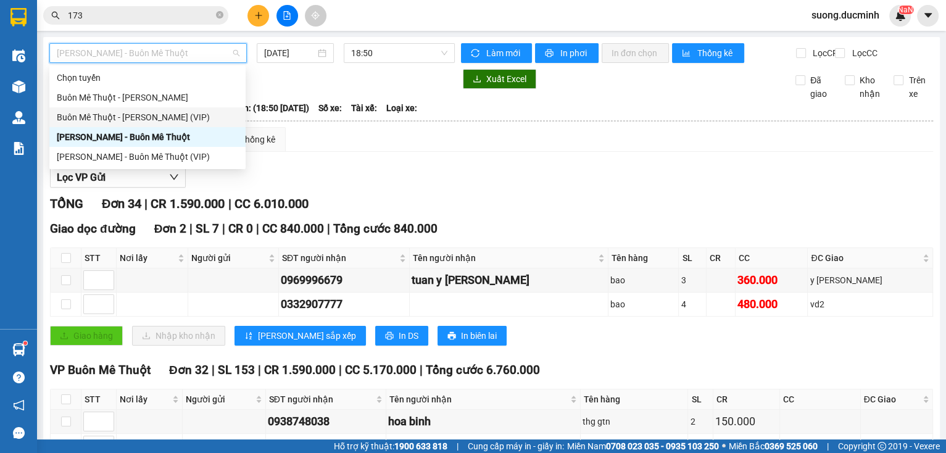
click at [165, 115] on div "Buôn Mê Thuột - [PERSON_NAME] (VIP)" at bounding box center [147, 117] width 181 height 14
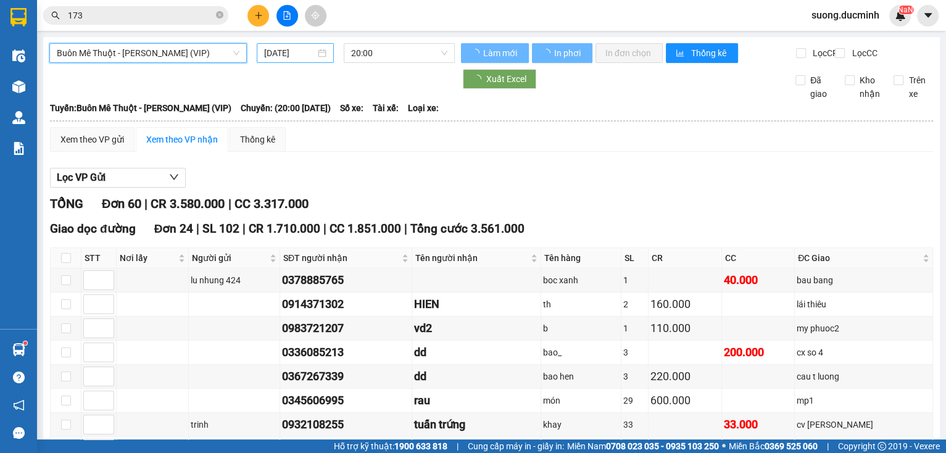
click at [275, 57] on input "[DATE]" at bounding box center [289, 53] width 51 height 14
click at [183, 53] on span "Buôn Mê Thuột - [PERSON_NAME] (VIP)" at bounding box center [148, 53] width 183 height 19
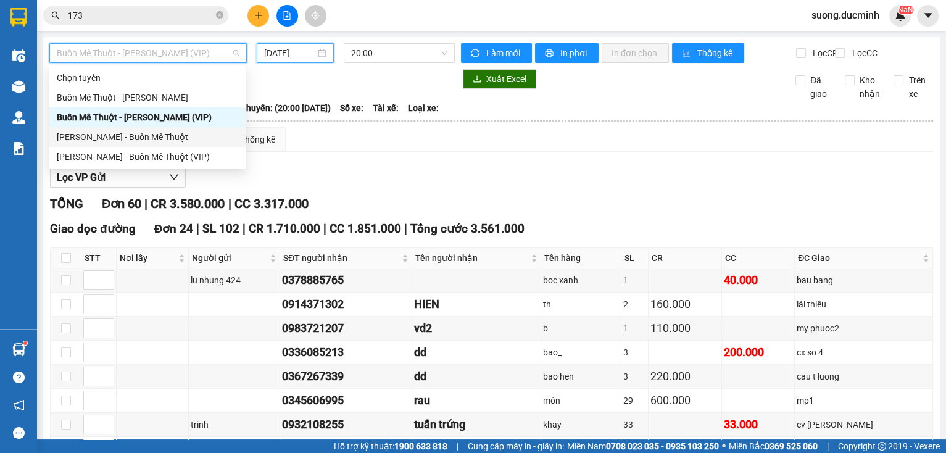
click at [152, 139] on div "[PERSON_NAME] - Buôn Mê Thuột" at bounding box center [147, 137] width 181 height 14
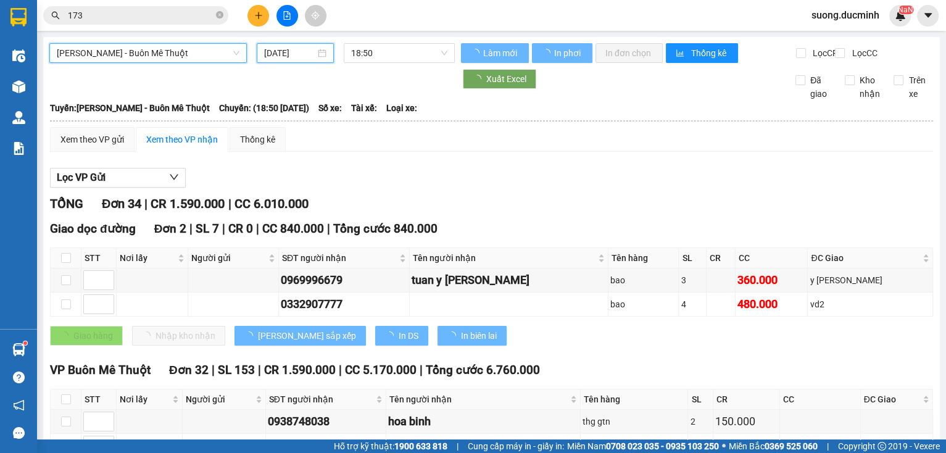
click at [203, 59] on span "[PERSON_NAME] - Buôn Mê Thuột" at bounding box center [148, 53] width 183 height 19
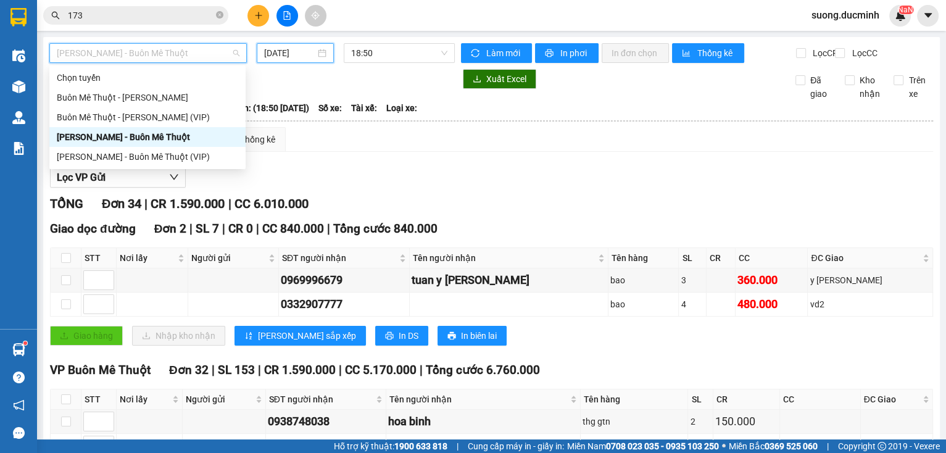
click at [168, 123] on div "Chọn tuyến [GEOGRAPHIC_DATA] - [PERSON_NAME][GEOGRAPHIC_DATA] - [PERSON_NAME] (…" at bounding box center [147, 117] width 196 height 99
click at [181, 116] on div "Buôn Mê Thuột - [PERSON_NAME] (VIP)" at bounding box center [147, 117] width 181 height 14
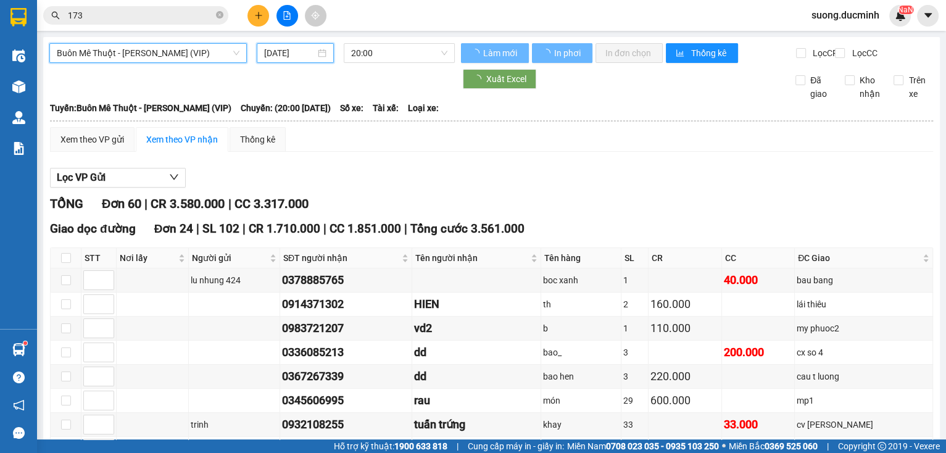
click at [270, 63] on div "Buôn Mê Thuột - [PERSON_NAME] (VIP) Buôn Mê Thuột - [PERSON_NAME] (VIP) [DATE] …" at bounding box center [251, 53] width 405 height 20
click at [276, 57] on input "[DATE]" at bounding box center [289, 53] width 51 height 14
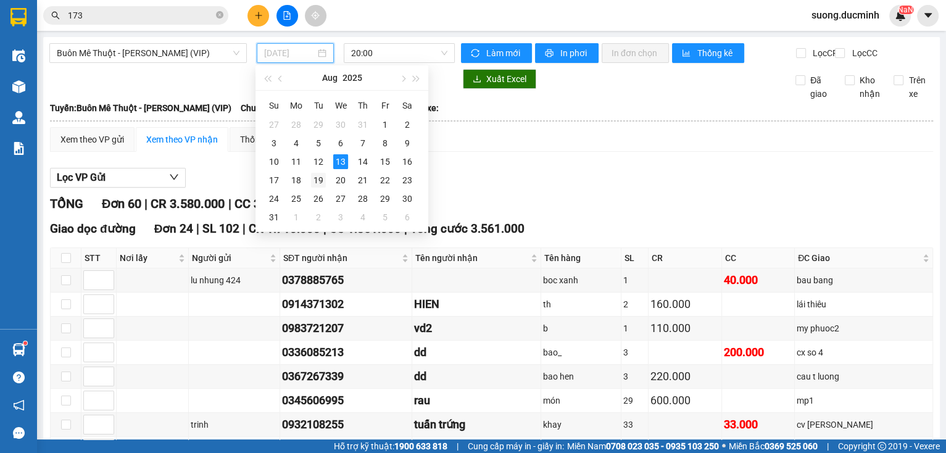
click at [312, 157] on tbody "27 28 29 30 31 1 2 3 4 5 6 7 8 9 10 11 12 13 14 15 16 17 18 19 20 21 22 23 24 2…" at bounding box center [340, 170] width 155 height 111
click at [317, 163] on div "12" at bounding box center [318, 161] width 15 height 15
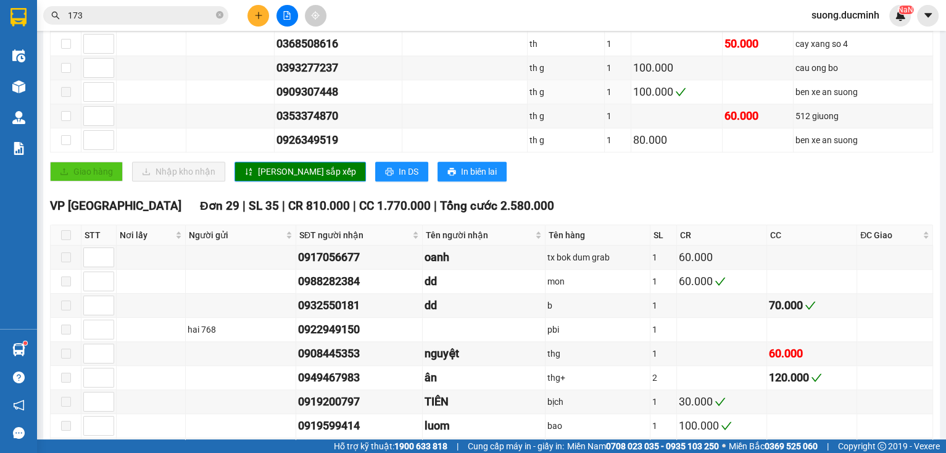
scroll to position [641, 0]
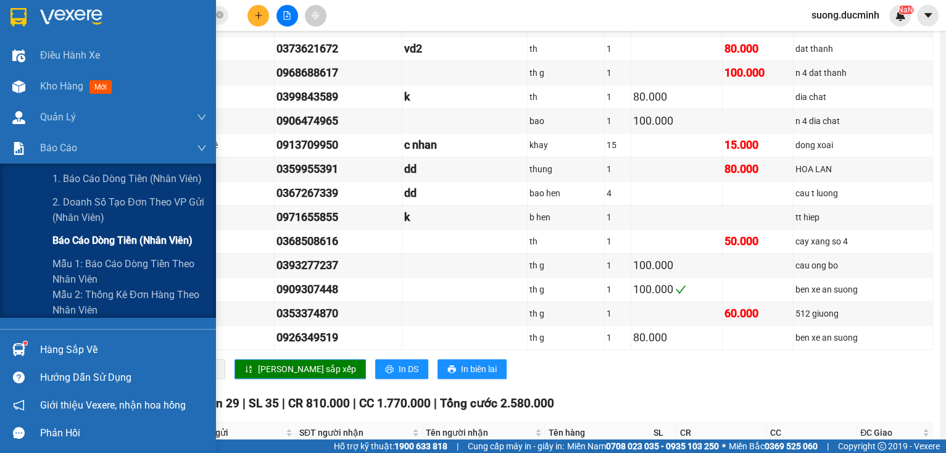
click at [97, 242] on span "Báo cáo dòng tiền (nhân viên)" at bounding box center [122, 240] width 140 height 15
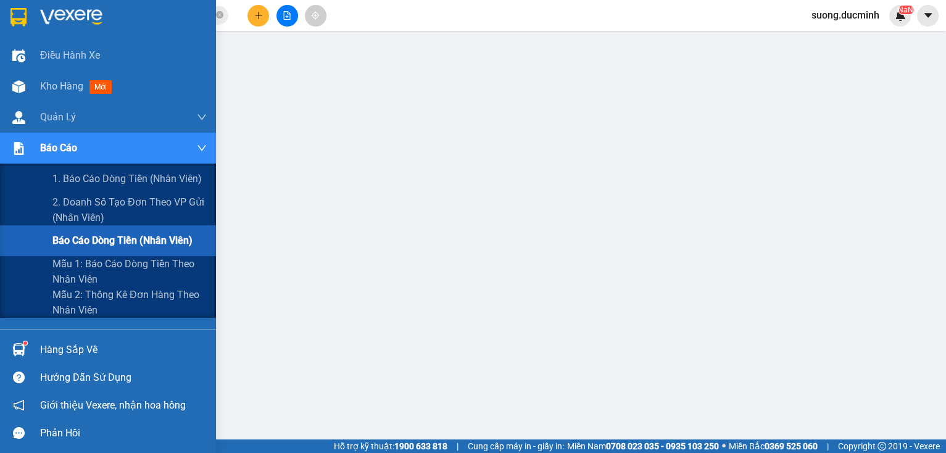
click at [85, 243] on span "Báo cáo dòng tiền (nhân viên)" at bounding box center [122, 240] width 140 height 15
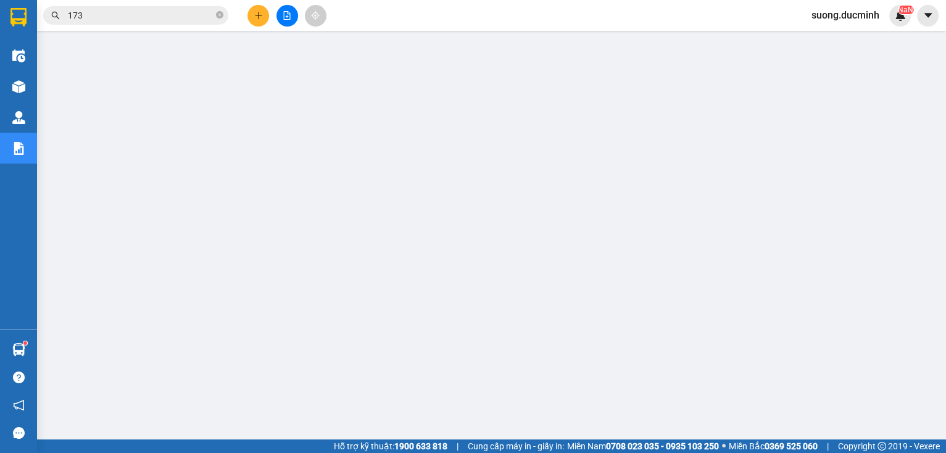
click at [287, 16] on icon "file-add" at bounding box center [287, 15] width 7 height 9
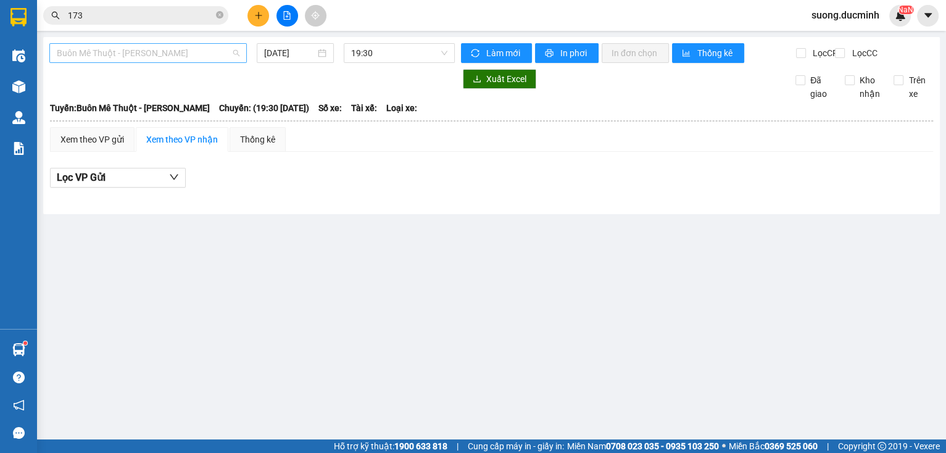
drag, startPoint x: 214, startPoint y: 50, endPoint x: 211, endPoint y: 57, distance: 7.5
click at [210, 55] on span "Buôn Mê Thuột - [PERSON_NAME]" at bounding box center [148, 53] width 183 height 19
click at [210, 56] on span "Buôn Mê Thuột - [PERSON_NAME]" at bounding box center [148, 53] width 183 height 19
click at [204, 60] on span "Buôn Mê Thuột - [PERSON_NAME]" at bounding box center [148, 53] width 183 height 19
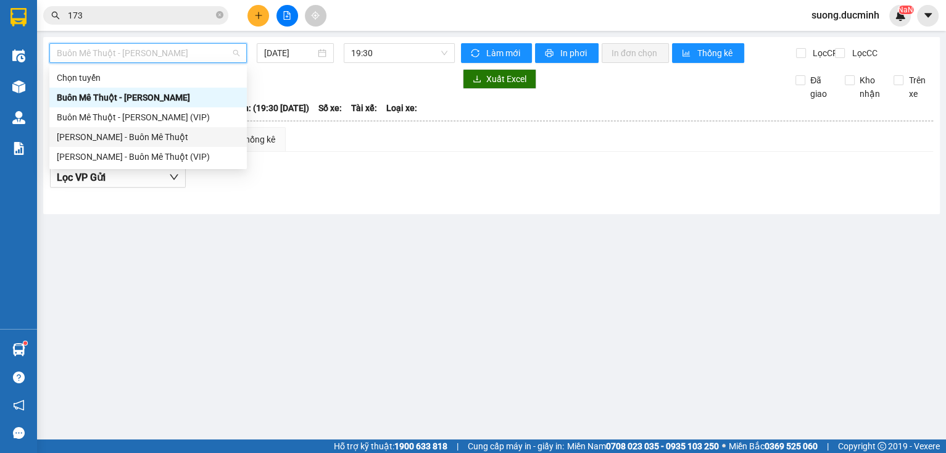
click at [162, 133] on div "[PERSON_NAME] - Buôn Mê Thuột" at bounding box center [148, 137] width 183 height 14
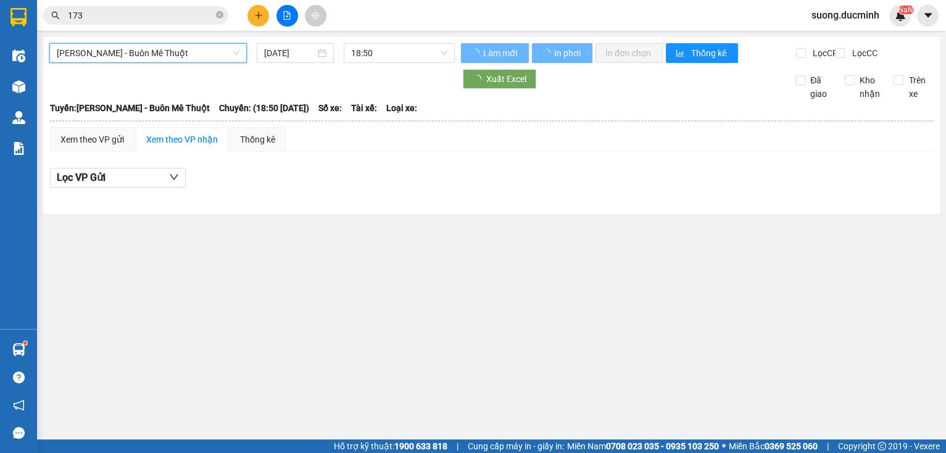
click at [184, 56] on span "[PERSON_NAME] - Buôn Mê Thuột" at bounding box center [148, 53] width 183 height 19
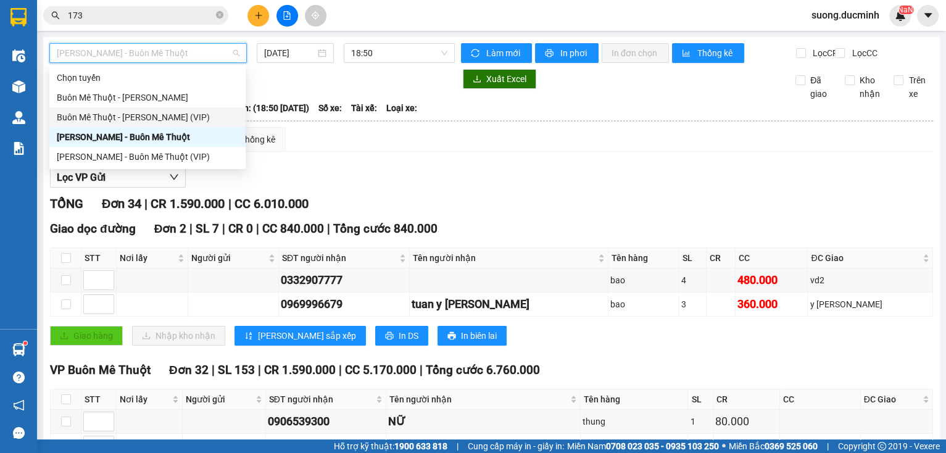
click at [170, 122] on div "Buôn Mê Thuột - [PERSON_NAME] (VIP)" at bounding box center [147, 117] width 181 height 14
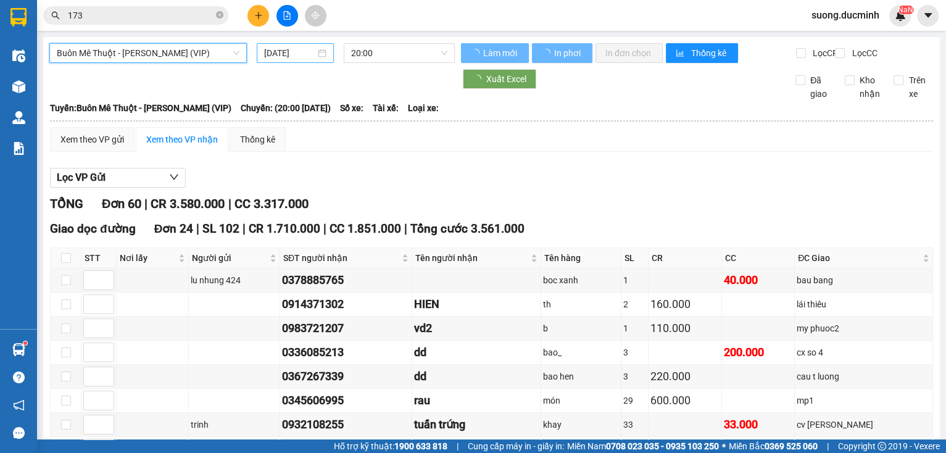
click at [301, 53] on input "[DATE]" at bounding box center [289, 53] width 51 height 14
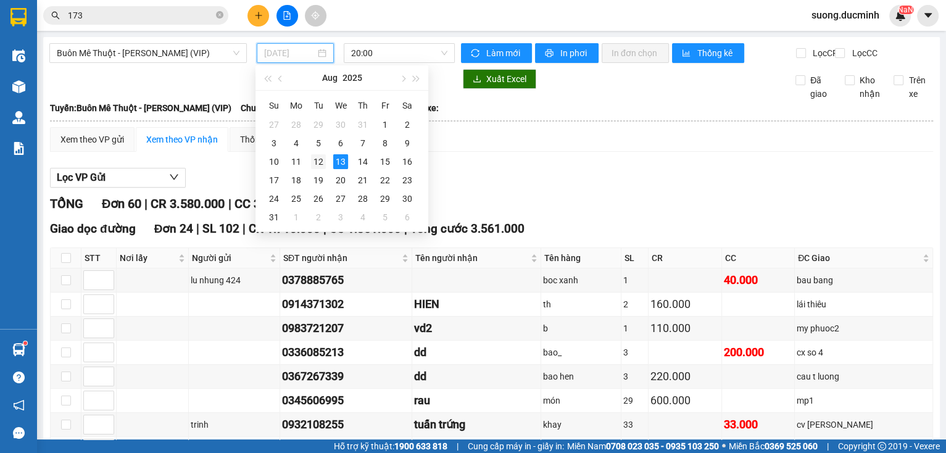
click at [317, 159] on div "12" at bounding box center [318, 161] width 15 height 15
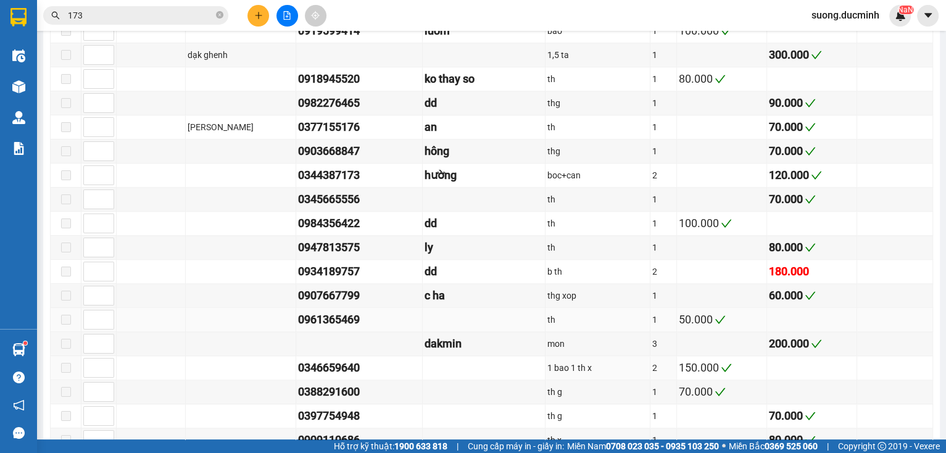
scroll to position [1382, 0]
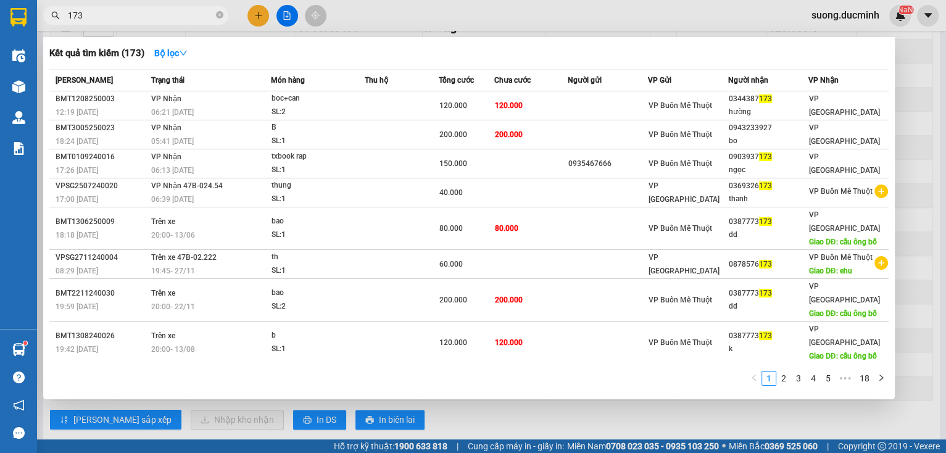
click at [192, 14] on input "173" at bounding box center [141, 16] width 146 height 14
click at [930, 90] on div at bounding box center [473, 226] width 946 height 453
click at [198, 17] on input "173" at bounding box center [141, 16] width 146 height 14
click at [914, 407] on div at bounding box center [473, 226] width 946 height 453
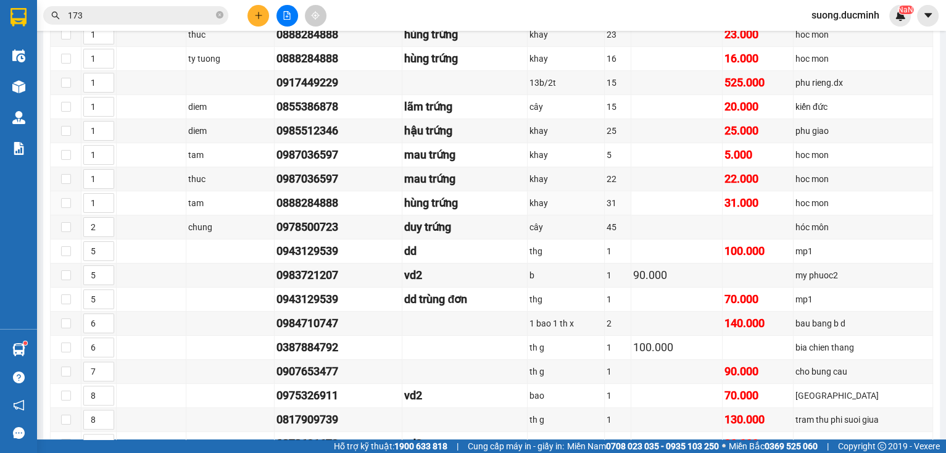
scroll to position [0, 0]
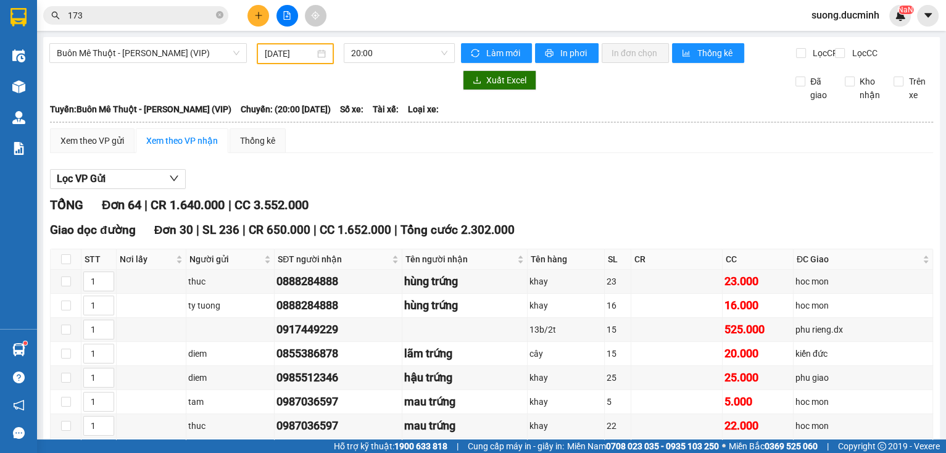
drag, startPoint x: 210, startPoint y: 61, endPoint x: 207, endPoint y: 85, distance: 23.6
click at [210, 62] on span "Buôn Mê Thuột - [PERSON_NAME] (VIP)" at bounding box center [148, 53] width 183 height 19
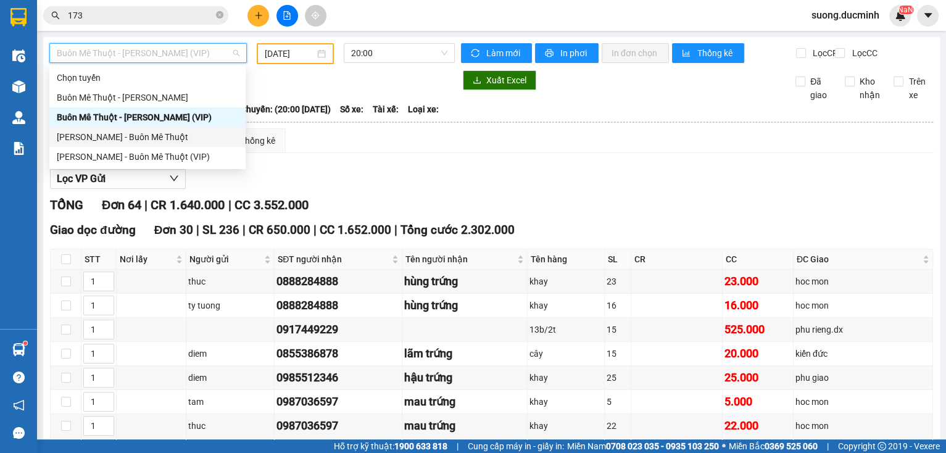
click at [176, 136] on div "[PERSON_NAME] - Buôn Mê Thuột" at bounding box center [147, 137] width 181 height 14
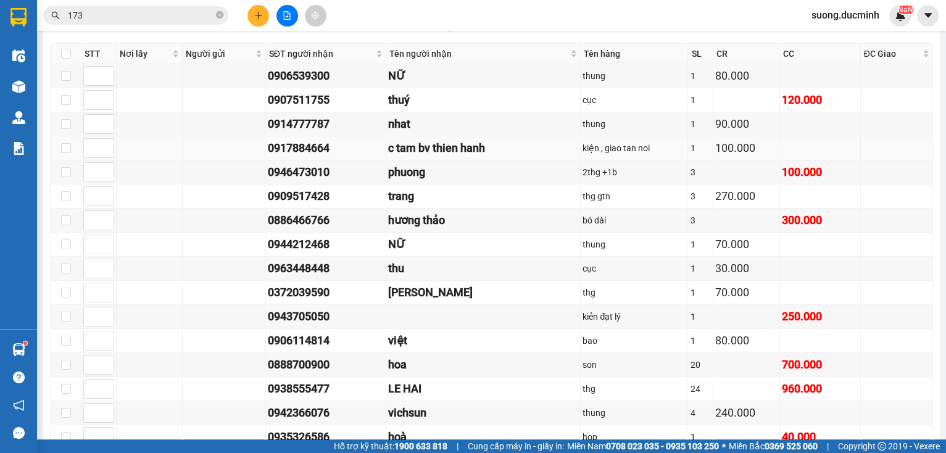
scroll to position [543, 0]
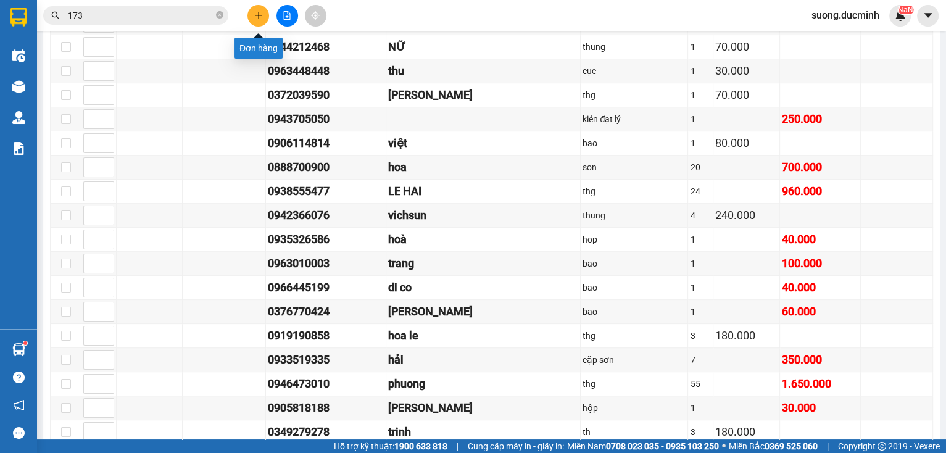
click at [255, 12] on icon "plus" at bounding box center [258, 15] width 9 height 9
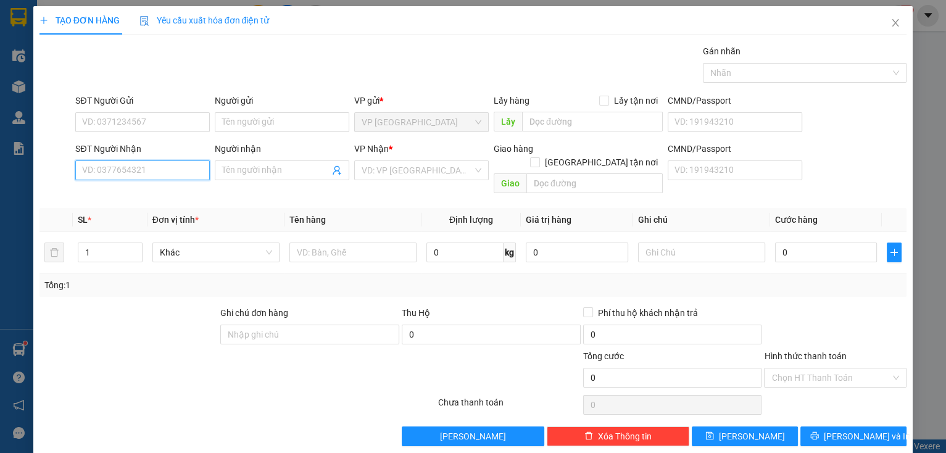
click at [160, 176] on input "SĐT Người Nhận" at bounding box center [142, 170] width 134 height 20
click at [125, 192] on div "0917884664 - c tam bv thien hanh" at bounding box center [147, 195] width 131 height 14
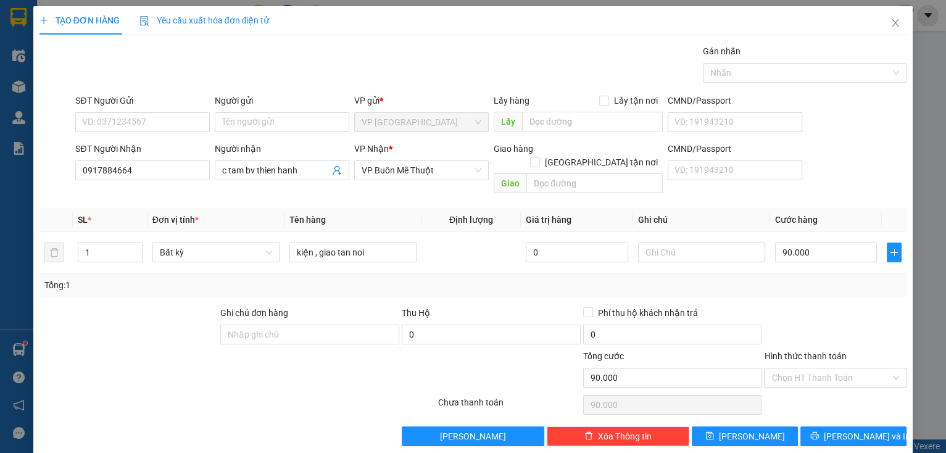
click at [779, 310] on div at bounding box center [834, 327] width 145 height 43
drag, startPoint x: 799, startPoint y: 363, endPoint x: 801, endPoint y: 374, distance: 11.3
click at [799, 368] on input "Hình thức thanh toán" at bounding box center [830, 377] width 119 height 19
click at [794, 390] on div "Tại văn phòng" at bounding box center [828, 388] width 126 height 14
click at [792, 368] on span "Tại văn phòng" at bounding box center [835, 377] width 128 height 19
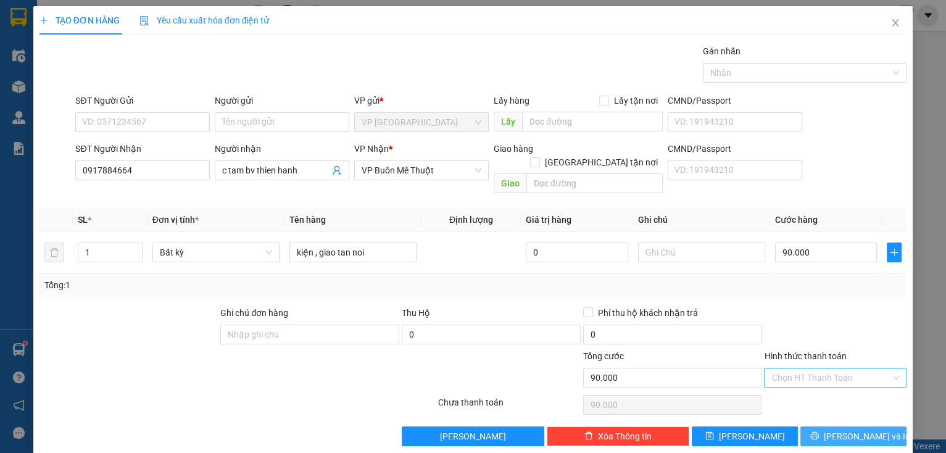
click at [846, 429] on span "[PERSON_NAME] và In" at bounding box center [866, 436] width 86 height 14
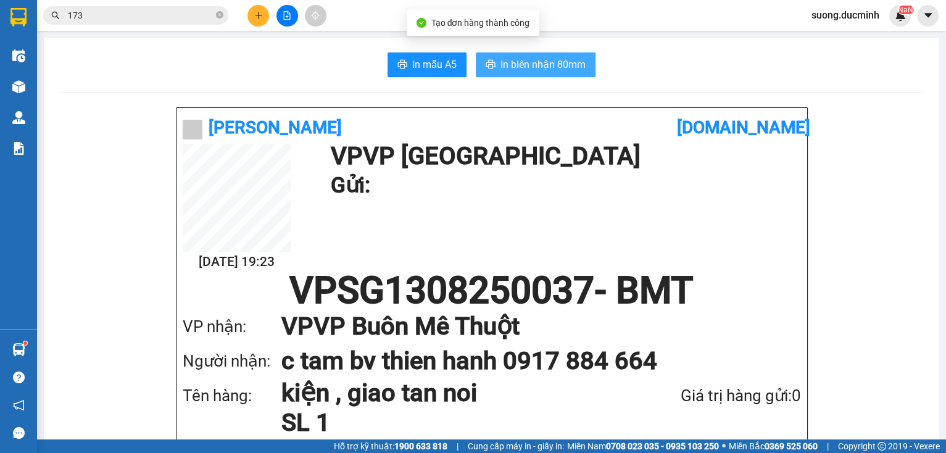
click at [536, 74] on button "In biên nhận 80mm" at bounding box center [536, 64] width 120 height 25
click at [504, 57] on span "In biên nhận 80mm" at bounding box center [542, 64] width 85 height 15
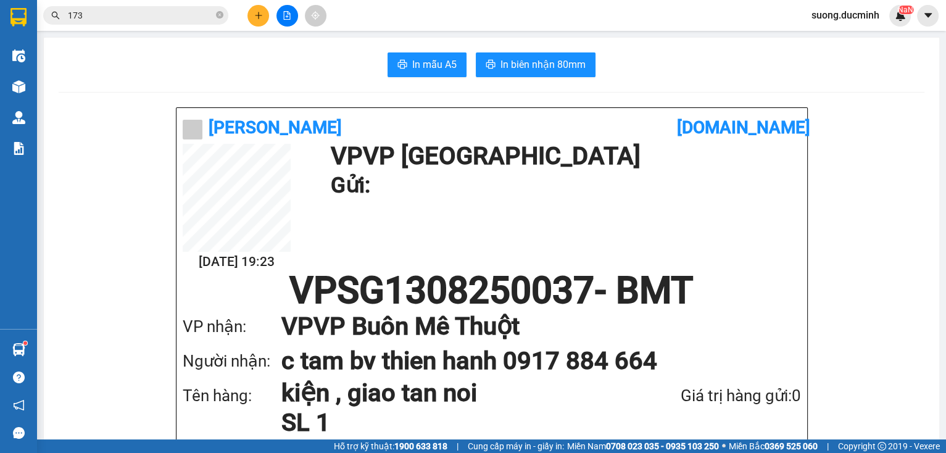
click at [261, 23] on button at bounding box center [258, 16] width 22 height 22
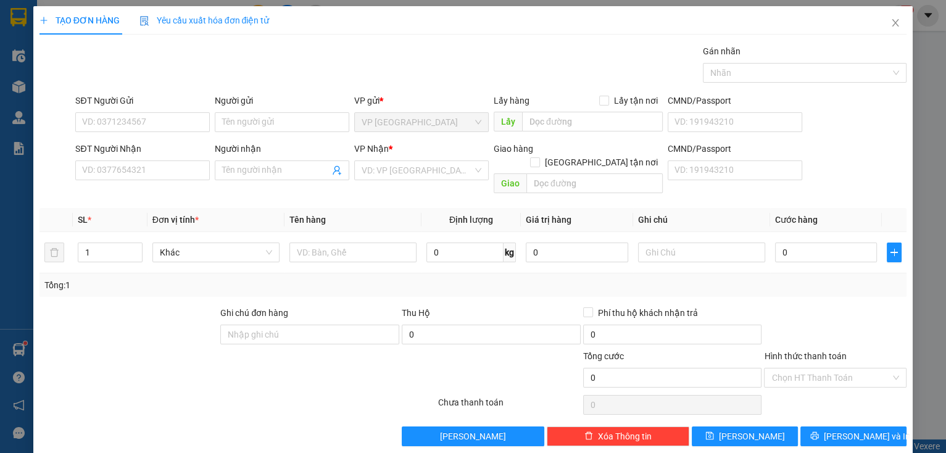
click at [163, 157] on div "SĐT Người Nhận" at bounding box center [142, 151] width 134 height 19
click at [164, 162] on input "SĐT Người Nhận" at bounding box center [142, 170] width 134 height 20
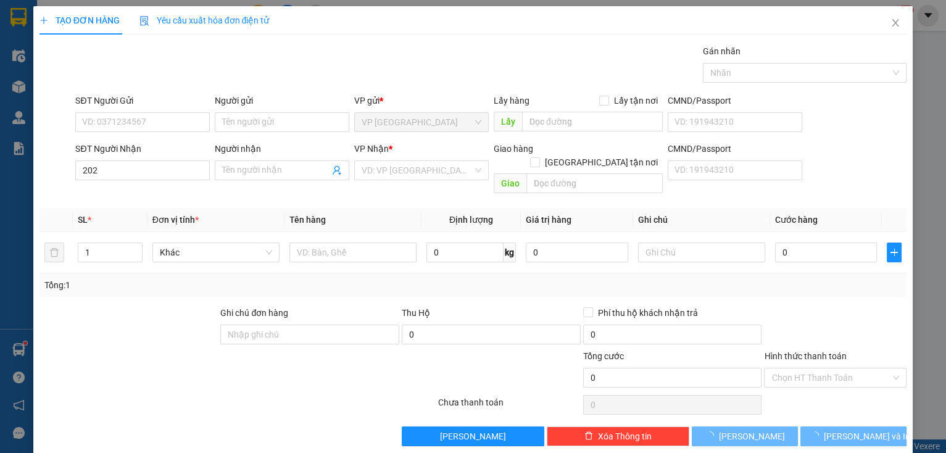
click at [113, 154] on div "SĐT Người Nhận" at bounding box center [142, 149] width 134 height 14
click at [113, 160] on input "202" at bounding box center [142, 170] width 134 height 20
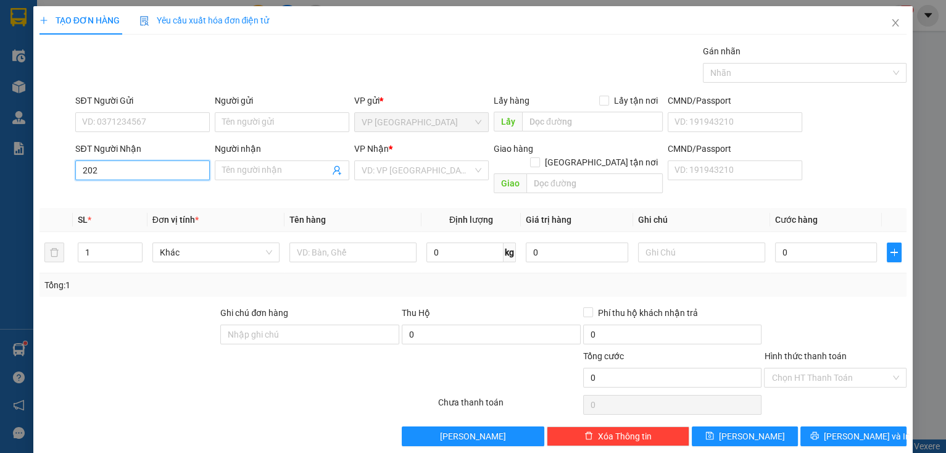
click at [128, 173] on input "202" at bounding box center [142, 170] width 134 height 20
click at [141, 200] on div "0383572202 - thanh" at bounding box center [141, 195] width 118 height 14
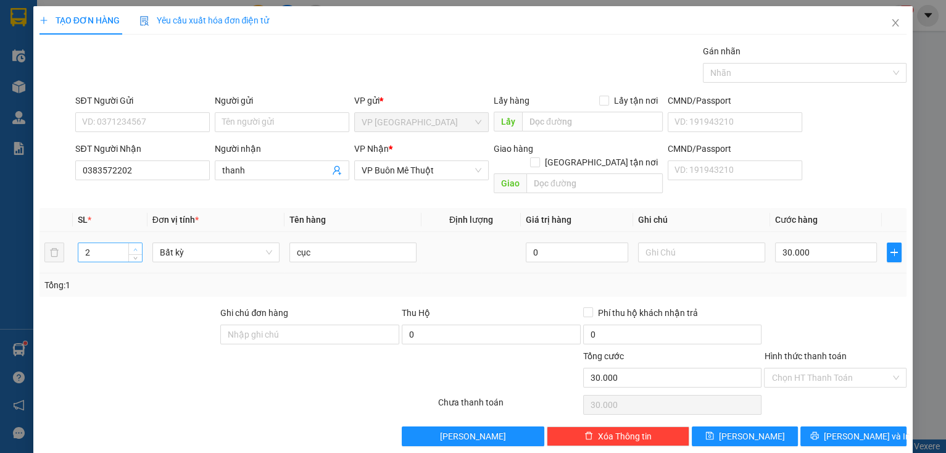
click at [136, 247] on icon "up" at bounding box center [135, 249] width 4 height 4
click at [337, 242] on input "cục" at bounding box center [352, 252] width 127 height 20
click at [818, 242] on input "0" at bounding box center [826, 252] width 102 height 20
click at [841, 242] on input "0" at bounding box center [826, 252] width 102 height 20
click at [822, 328] on div at bounding box center [834, 327] width 145 height 43
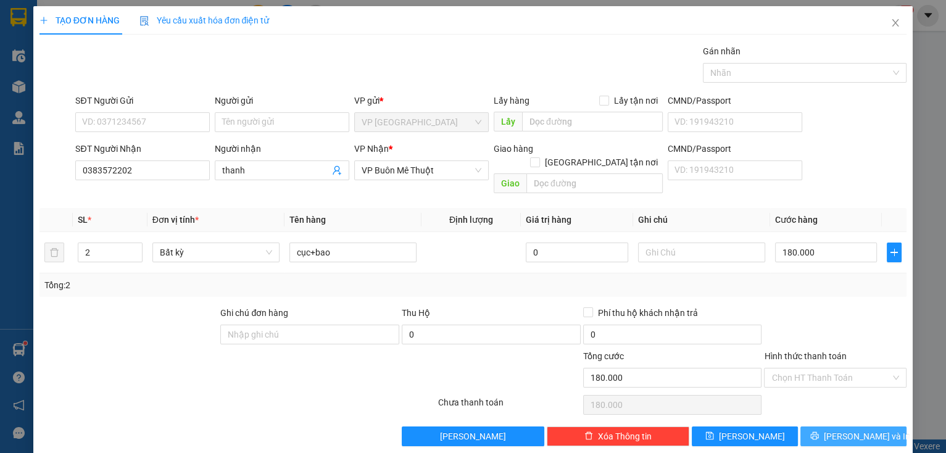
click at [834, 431] on button "[PERSON_NAME] và In" at bounding box center [853, 436] width 106 height 20
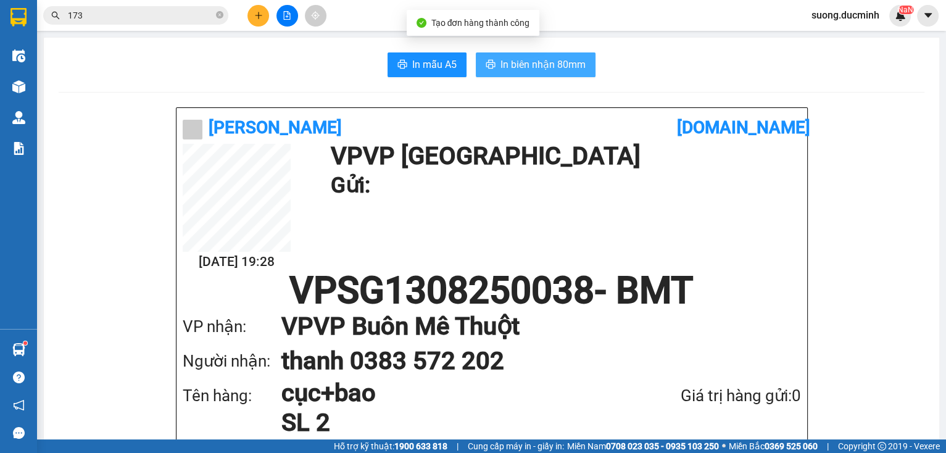
click at [553, 69] on span "In biên nhận 80mm" at bounding box center [542, 64] width 85 height 15
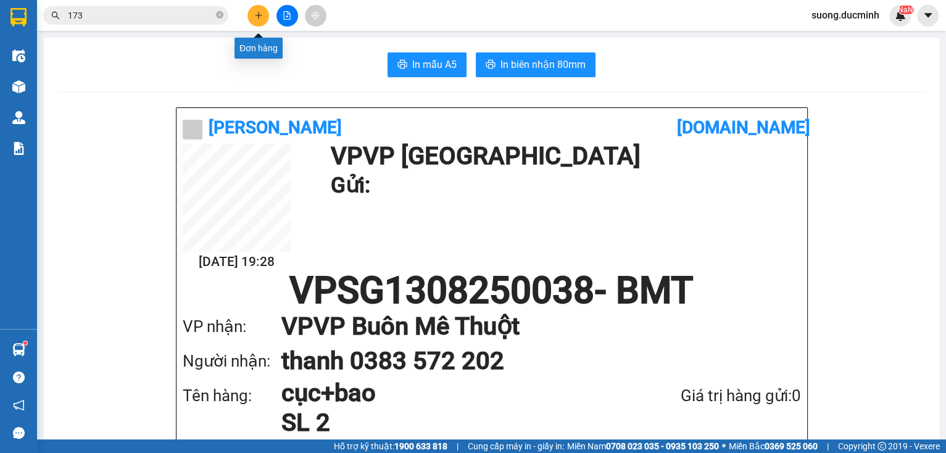
click at [257, 17] on icon "plus" at bounding box center [258, 15] width 9 height 9
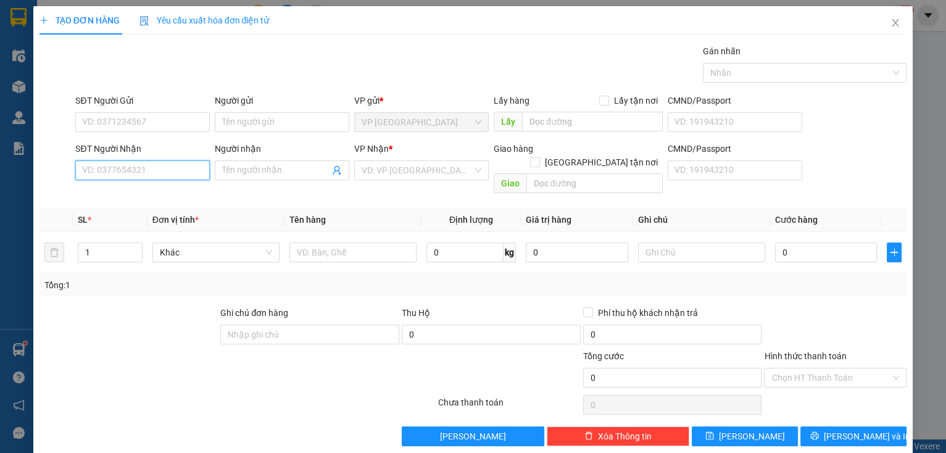
click at [135, 164] on input "SĐT Người Nhận" at bounding box center [142, 170] width 134 height 20
click at [122, 200] on div "0383572202 - thanh" at bounding box center [141, 195] width 118 height 14
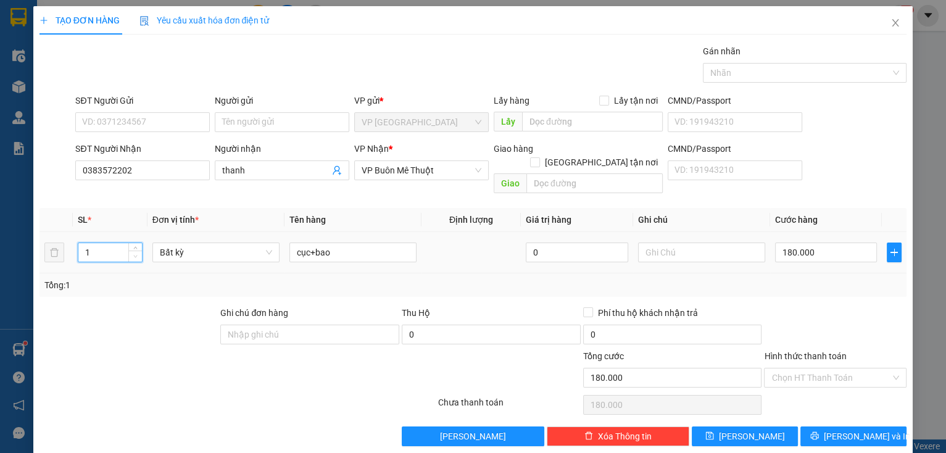
click at [137, 253] on span "down" at bounding box center [135, 256] width 7 height 7
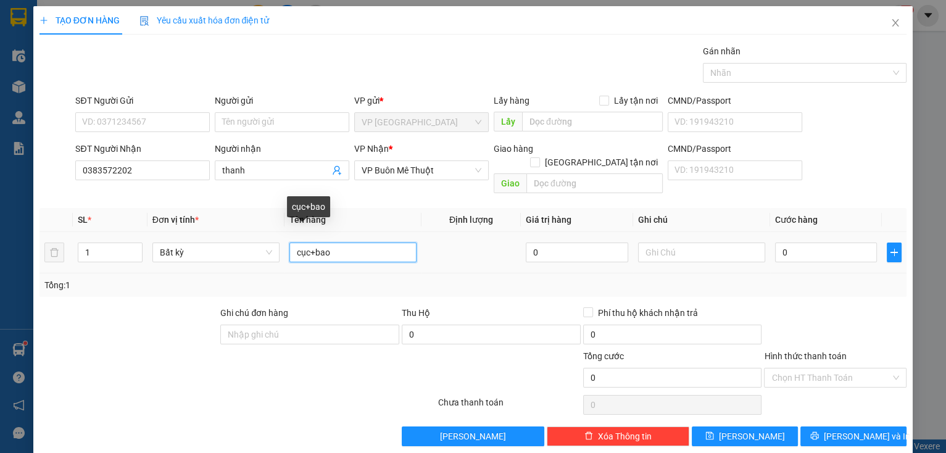
drag, startPoint x: 336, startPoint y: 241, endPoint x: 308, endPoint y: 240, distance: 27.8
click at [308, 242] on input "cục+bao" at bounding box center [352, 252] width 127 height 20
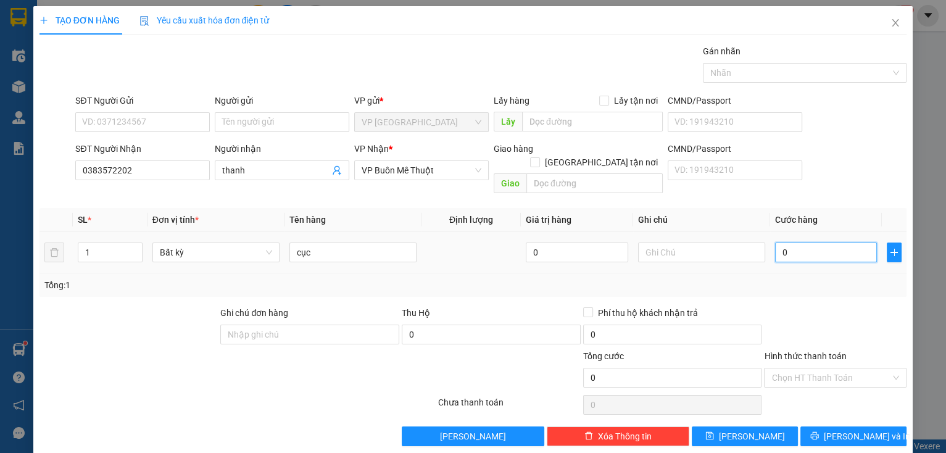
click at [807, 242] on input "0" at bounding box center [826, 252] width 102 height 20
drag, startPoint x: 788, startPoint y: 294, endPoint x: 825, endPoint y: 427, distance: 138.1
click at [788, 306] on div at bounding box center [834, 327] width 145 height 43
click at [818, 432] on icon "printer" at bounding box center [814, 436] width 8 height 8
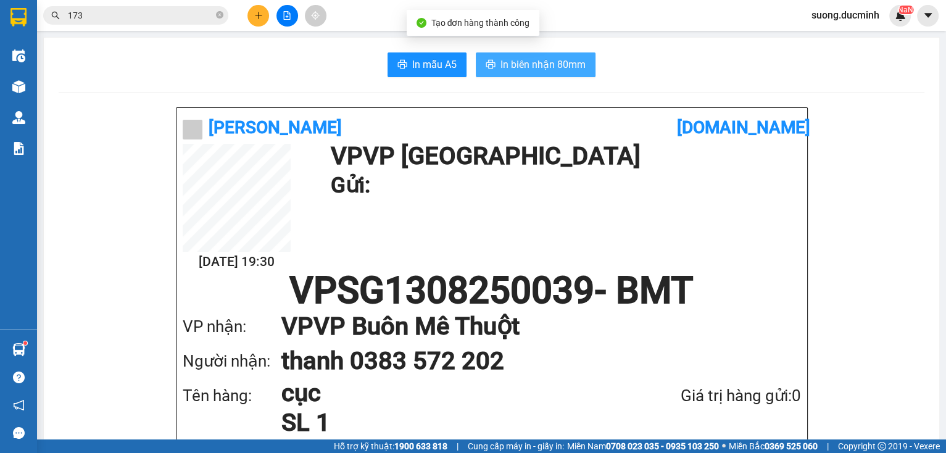
click at [531, 67] on span "In biên nhận 80mm" at bounding box center [542, 64] width 85 height 15
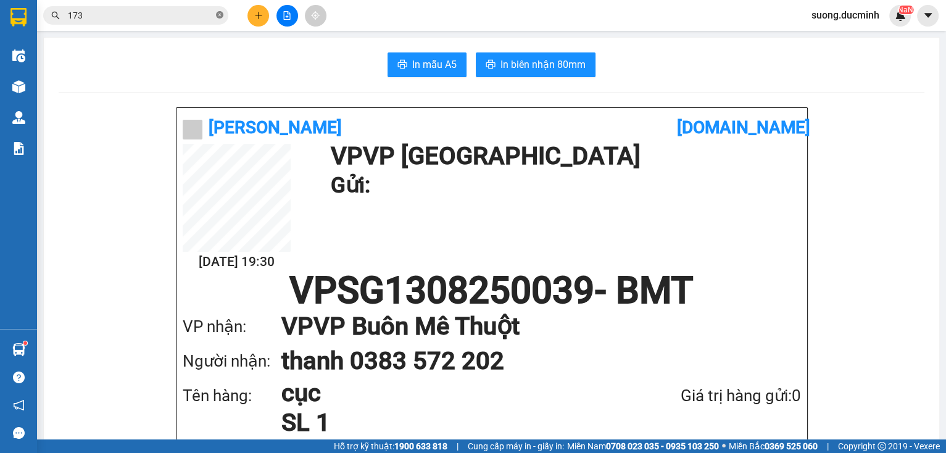
click at [217, 10] on span at bounding box center [219, 16] width 7 height 12
click at [208, 12] on input "text" at bounding box center [141, 16] width 146 height 14
click at [197, 15] on input "text" at bounding box center [141, 16] width 146 height 14
